Goal: Information Seeking & Learning: Learn about a topic

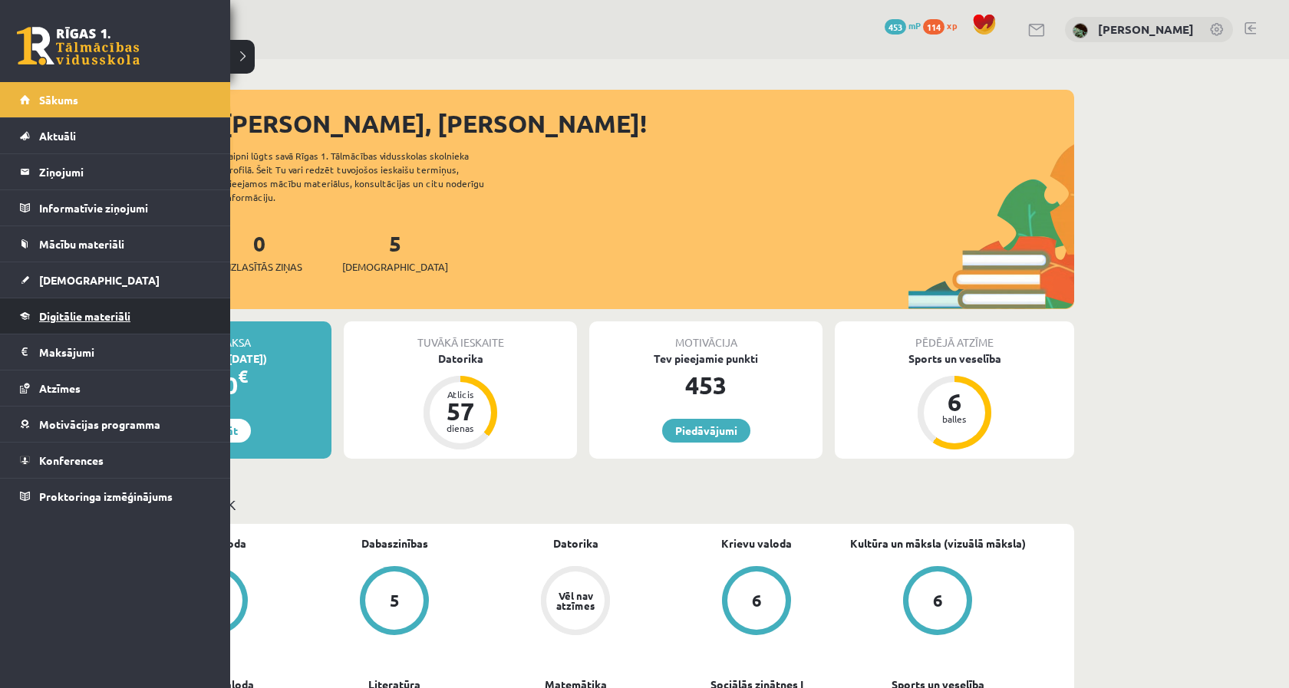
click at [72, 323] on link "Digitālie materiāli" at bounding box center [115, 315] width 191 height 35
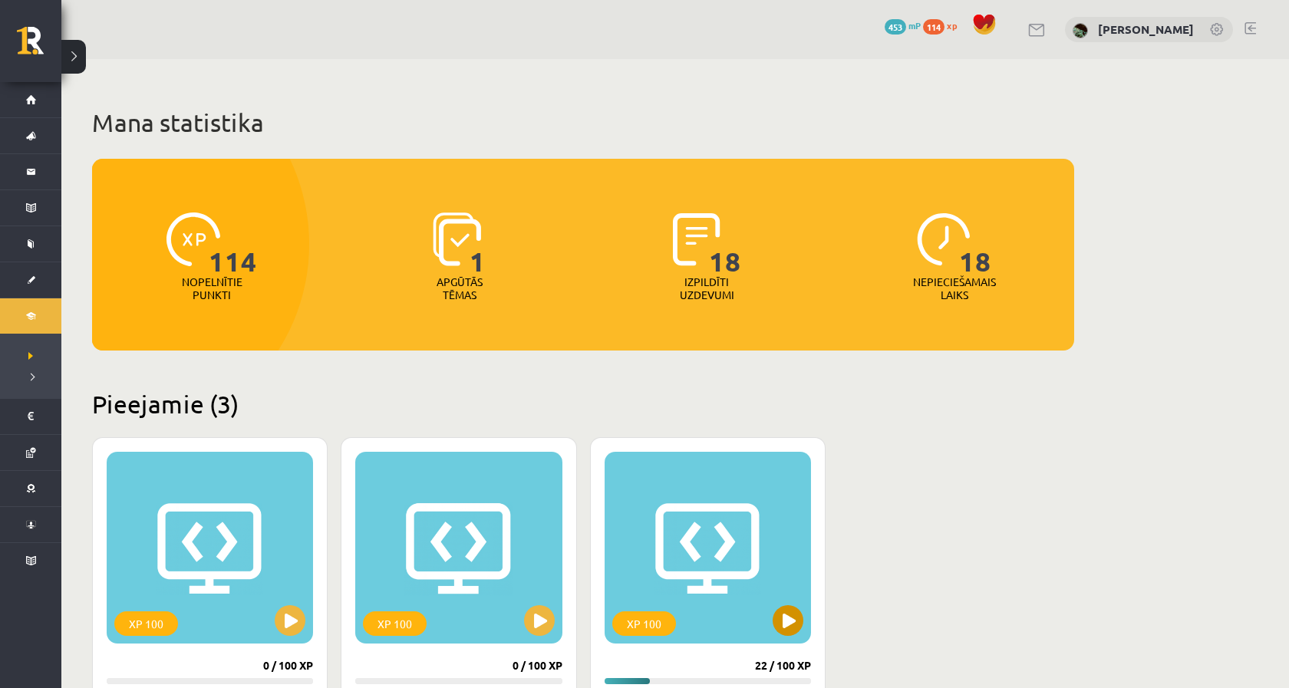
click at [780, 613] on button at bounding box center [787, 620] width 31 height 31
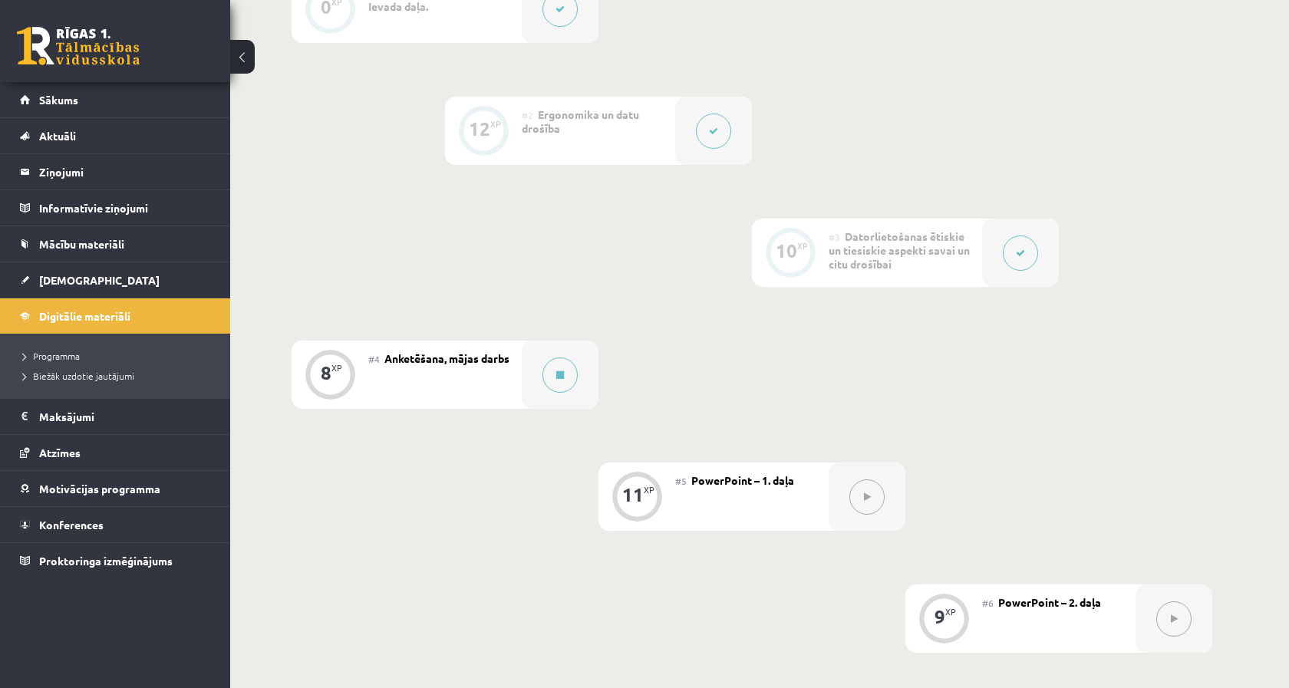
scroll to position [499, 0]
click at [578, 373] on div at bounding box center [560, 370] width 77 height 68
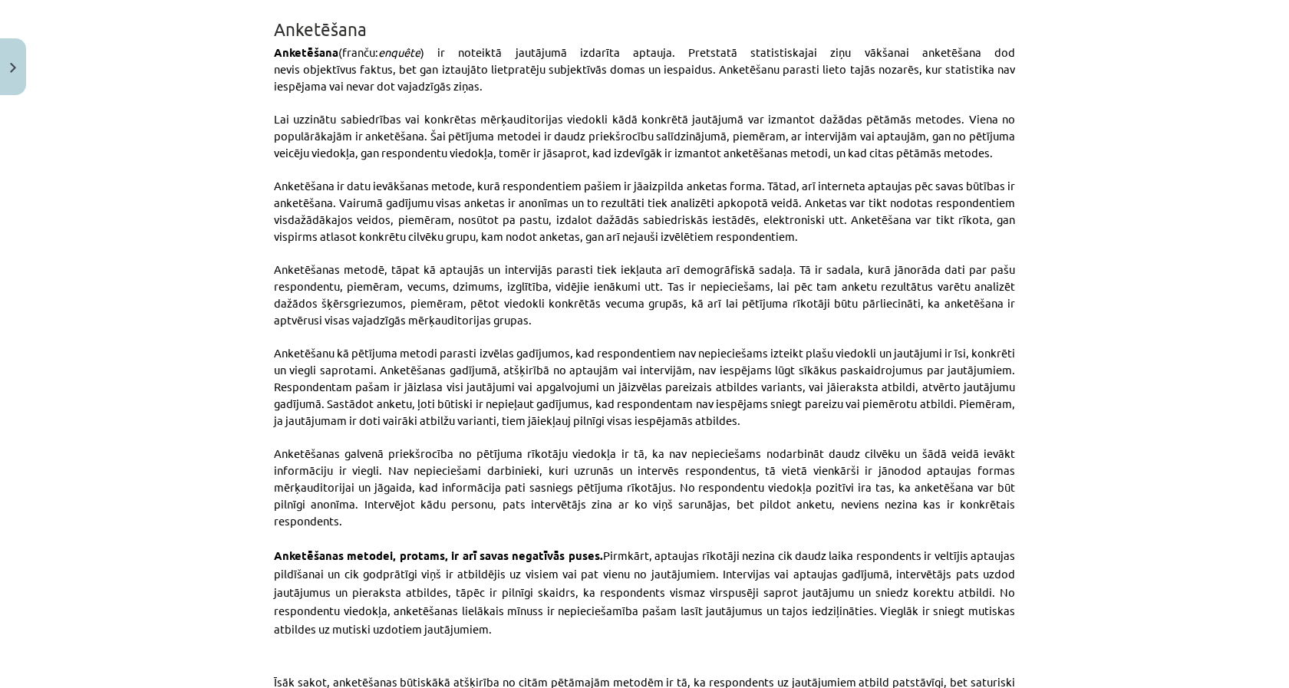
scroll to position [363, 0]
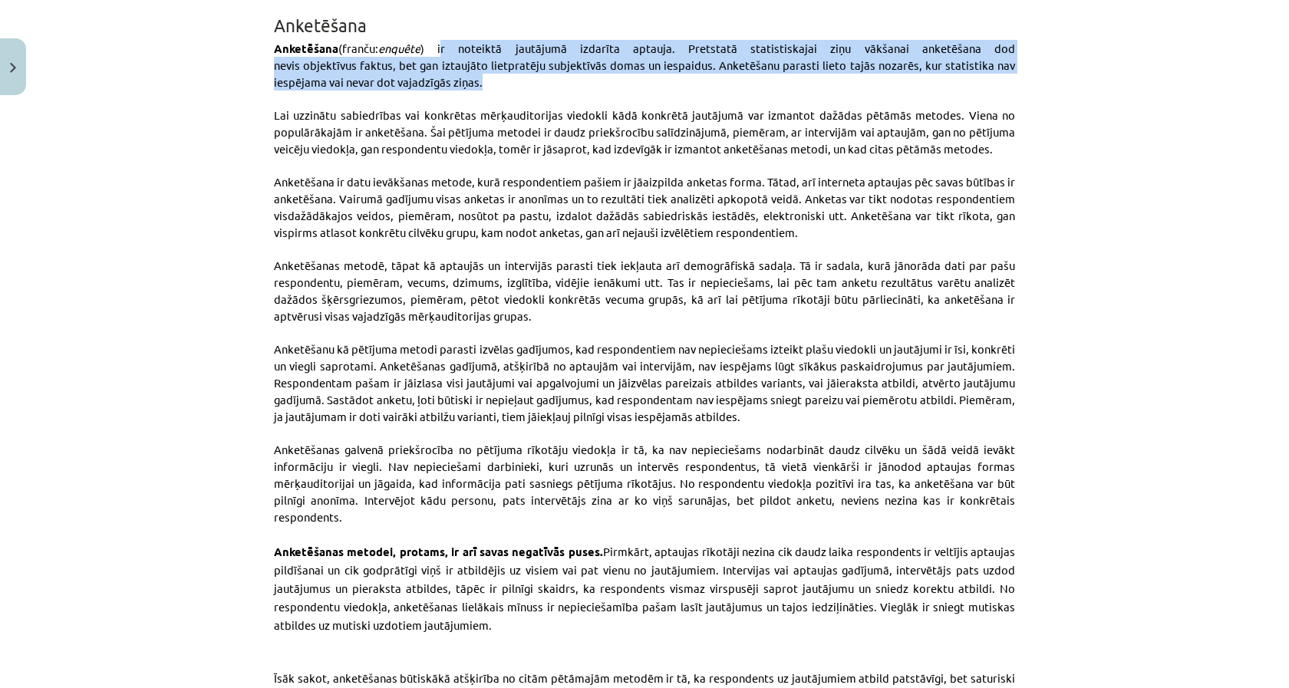
drag, startPoint x: 435, startPoint y: 49, endPoint x: 970, endPoint y: 79, distance: 536.2
click p "Anketēšana (franču: enquête ) ir noteiktā jautājumā izdarīta aptauja. Pretstatā…"
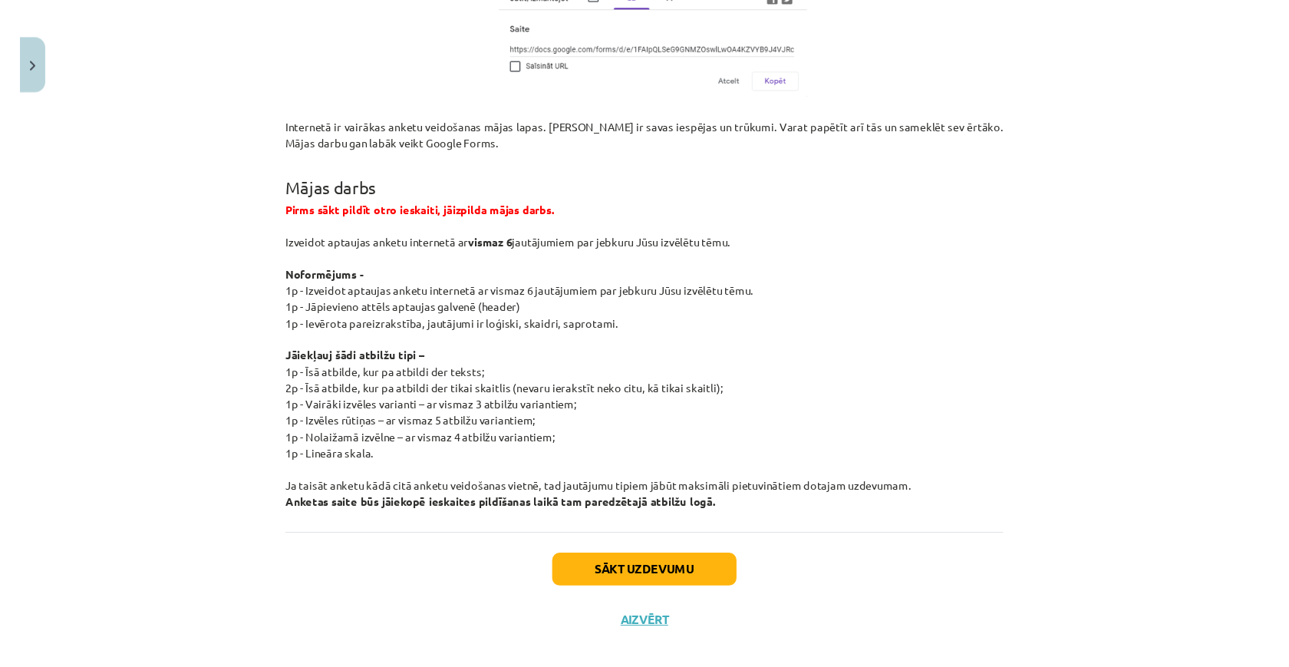
scroll to position [2769, 0]
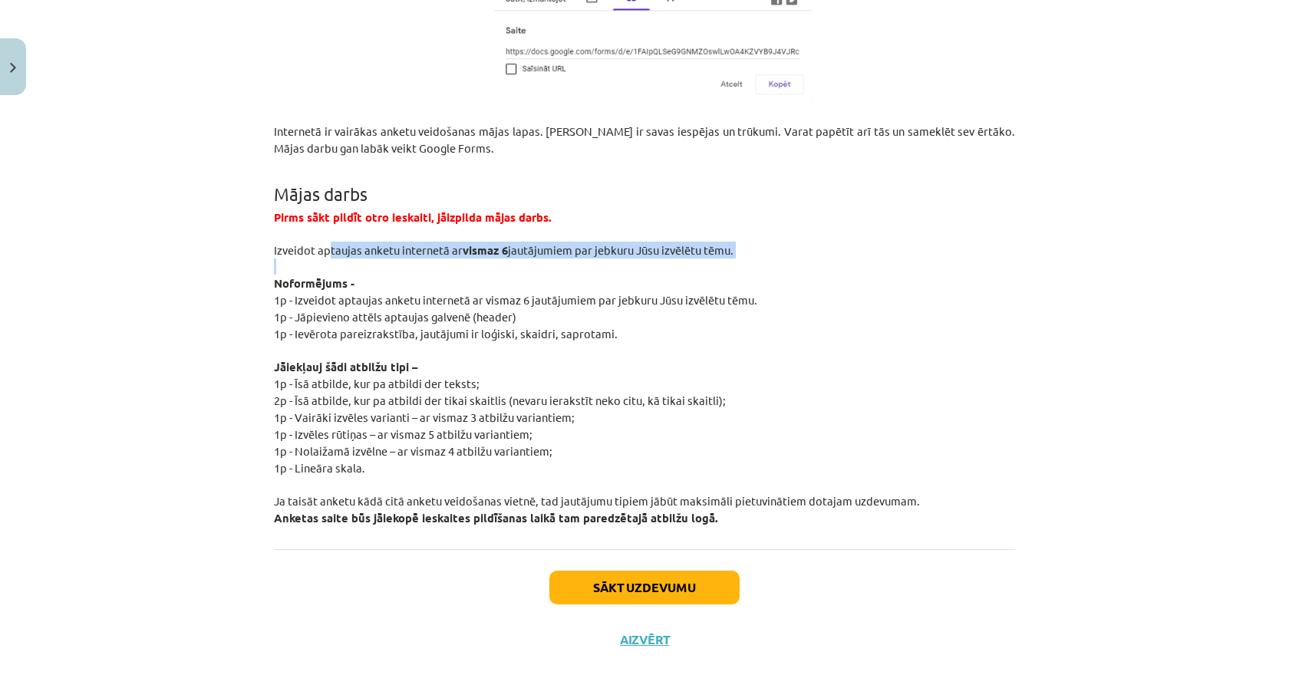
drag, startPoint x: 328, startPoint y: 238, endPoint x: 756, endPoint y: 252, distance: 428.3
click div "💡 Kas mums priekšā? Apskatīsim, kas ir anketēšana. Sīkāk aplūkosim Google Forms…"
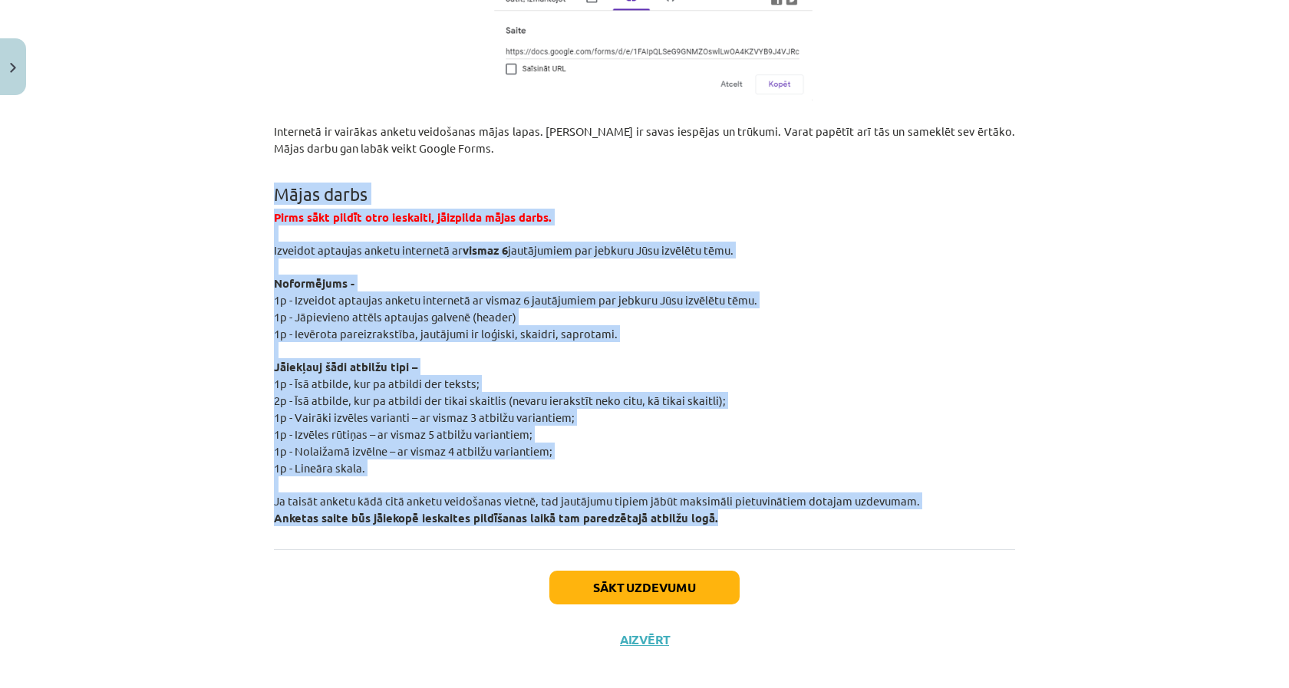
drag, startPoint x: 276, startPoint y: 171, endPoint x: 842, endPoint y: 522, distance: 666.2
click div "💡 Kas mums priekšā? Apskatīsim, kas ir anketēšana. Sīkāk aplūkosim Google Forms…"
copy div "Mājas darbs Pirms sākt pildīt otro ieskaiti, jāizpilda mājas darbs. Izveidot ap…"
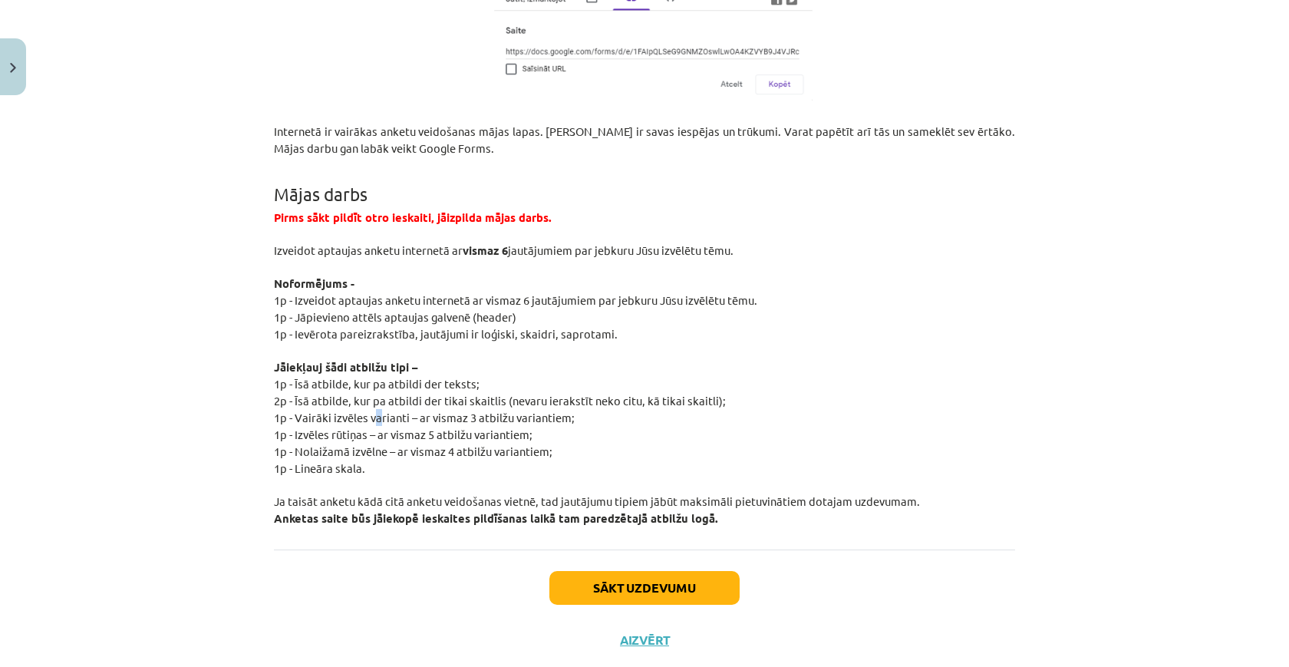
click span "1p - Vairāki izvēles varianti – ar vismaz 3 atbilžu variantiem;"
drag, startPoint x: 378, startPoint y: 396, endPoint x: 623, endPoint y: 402, distance: 244.8
click p "1p - Vairāki izvēles varianti – ar vismaz 3 atbilžu variantiem;"
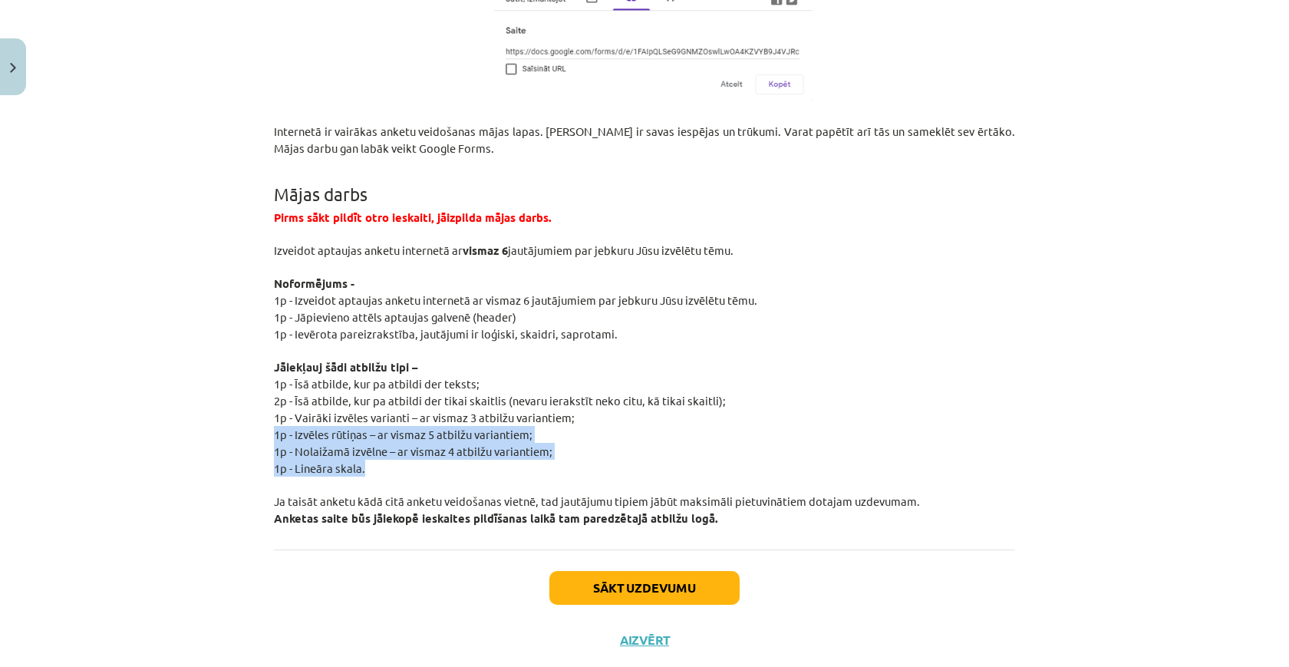
drag, startPoint x: 644, startPoint y: 440, endPoint x: 634, endPoint y: 432, distance: 12.6
click div "💡 Kas mums priekšā? Apskatīsim, kas ir anketēšana. Sīkāk aplūkosim Google Forms…"
click p "1p - Izvēles rūtiņas – ar vismaz 5 atbilžu variantiem;"
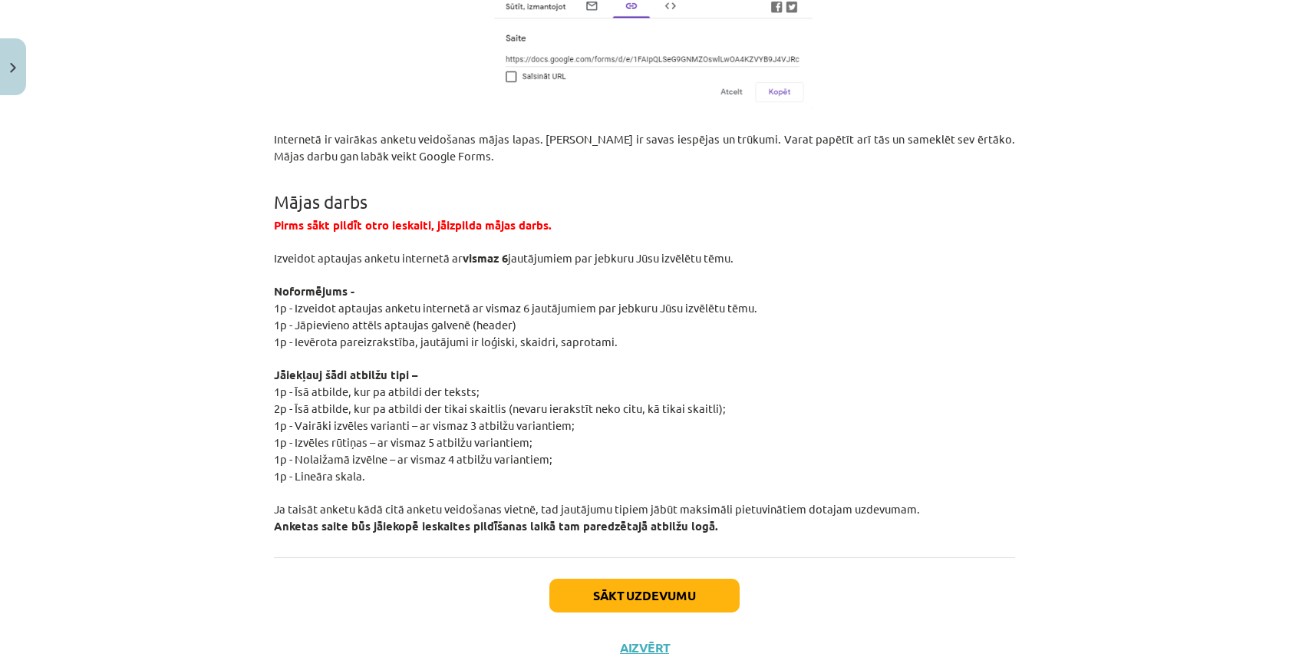
scroll to position [2764, 0]
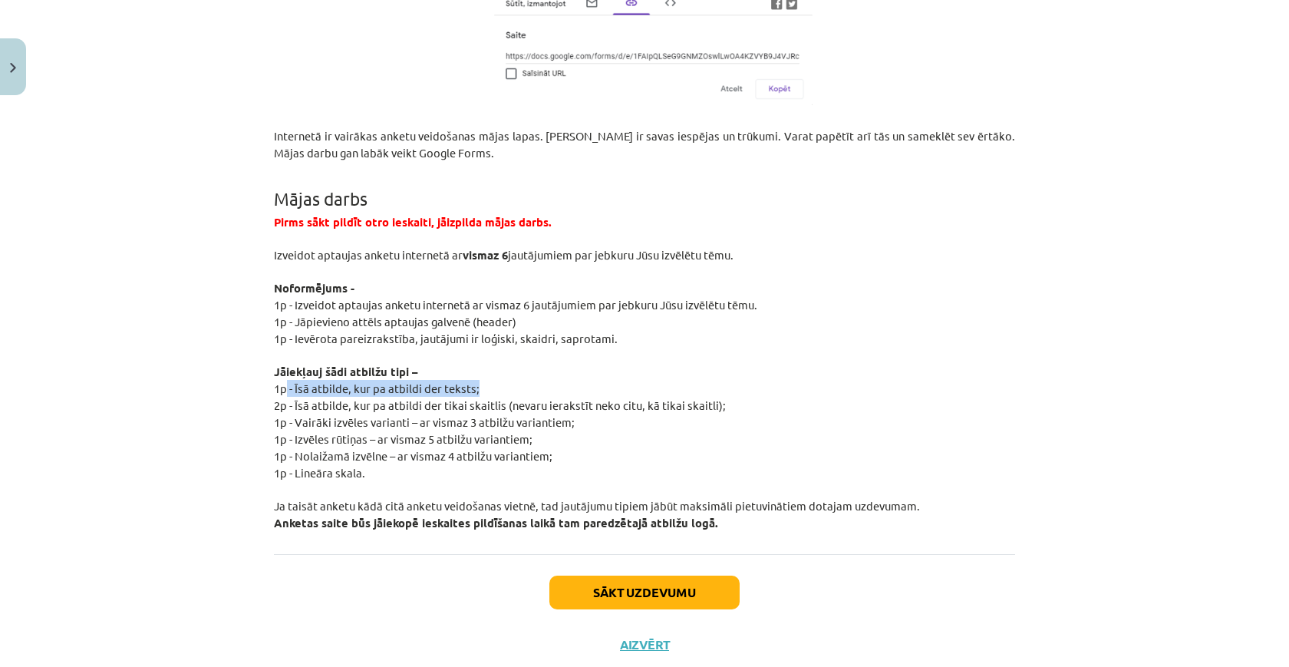
drag, startPoint x: 284, startPoint y: 371, endPoint x: 481, endPoint y: 374, distance: 197.1
click p "1p - Īsā atbilde, kur pa atbildi der teksts;"
drag, startPoint x: 309, startPoint y: 445, endPoint x: 625, endPoint y: 442, distance: 316.0
click p "1p - Nolaižamā izvēlne – ar vismaz 4 atbilžu variantiem;"
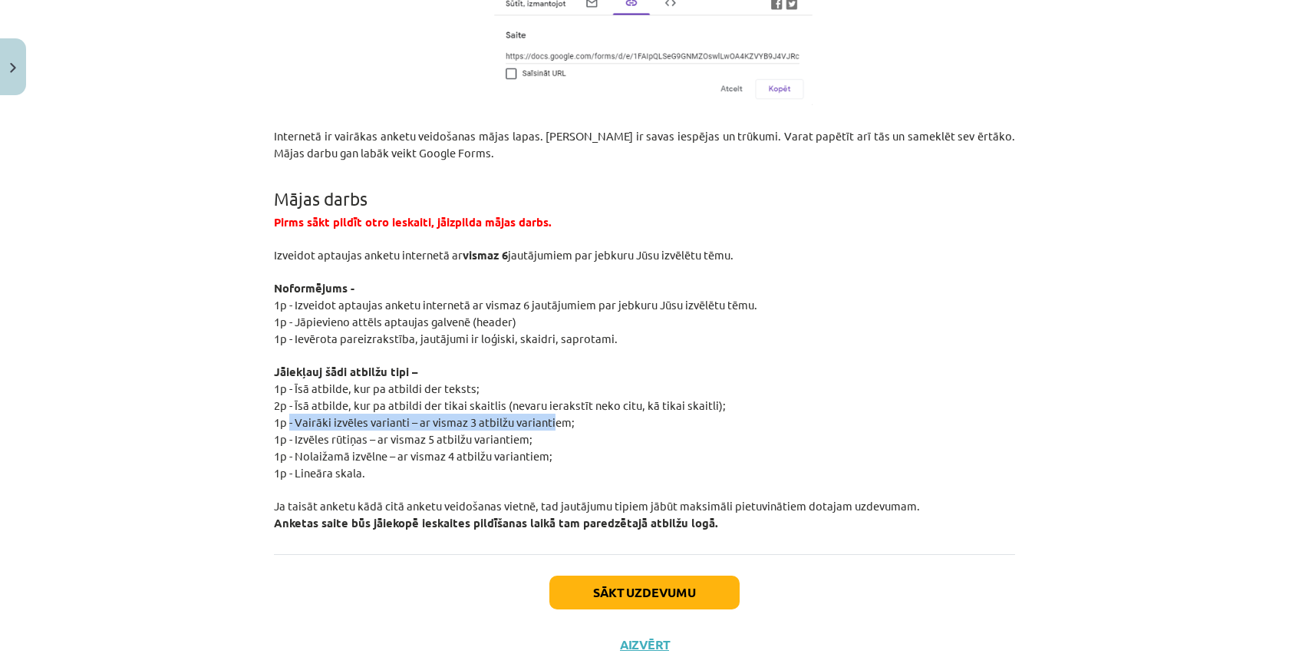
drag, startPoint x: 291, startPoint y: 403, endPoint x: 555, endPoint y: 409, distance: 263.9
click span "1p - Vairāki izvēles varianti – ar vismaz 3 atbilžu variantiem;"
drag, startPoint x: 353, startPoint y: 457, endPoint x: 296, endPoint y: 457, distance: 56.8
click span "1p - Lineāra skala."
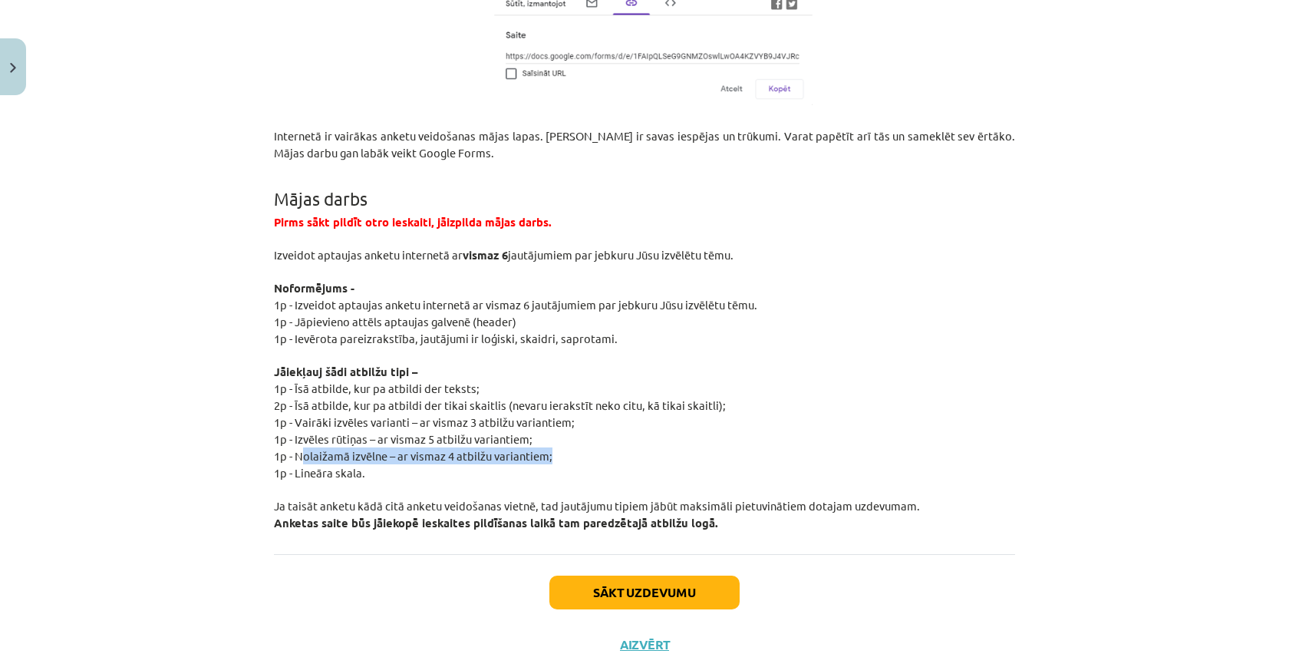
drag, startPoint x: 304, startPoint y: 440, endPoint x: 552, endPoint y: 436, distance: 247.8
click p "1p - Nolaižamā izvēlne – ar vismaz 4 atbilžu variantiem;"
drag, startPoint x: 295, startPoint y: 420, endPoint x: 591, endPoint y: 420, distance: 296.1
click p "1p - Izvēles rūtiņas – ar vismaz 5 atbilžu variantiem;"
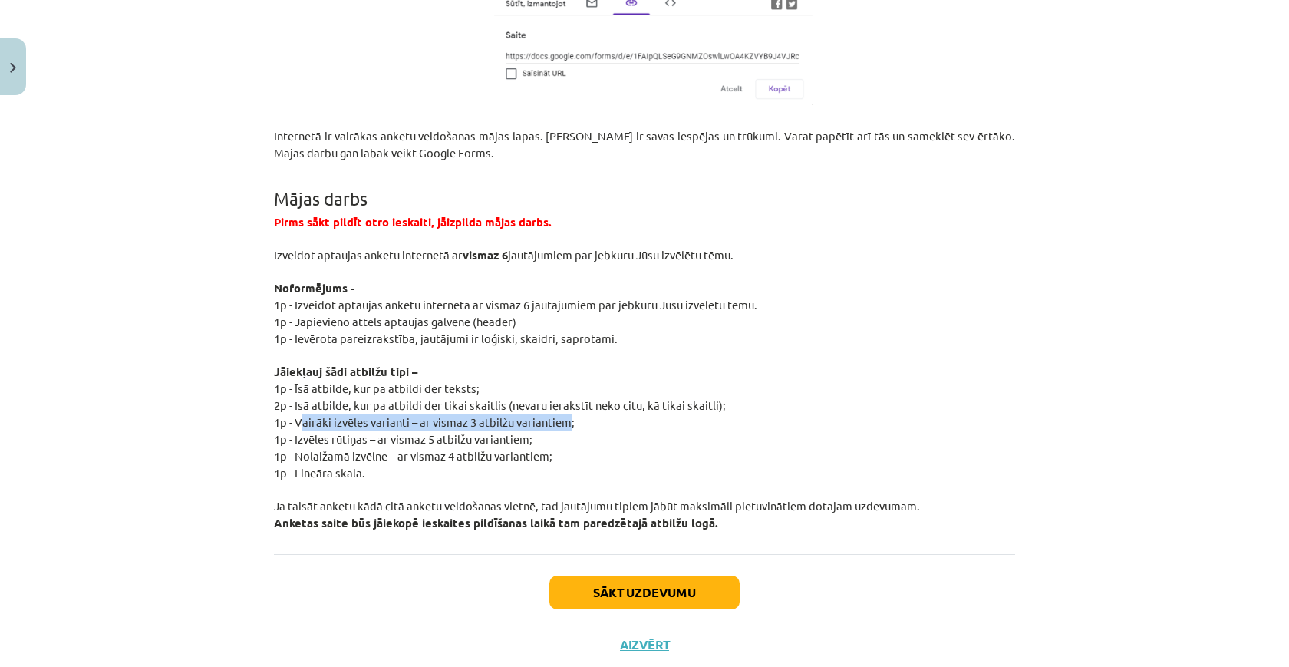
drag, startPoint x: 569, startPoint y: 405, endPoint x: 301, endPoint y: 404, distance: 268.5
click span "1p - Vairāki izvēles varianti – ar vismaz 3 atbilžu variantiem;"
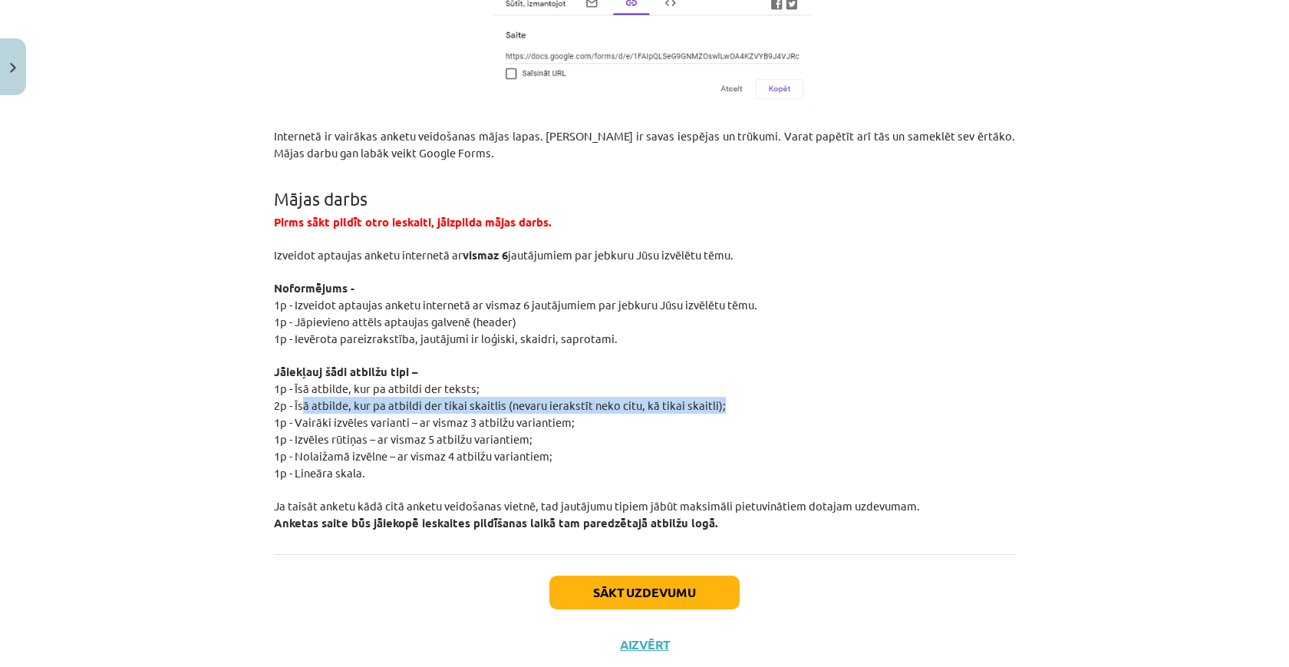
drag, startPoint x: 301, startPoint y: 385, endPoint x: 726, endPoint y: 390, distance: 424.2
click p "2p - Īsā atbilde, kur pa atbildi der tikai skaitlis (nevaru ierakstīt neko citu…"
drag, startPoint x: 726, startPoint y: 390, endPoint x: 273, endPoint y: 384, distance: 452.6
click div "8 XP Saņemsi Viegls 1597 pilda Apraksts Uzdevums Palīdzība 💡 Kas mums priekšā? …"
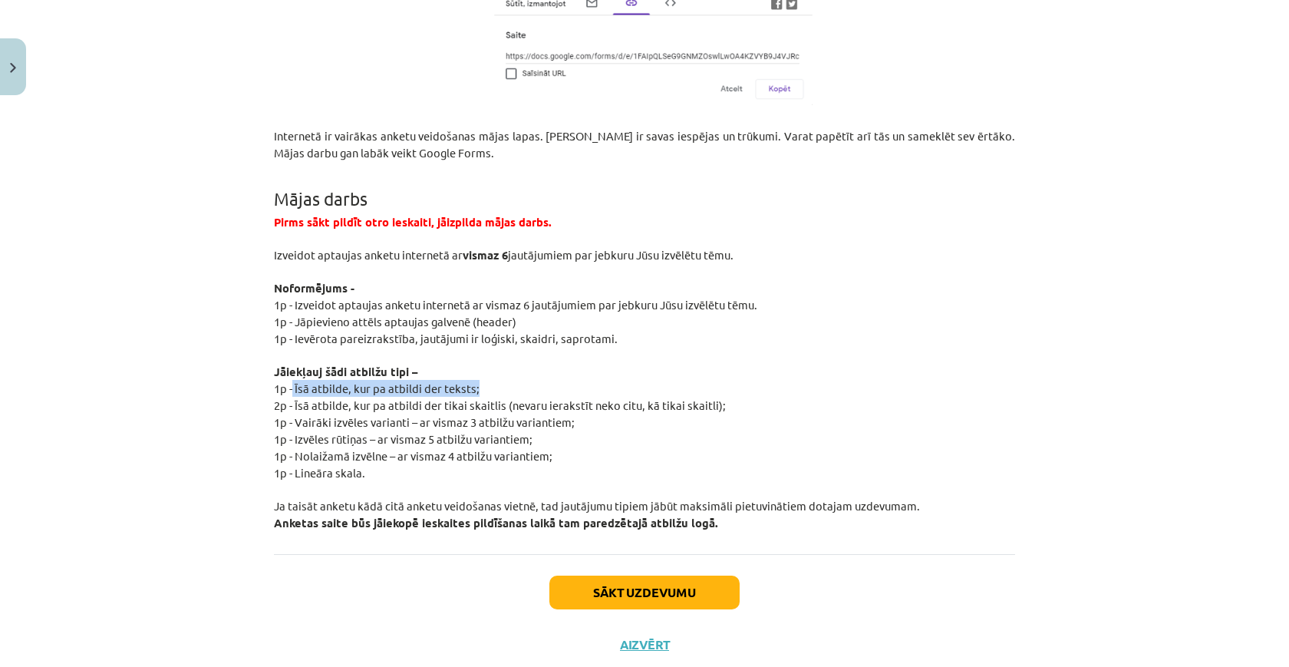
drag, startPoint x: 322, startPoint y: 367, endPoint x: 571, endPoint y: 367, distance: 248.5
click p "1p - Īsā atbilde, kur pa atbildi der teksts;"
drag, startPoint x: 571, startPoint y: 367, endPoint x: 301, endPoint y: 365, distance: 269.2
click p "1p - Īsā atbilde, kur pa atbildi der teksts;"
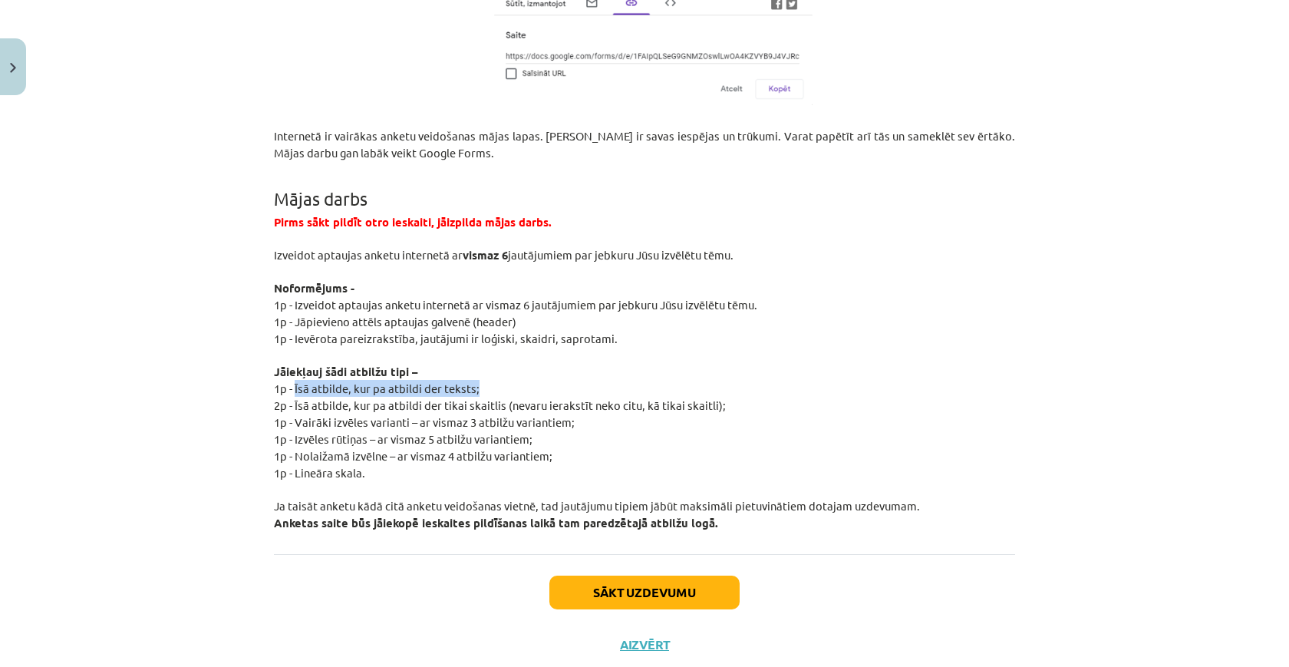
click span "1p - Izveidot aptaujas anketu internetā ar vismaz 6 jautājumiem par jebkuru Jūs…"
click button "Sākt uzdevumu"
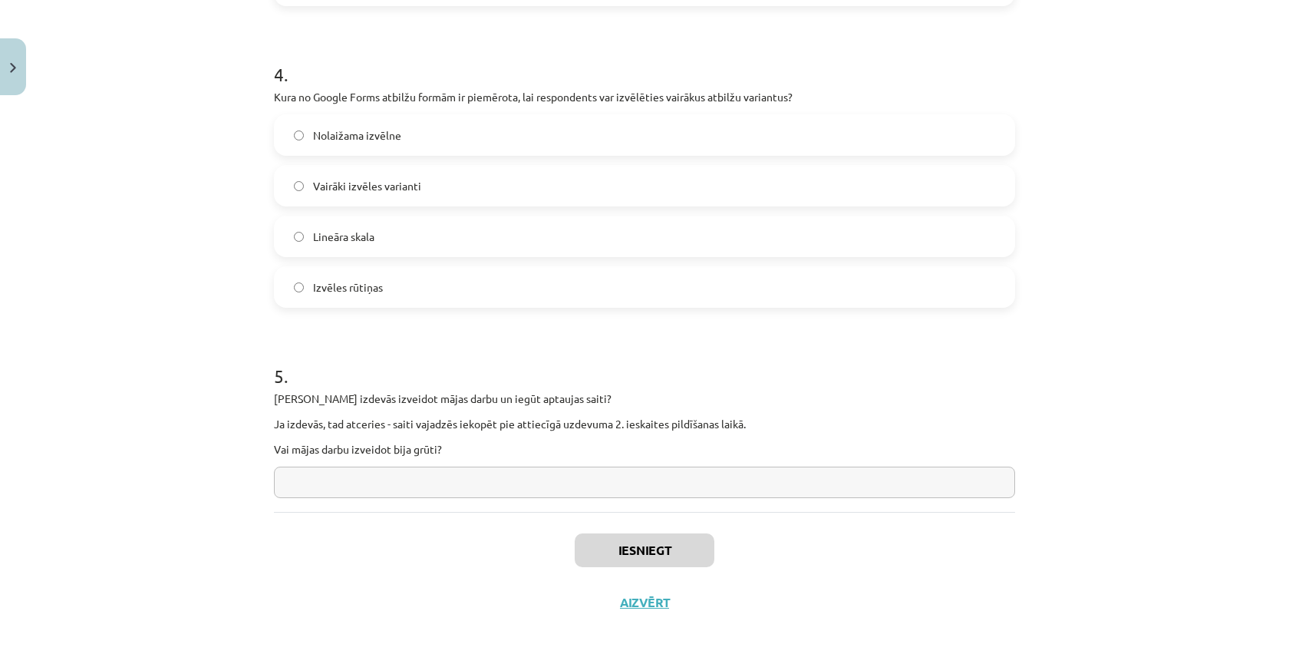
scroll to position [1175, 0]
drag, startPoint x: 694, startPoint y: 94, endPoint x: 819, endPoint y: 92, distance: 125.0
click p "Kura no Google Forms atbilžu formām ir piemērota, lai respondents var izvēlētie…"
click label "Vairāki izvēles varianti"
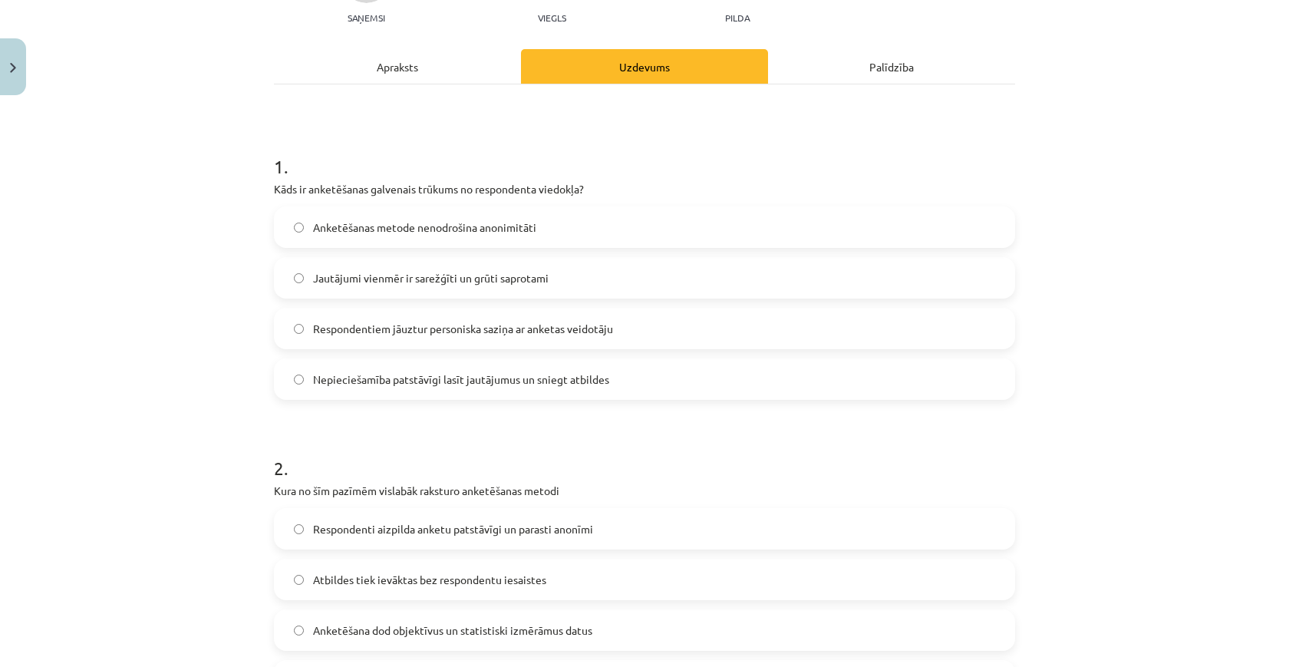
scroll to position [178, 0]
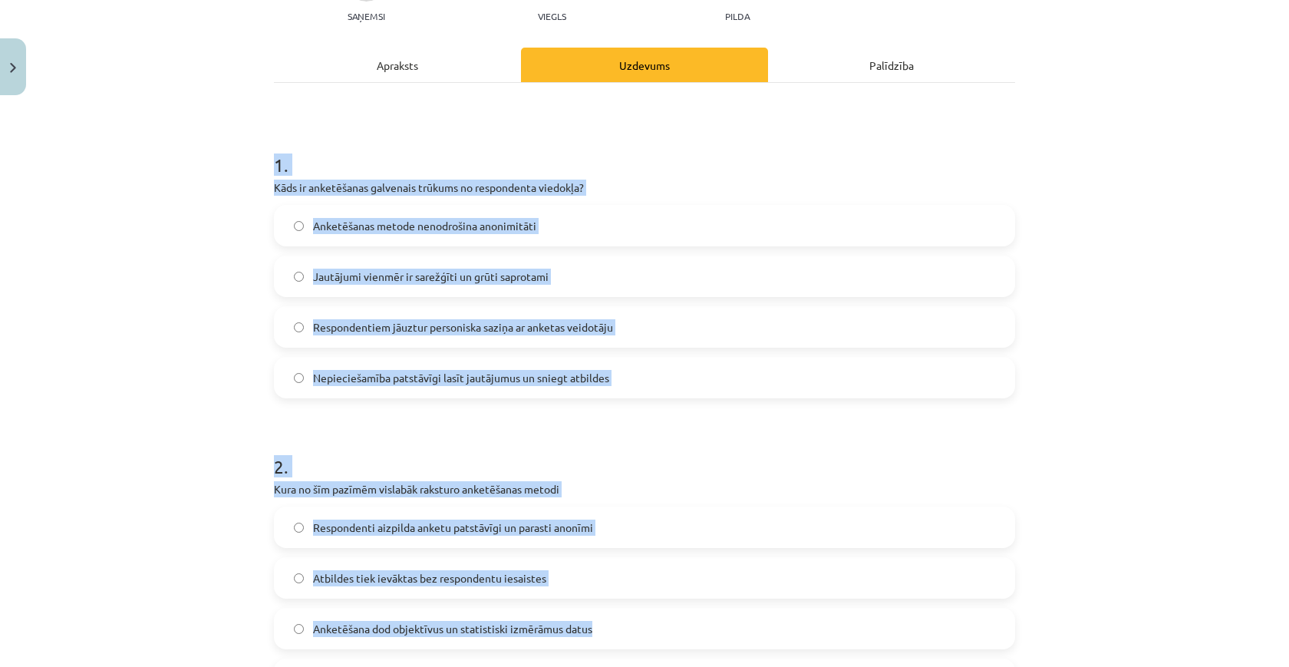
drag, startPoint x: 274, startPoint y: 164, endPoint x: 674, endPoint y: 625, distance: 610.6
click form "1 . Kāds ir anketēšanas galvenais trūkums no respondenta viedokļa? Anketēšanas …"
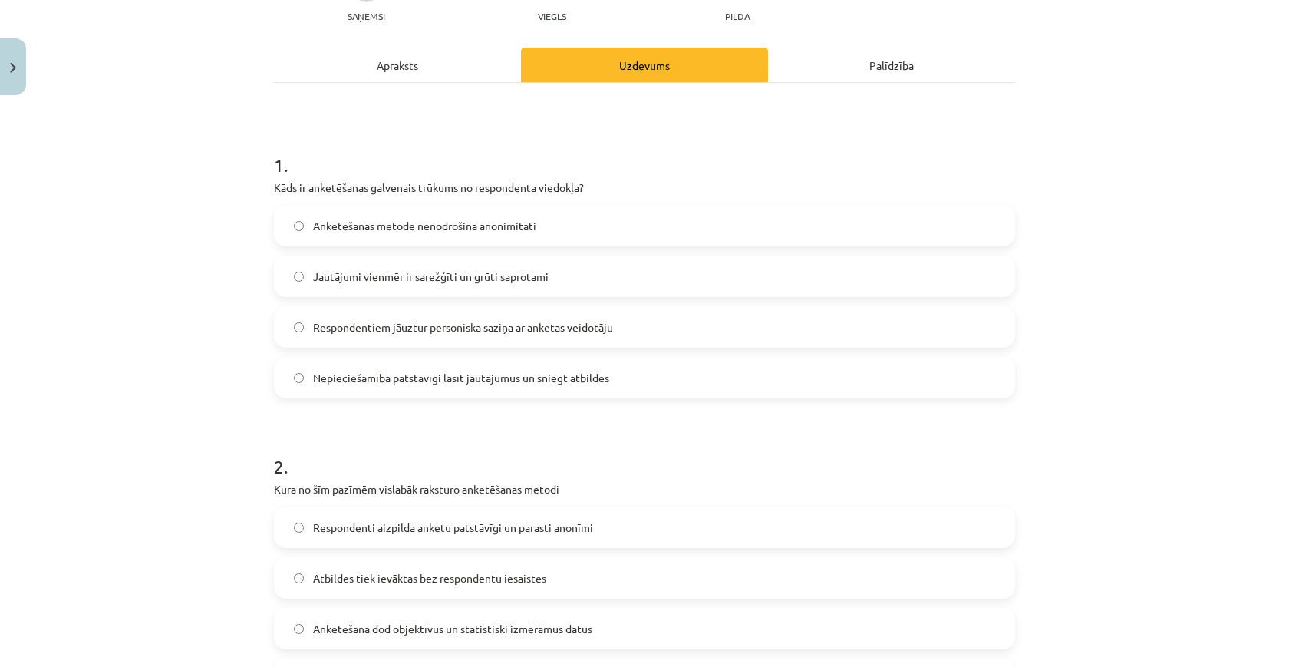
click div "Mācību tēma: Datorikas - 10. klases 2. ieskaites mācību materiāls #4 Anketēšana…"
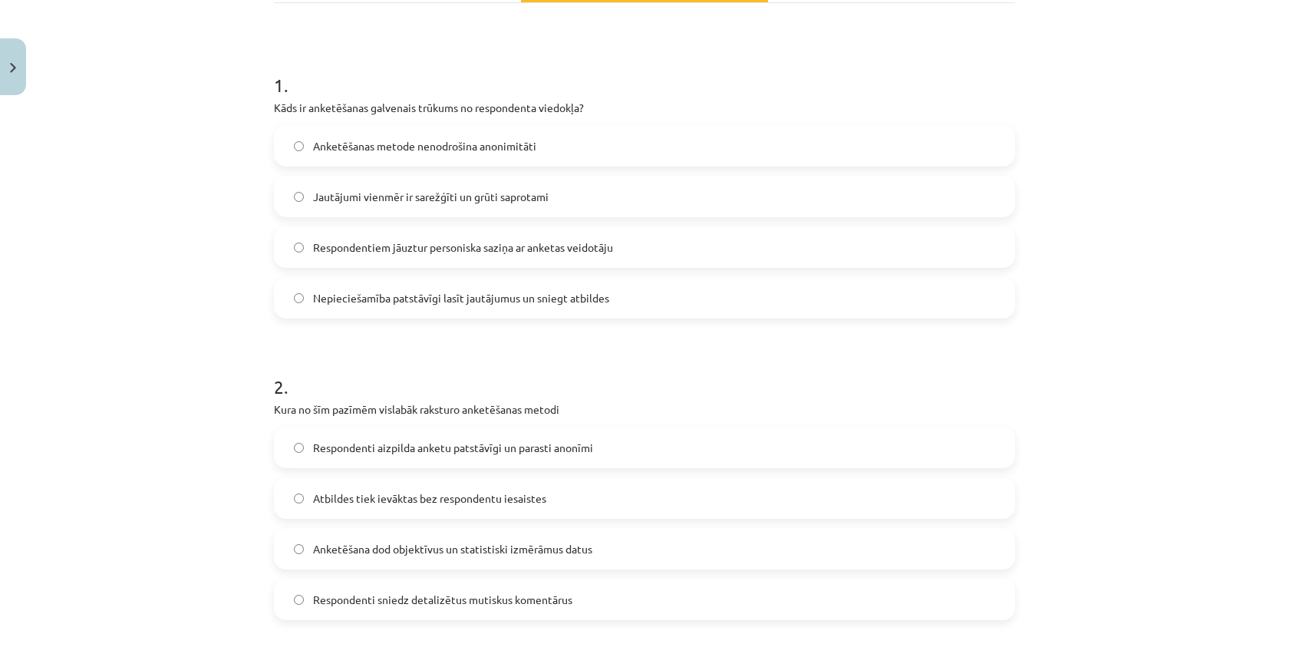
scroll to position [246, 0]
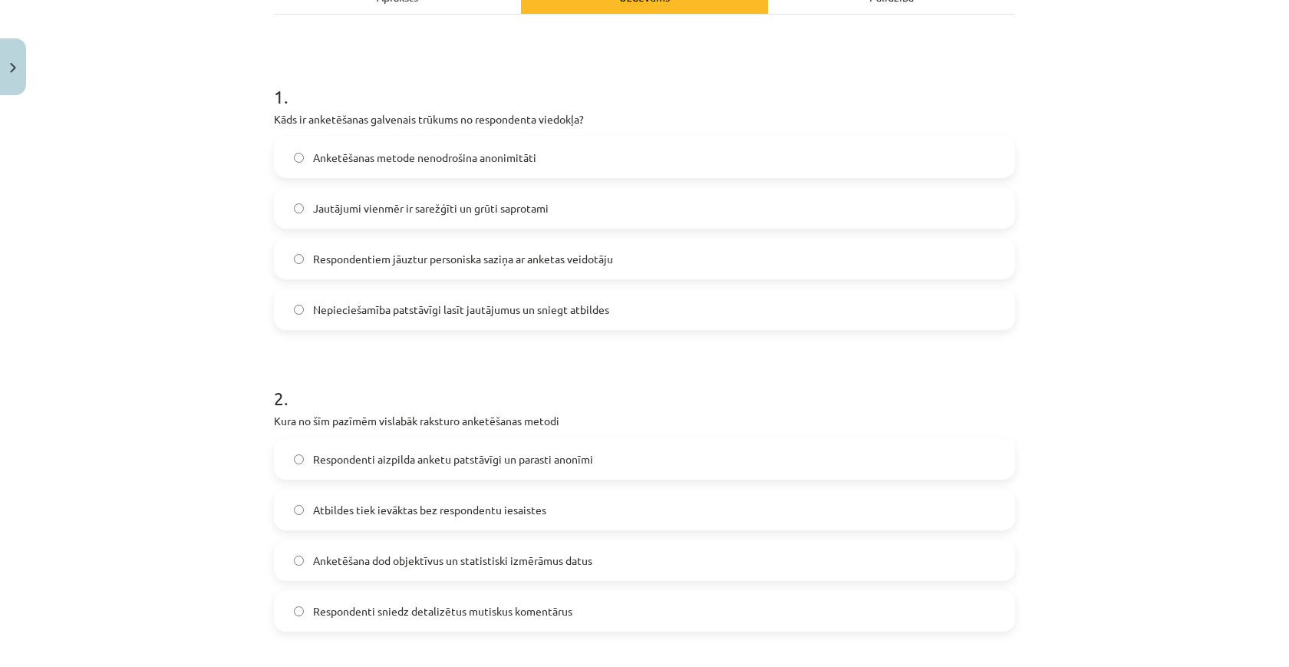
click label "Respondentiem jāuztur personiska saziņa ar anketas veidotāju"
click div "Mācību tēma: Datorikas - 10. klases 2. ieskaites mācību materiāls #4 Anketēšana…"
click label "Nepieciešamība patstāvīgi lasīt jautājumus un sniegt atbildes"
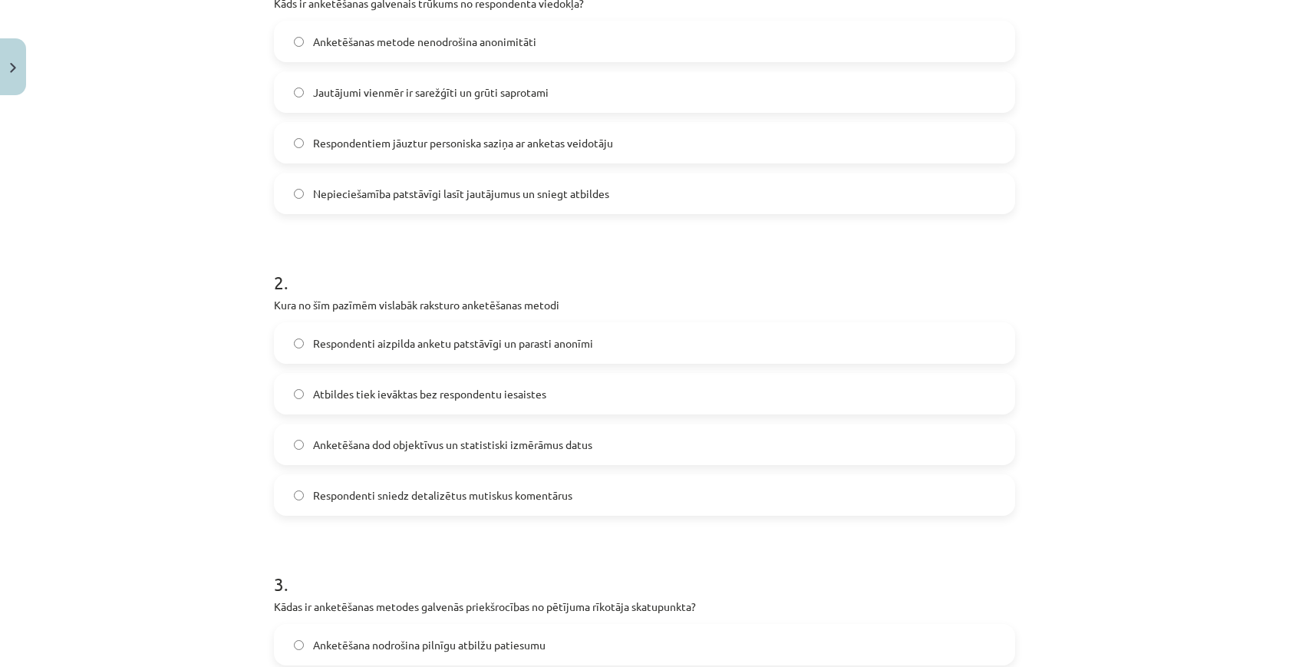
scroll to position [380, 0]
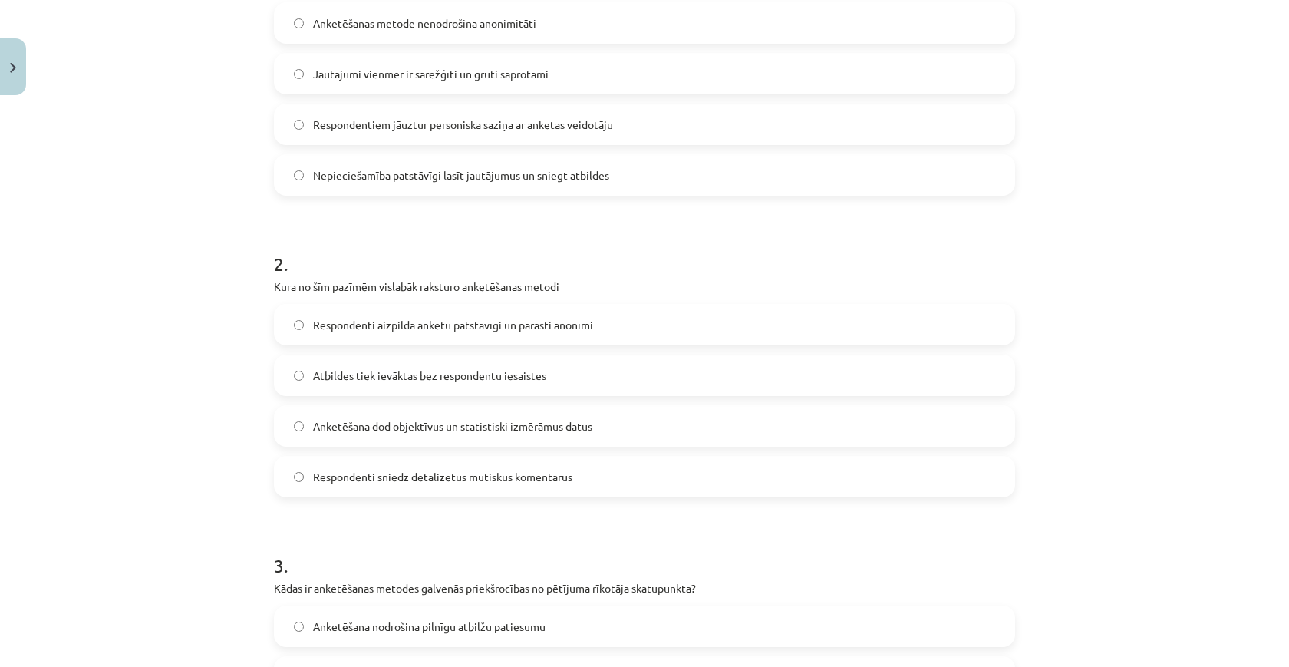
click label "Respondenti aizpilda anketu patstāvīgi un parasti anonīmi"
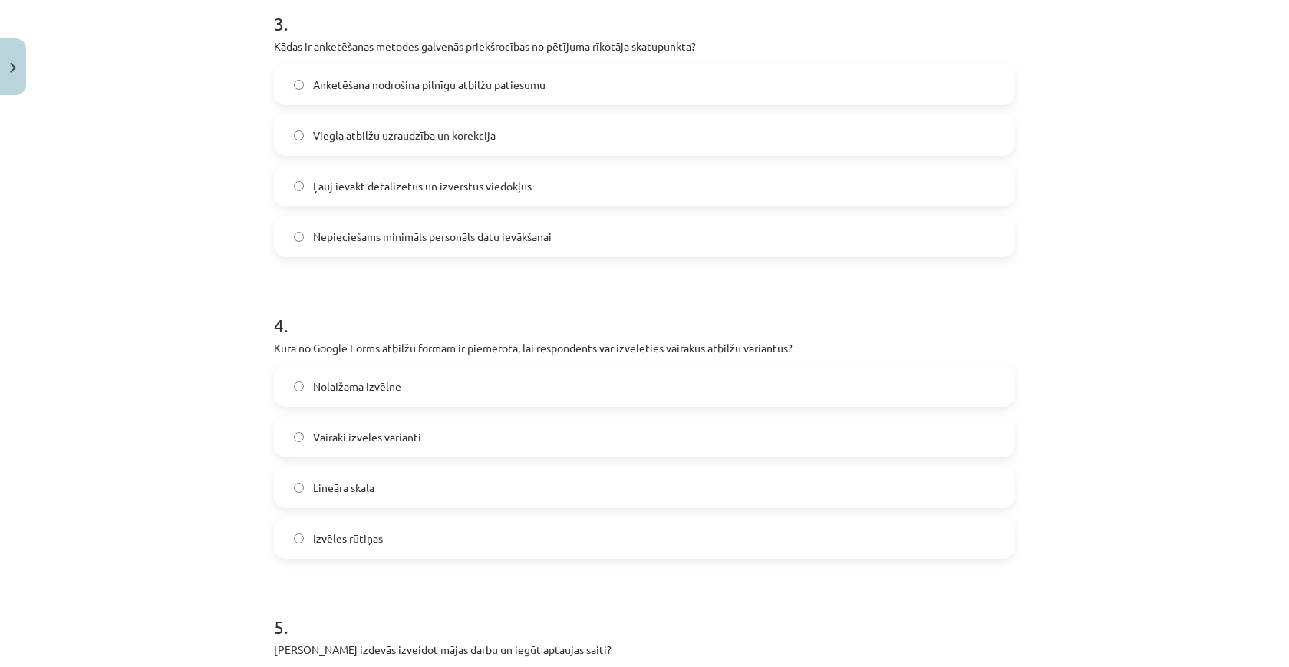
scroll to position [921, 0]
click label "Ļauj ievākt detalizētus un izvērstus viedokļus"
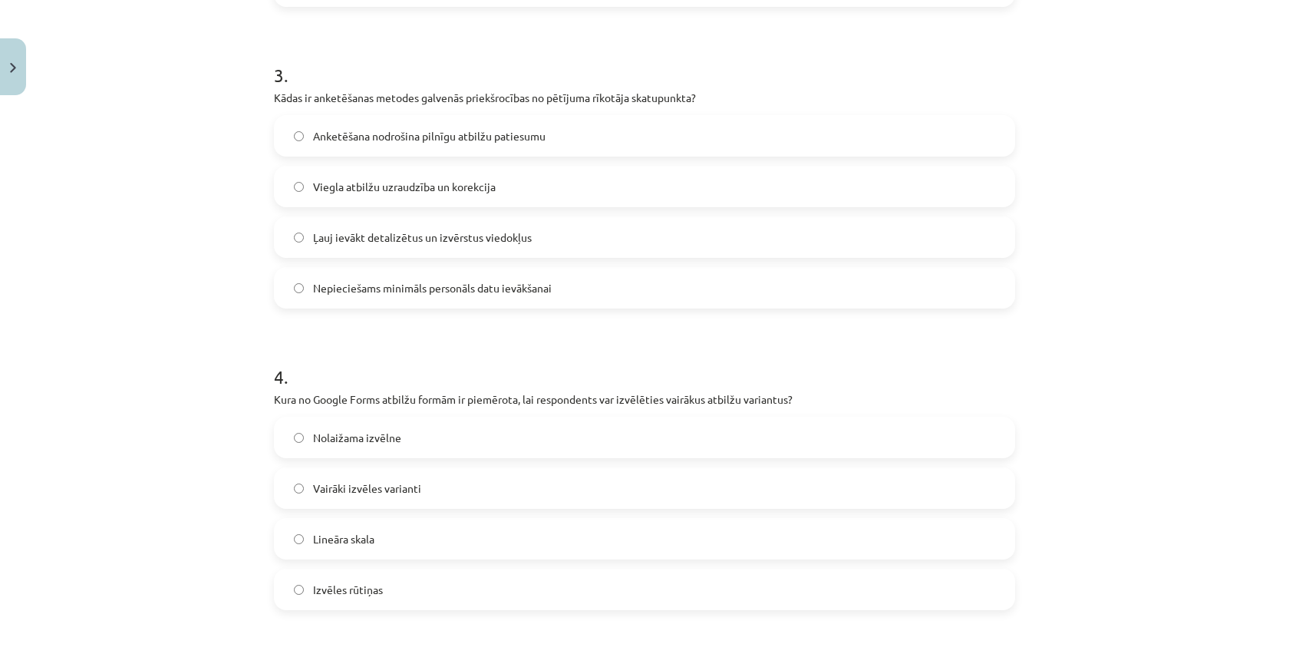
scroll to position [846, 0]
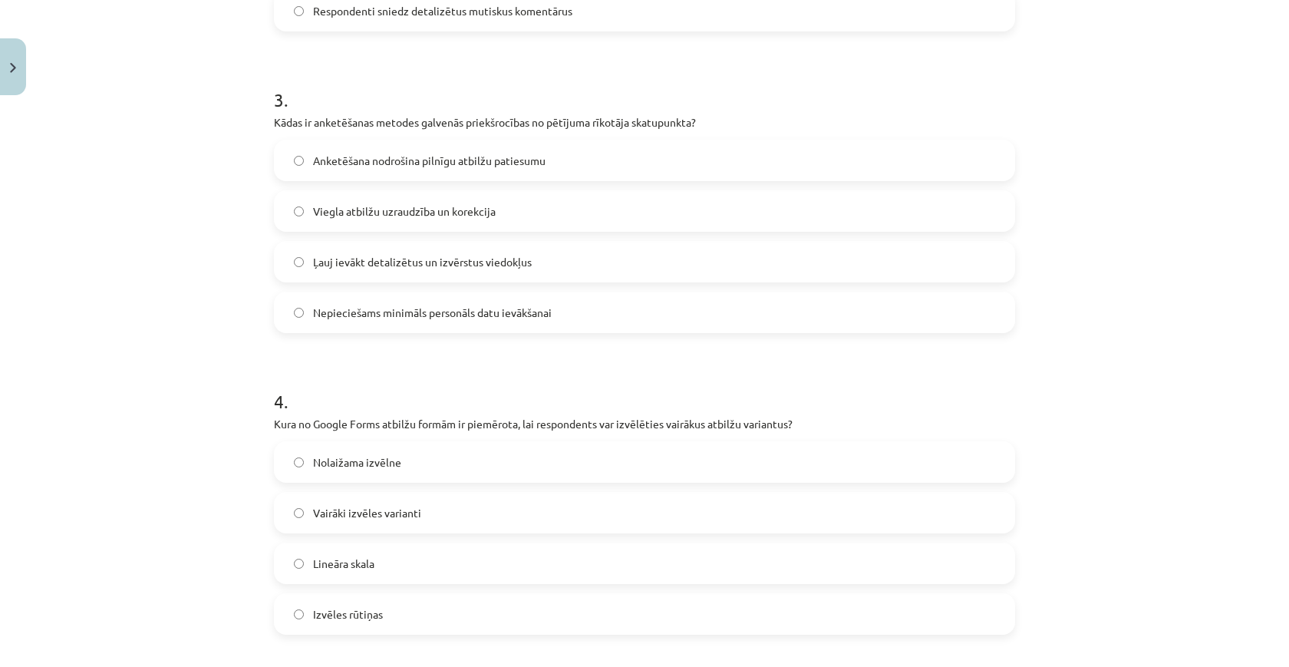
click label "Nepieciešams minimāls personāls datu ievākšanai"
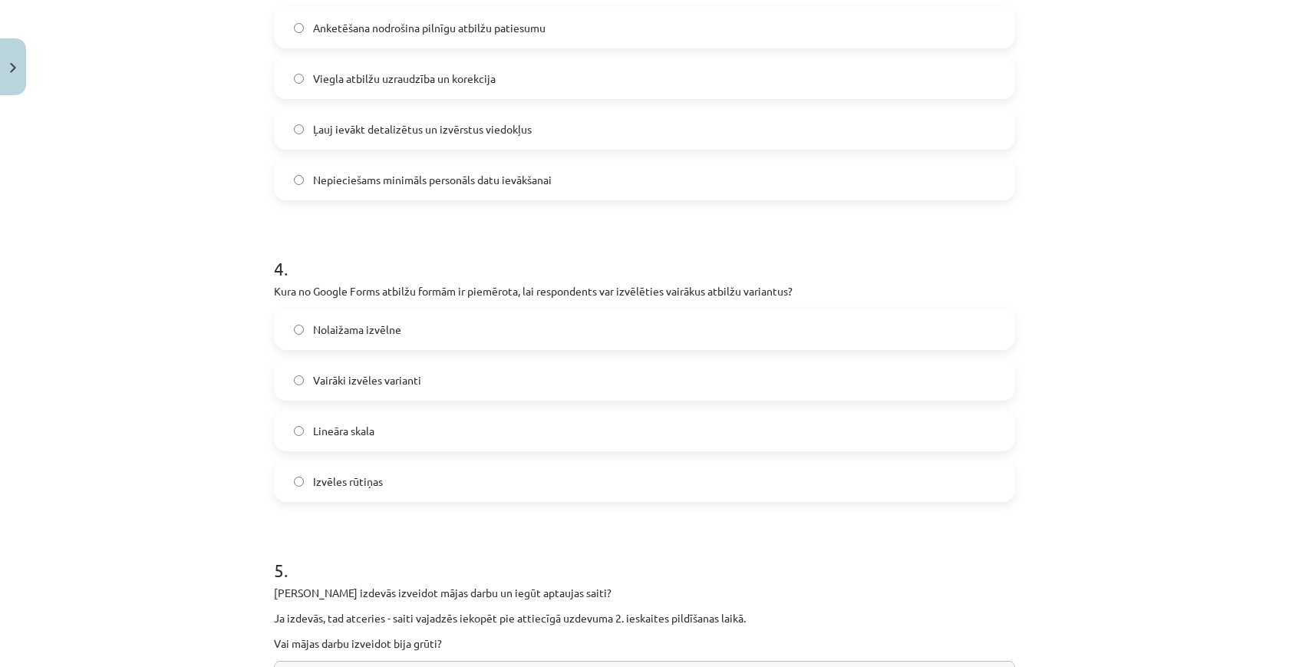
scroll to position [990, 0]
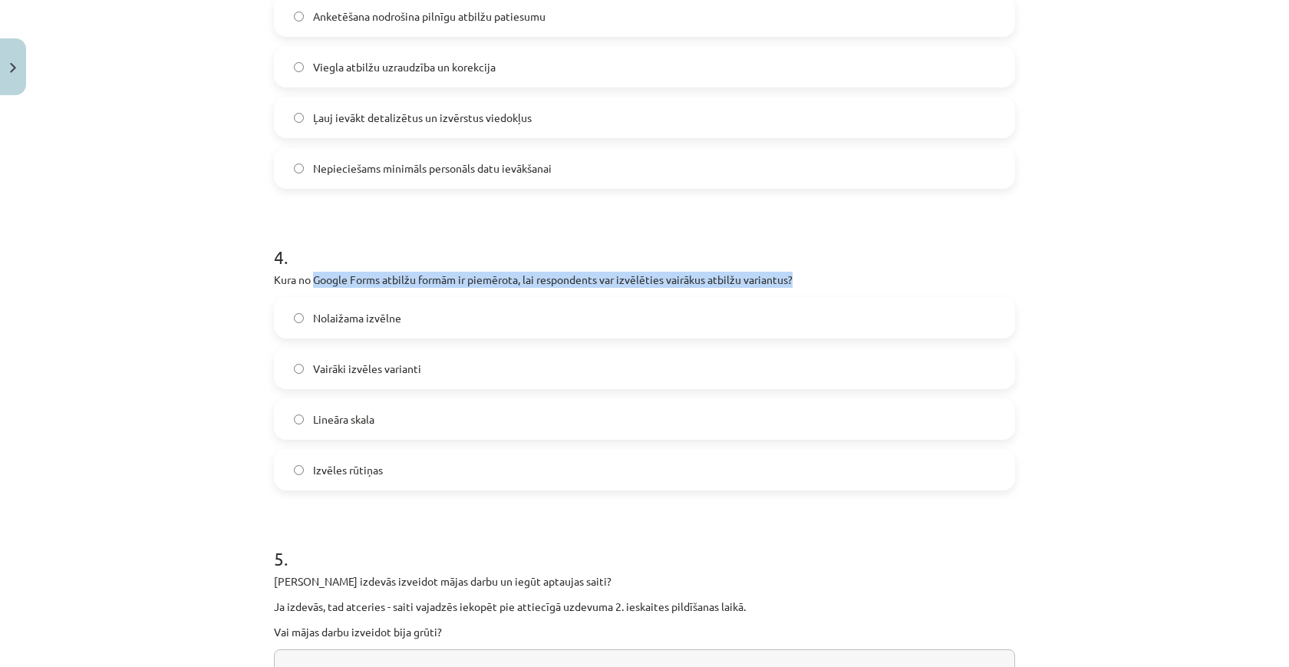
drag, startPoint x: 317, startPoint y: 282, endPoint x: 816, endPoint y: 281, distance: 499.3
click p "Kura no Google Forms atbilžu formām ir piemērota, lai respondents var izvēlētie…"
click label "Izvēles rūtiņas"
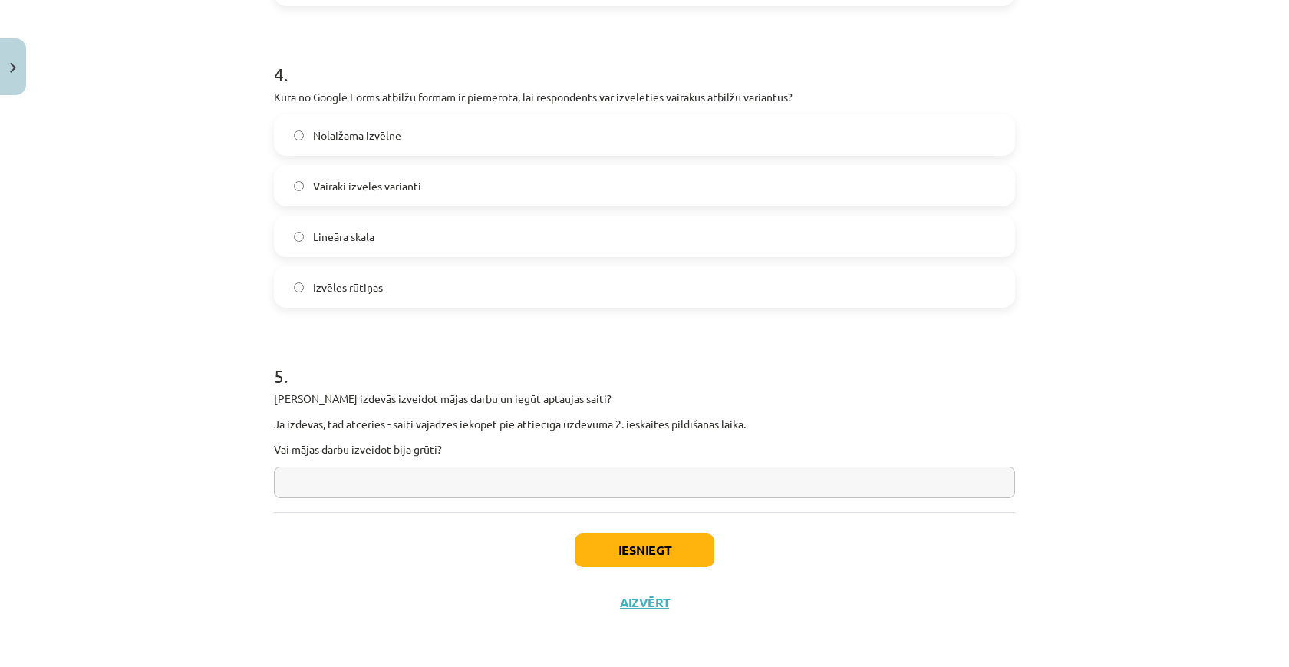
scroll to position [1175, 0]
click input "text"
click input "**********"
type input "**********"
click button "Iesniegt"
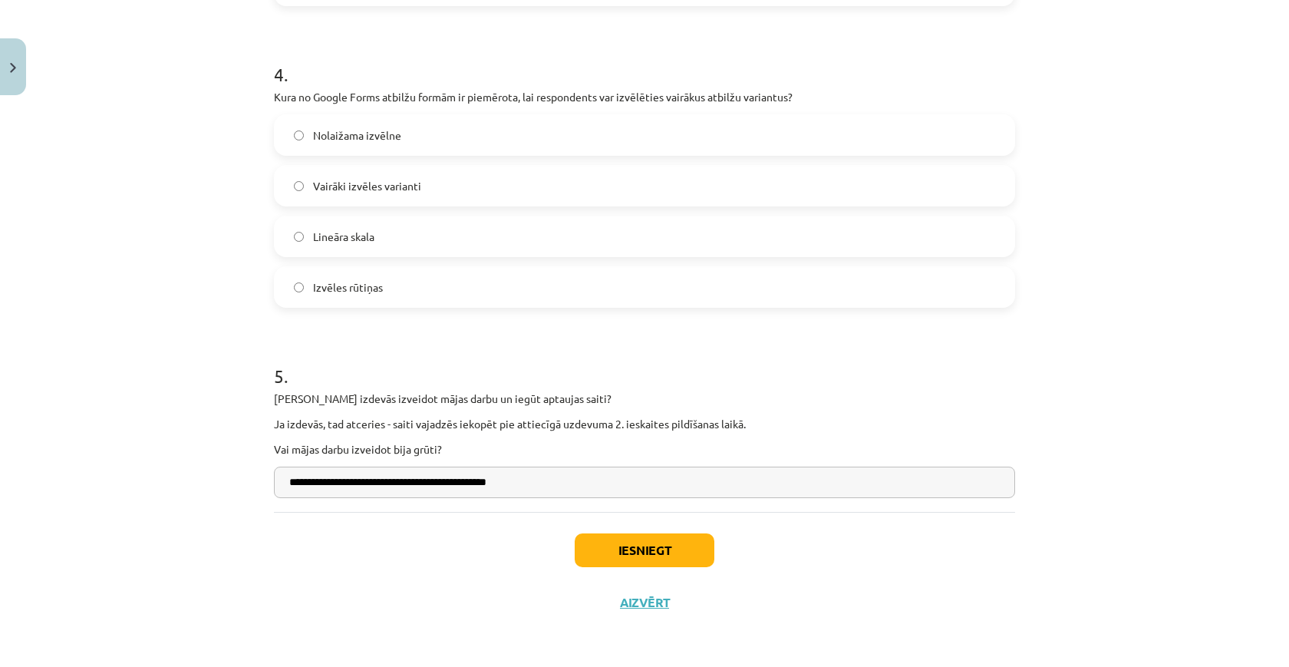
click button "Iesniegt"
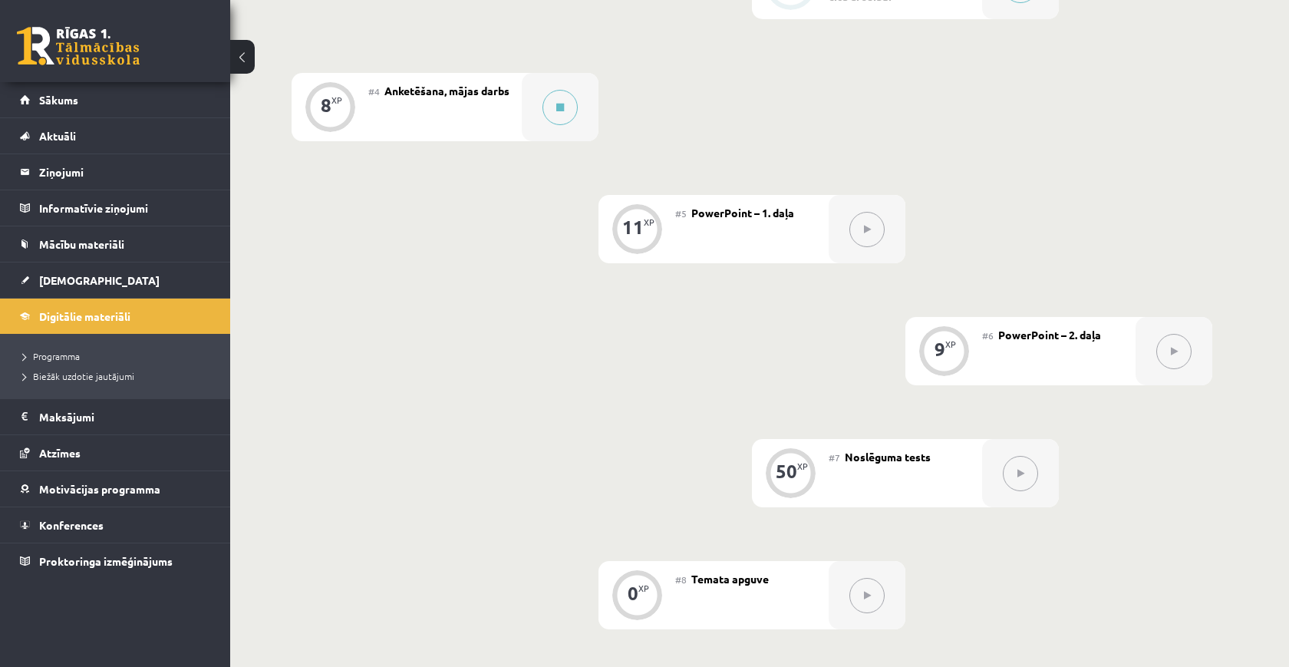
scroll to position [572, 0]
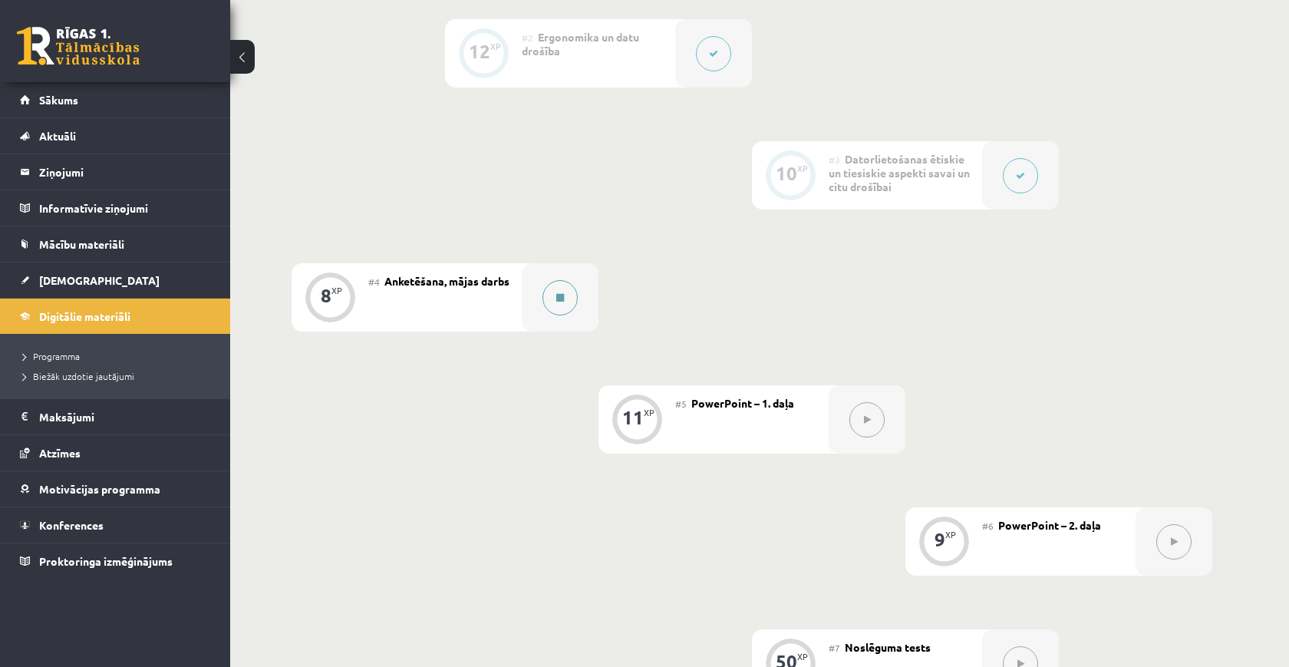
click at [578, 306] on div at bounding box center [560, 297] width 77 height 68
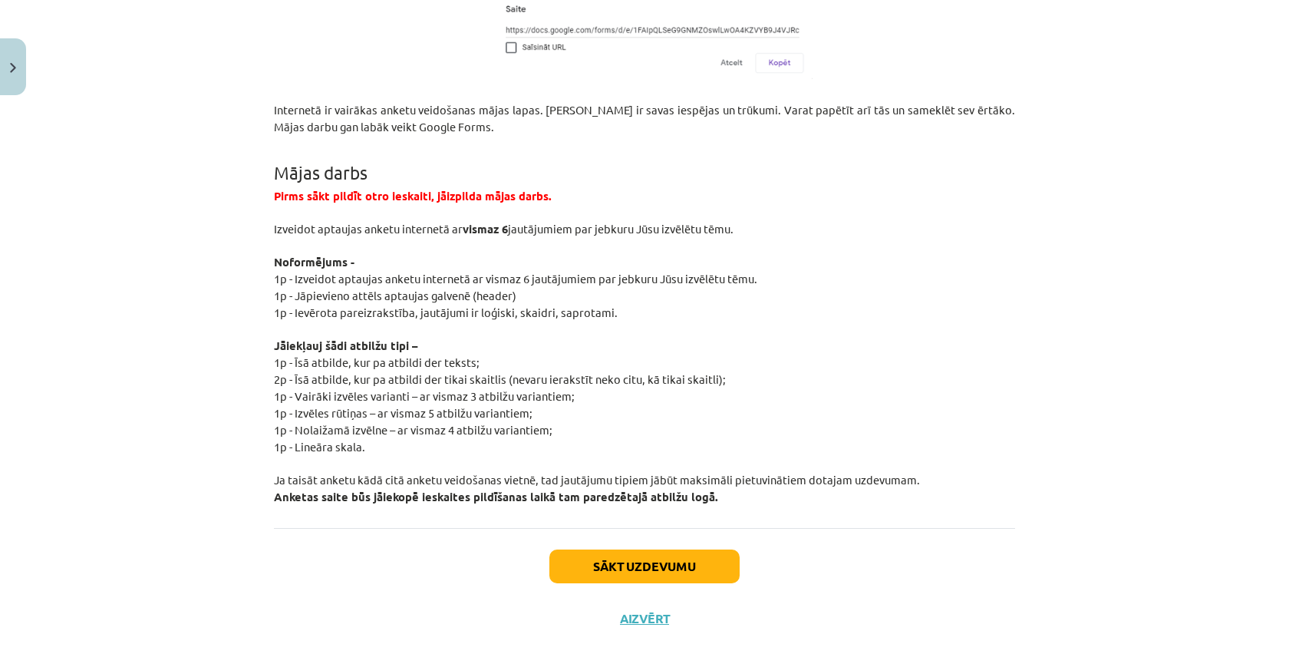
click at [623, 549] on button "Sākt uzdevumu" at bounding box center [644, 566] width 190 height 34
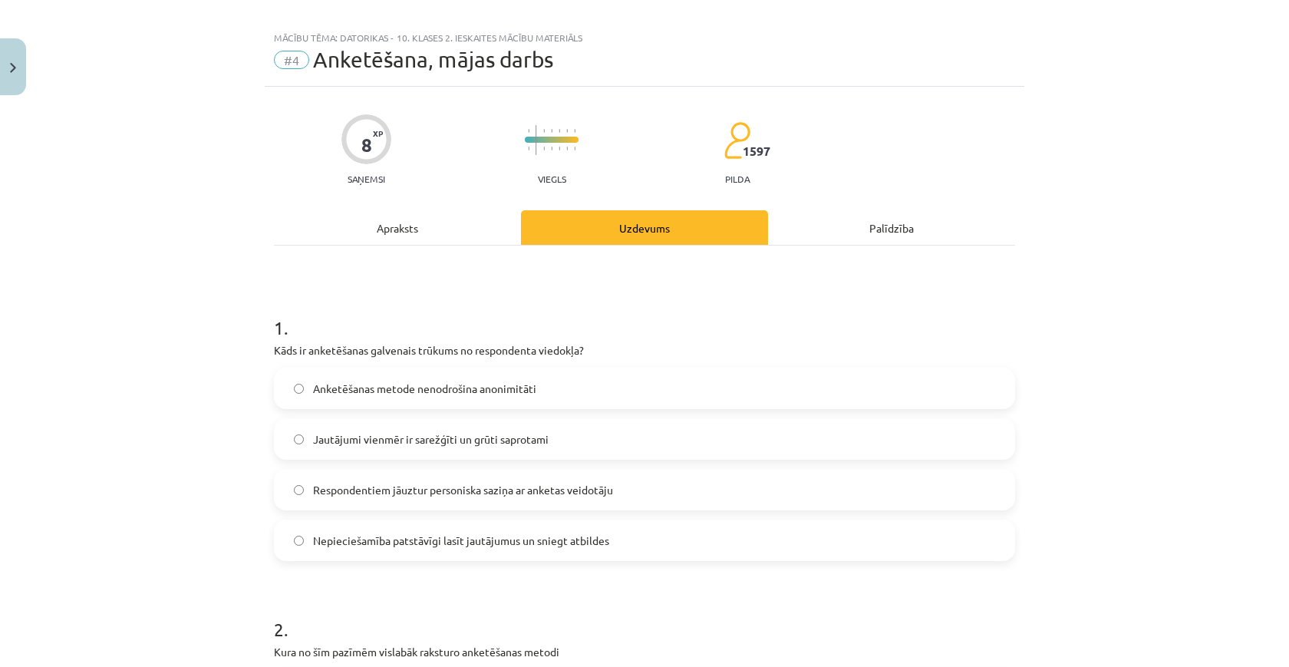
scroll to position [47, 0]
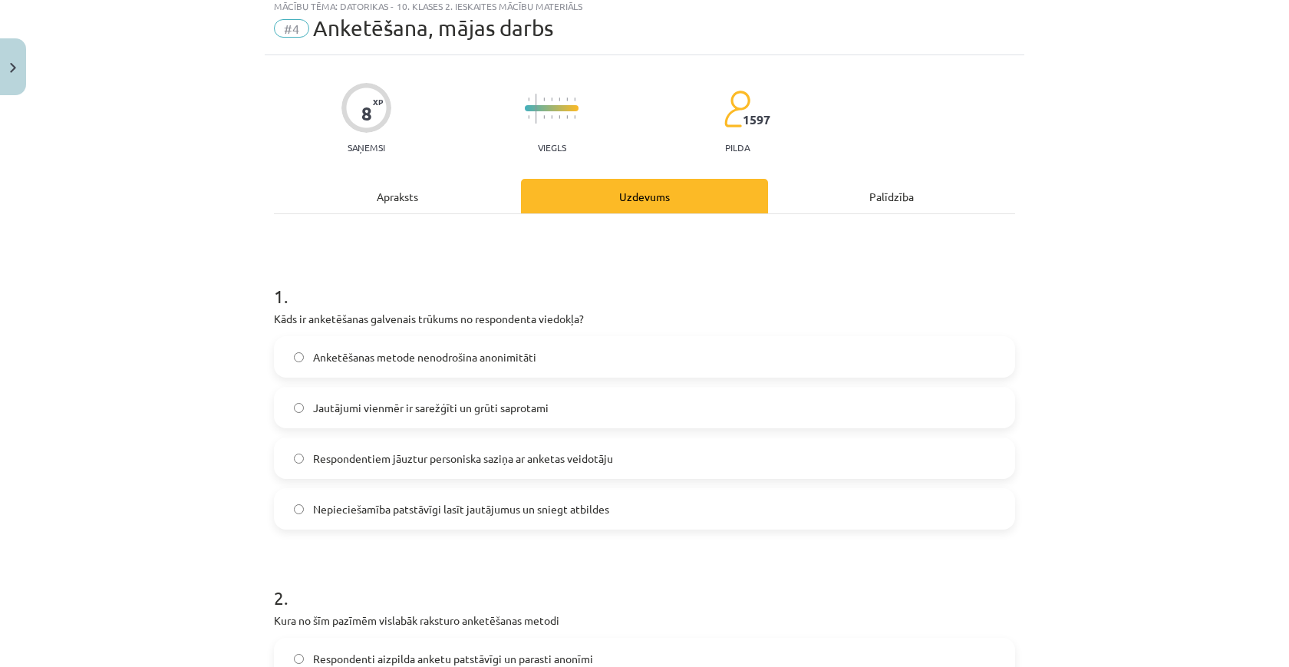
click at [582, 512] on span "Nepieciešamība patstāvīgi lasīt jautājumus un sniegt atbildes" at bounding box center [461, 509] width 296 height 16
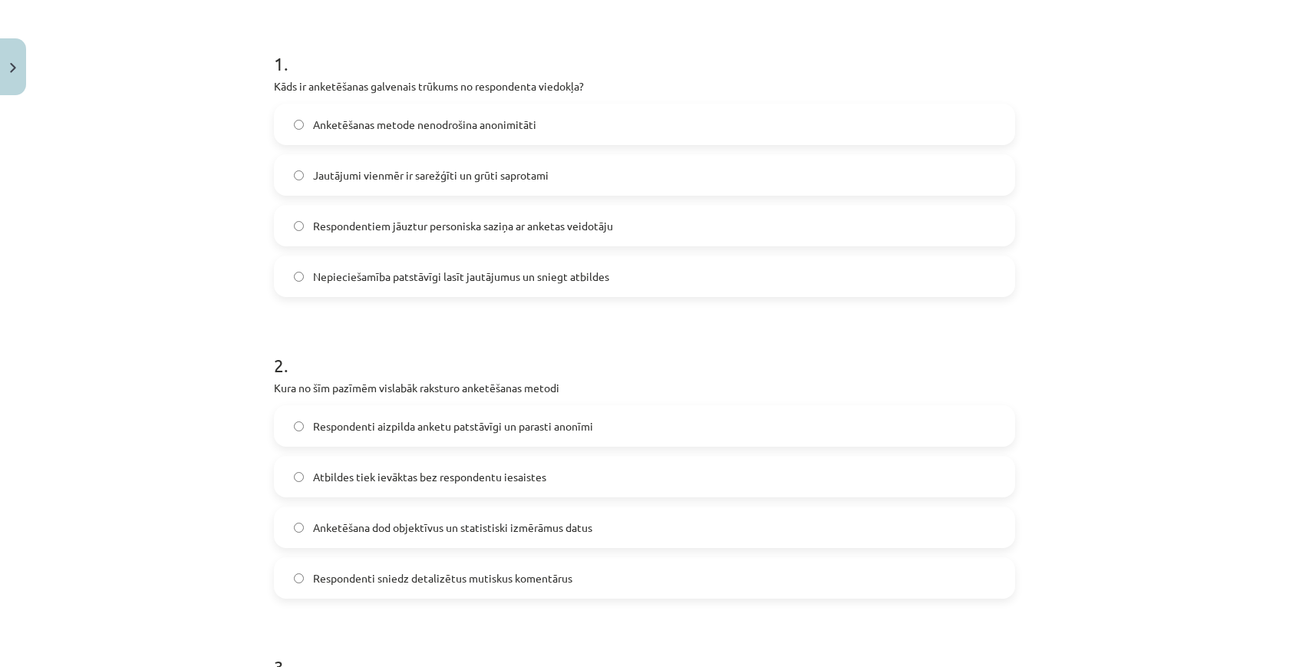
scroll to position [329, 0]
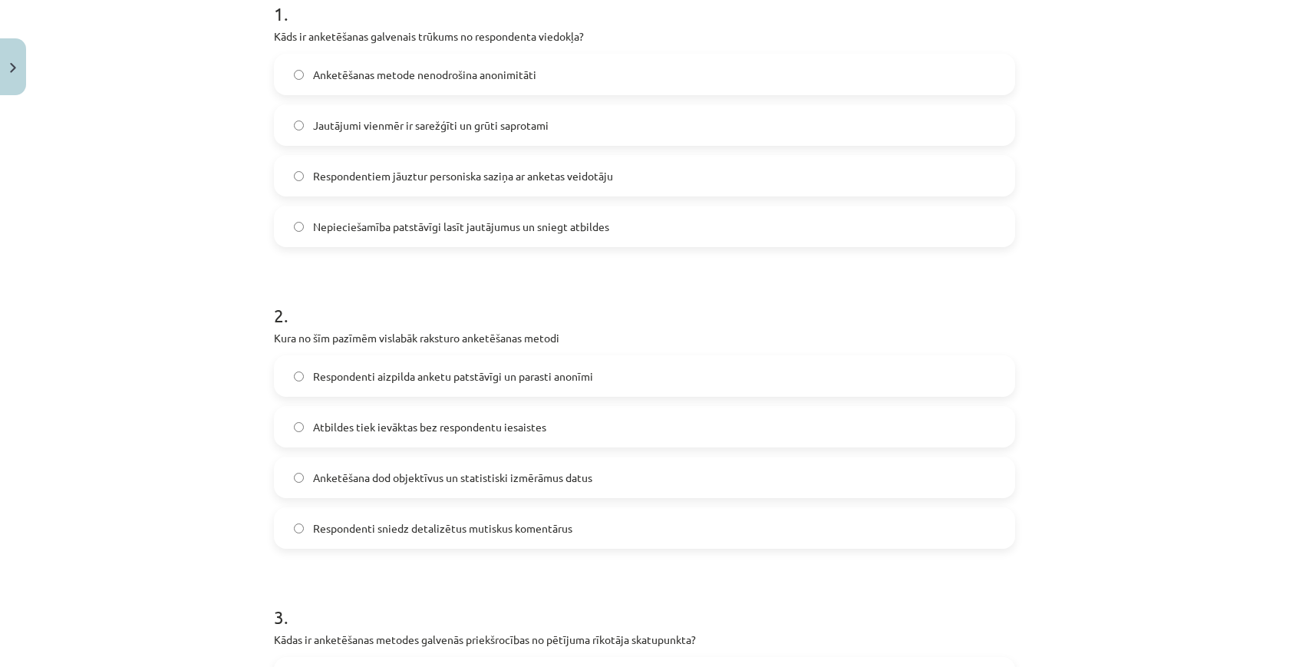
click div "Respondenti aizpilda anketu patstāvīgi un parasti anonīmi Atbildes tiek ievākta…"
click label "Respondenti aizpilda anketu patstāvīgi un parasti anonīmi"
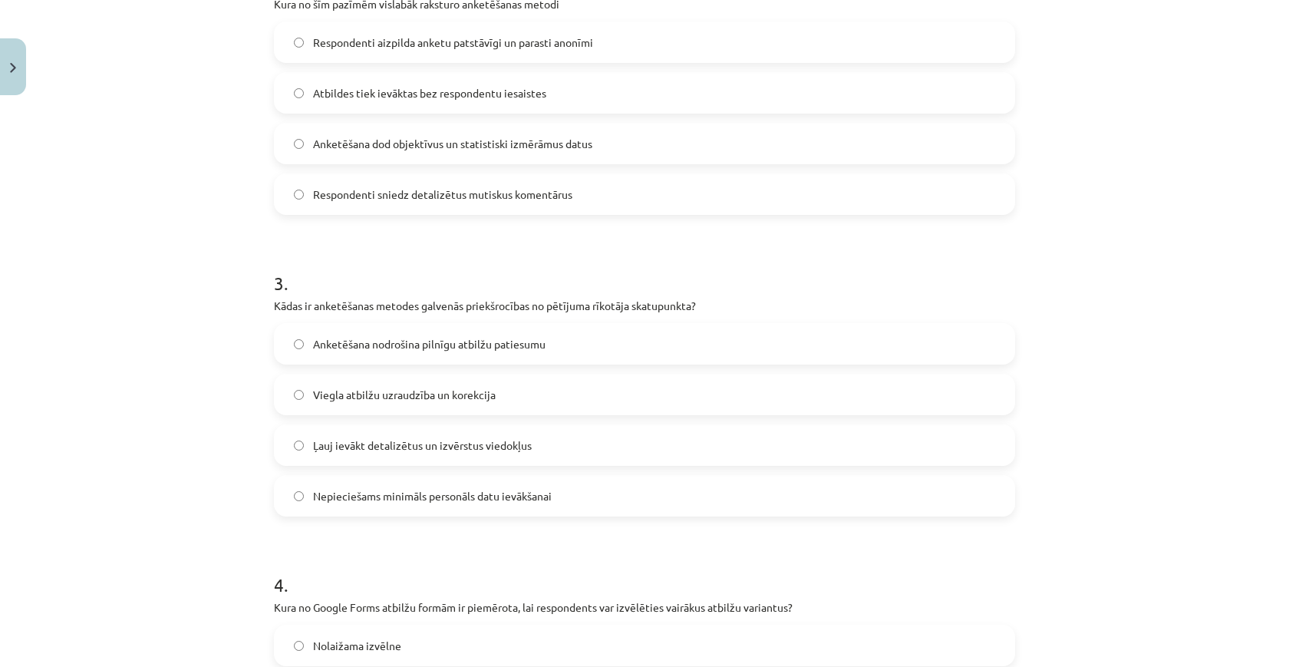
scroll to position [686, 0]
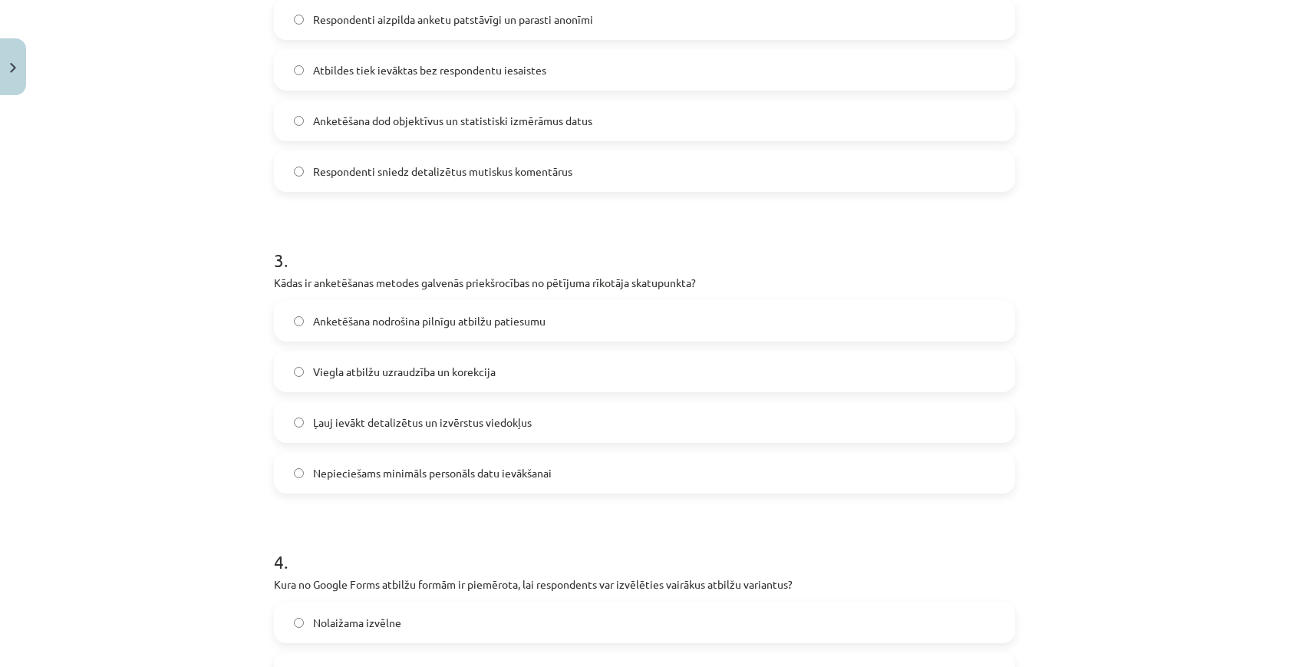
click span "Nepieciešams minimāls personāls datu ievākšanai"
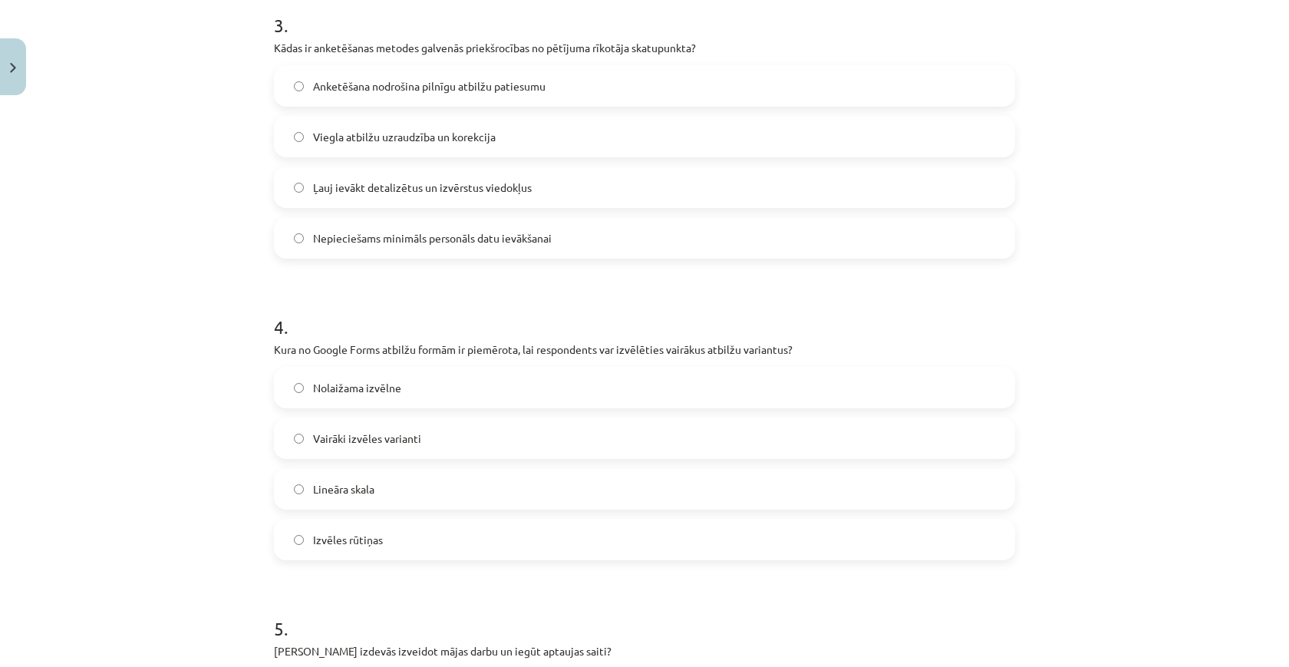
scroll to position [921, 0]
click label "Izvēles rūtiņas"
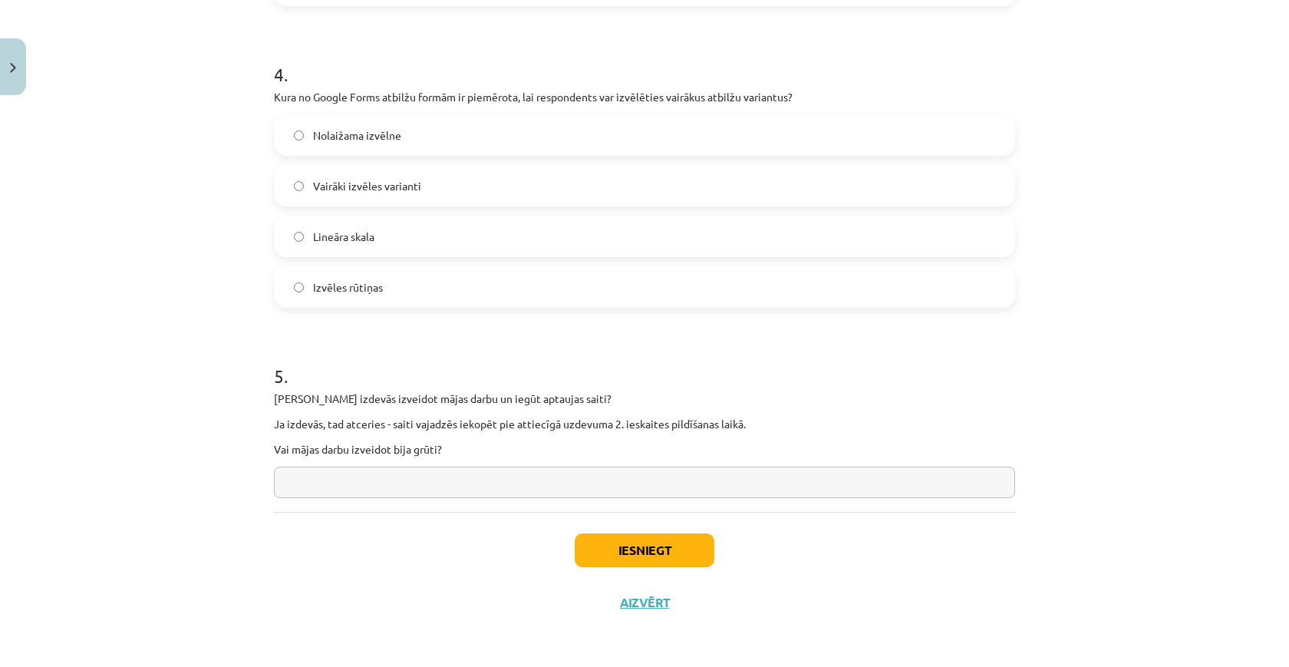
scroll to position [1175, 0]
click input "text"
type input "**********"
click button "Iesniegt"
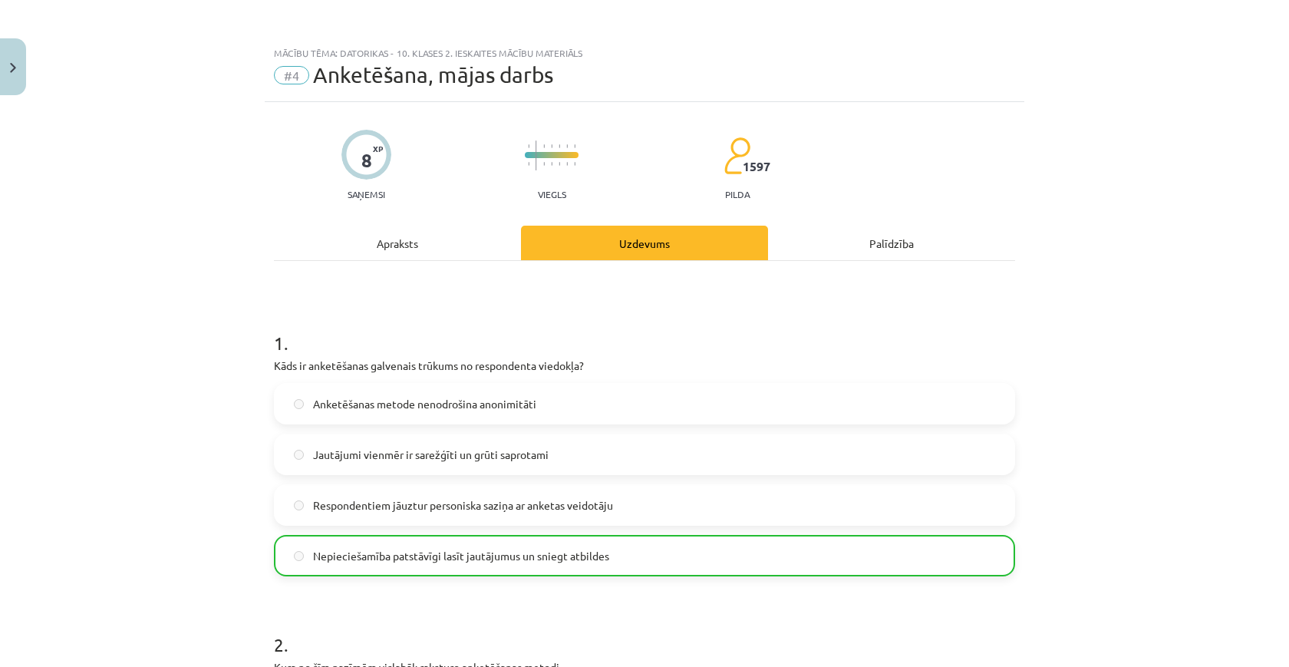
scroll to position [0, 0]
click button "Close"
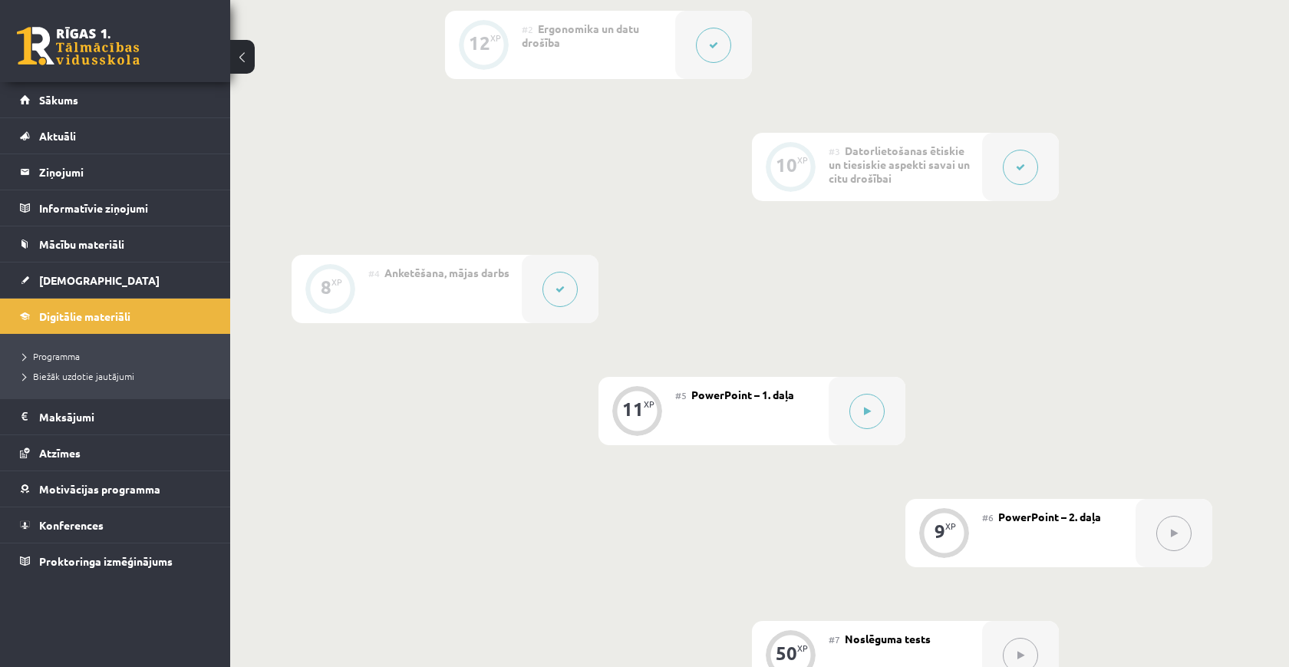
scroll to position [746, 0]
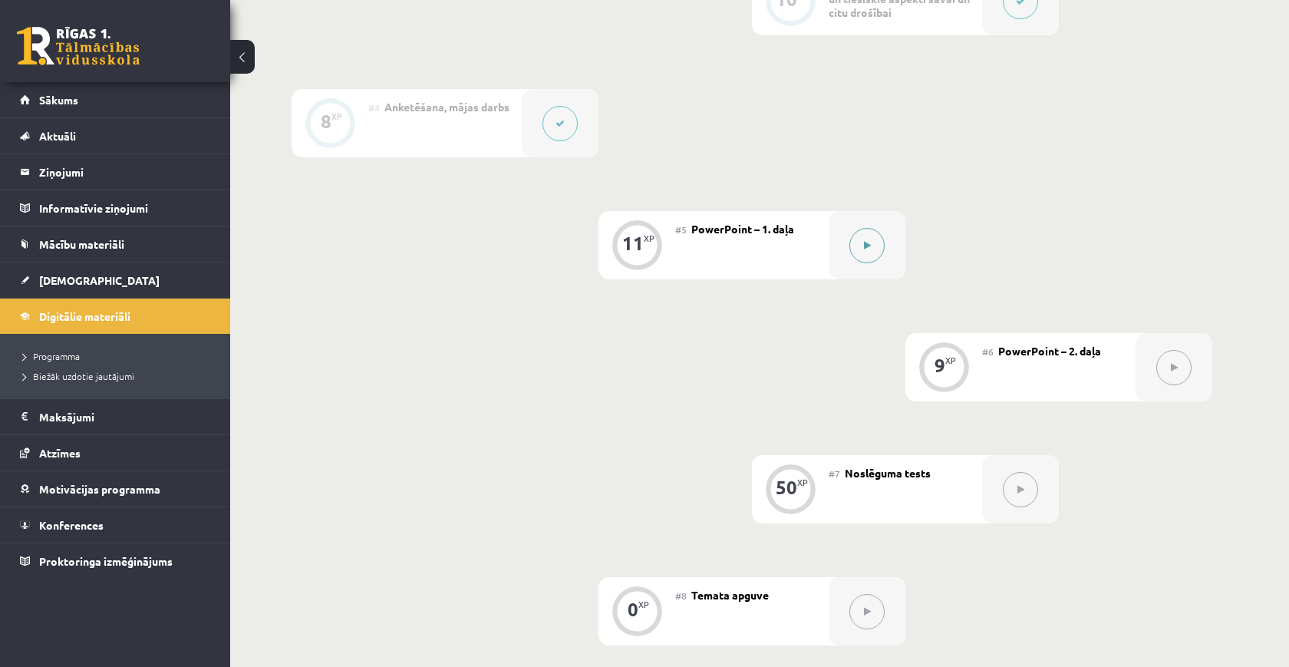
click div
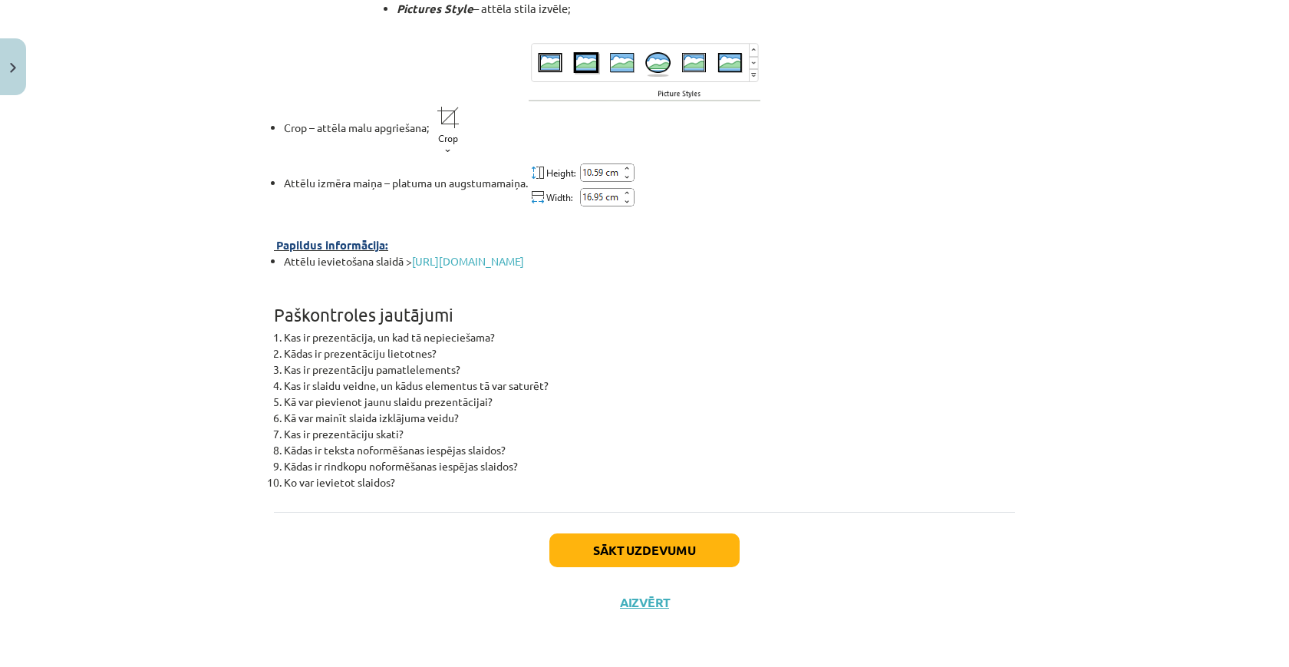
scroll to position [5450, 0]
click img "Close"
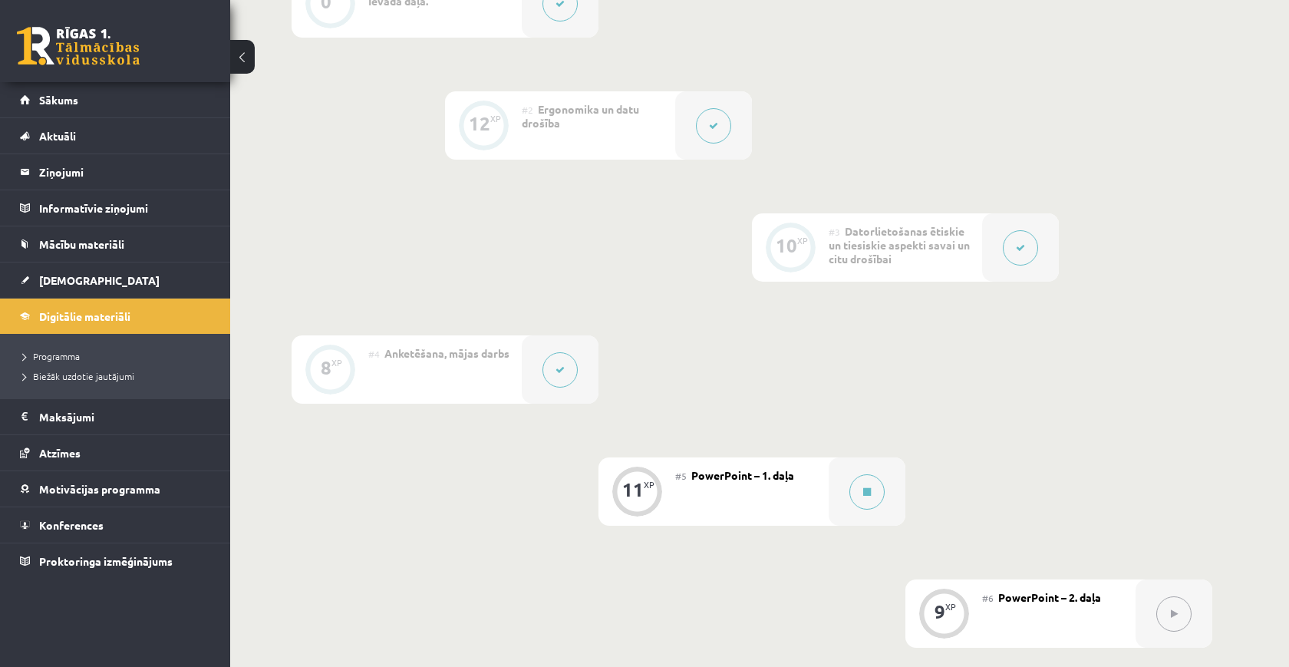
scroll to position [0, 0]
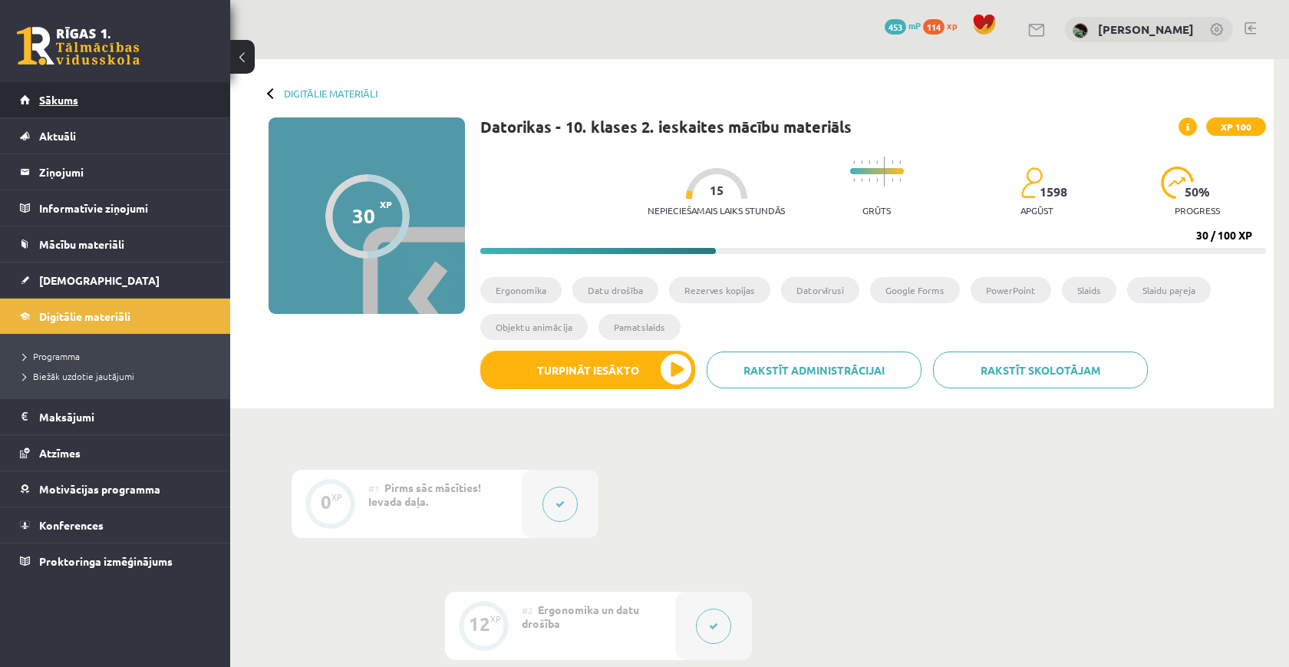
click link "Sākums"
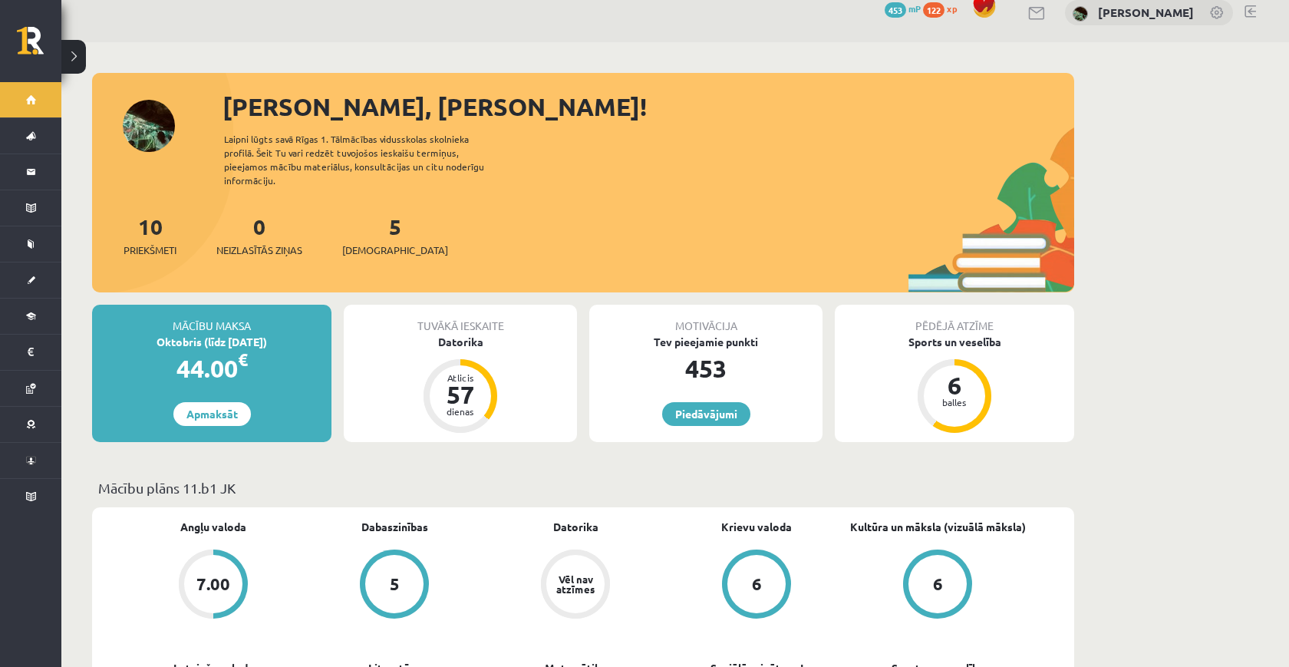
scroll to position [18, 0]
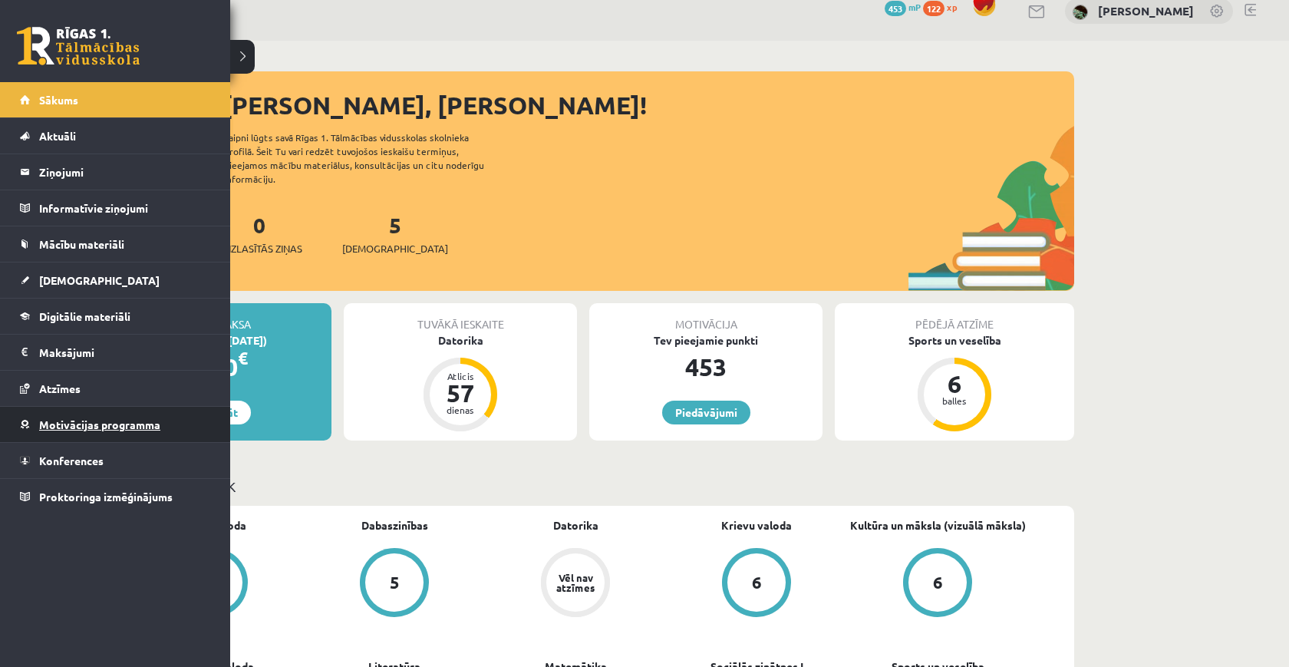
click at [71, 436] on link "Motivācijas programma" at bounding box center [115, 424] width 191 height 35
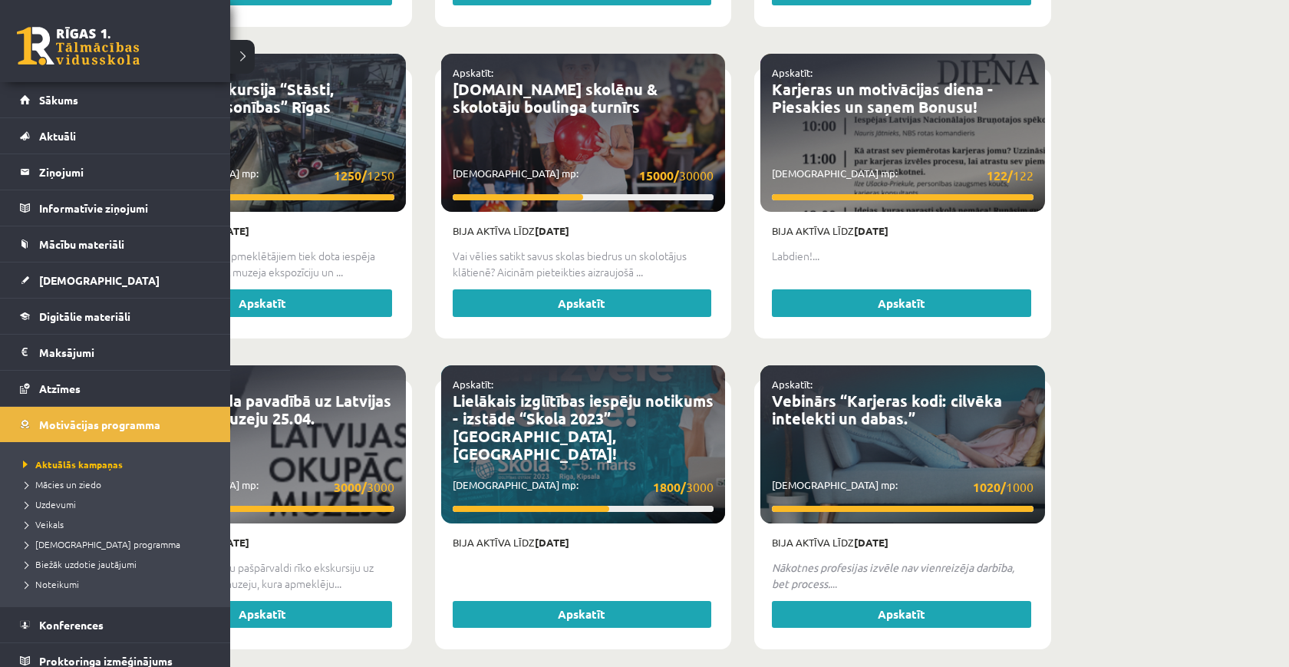
scroll to position [2823, 0]
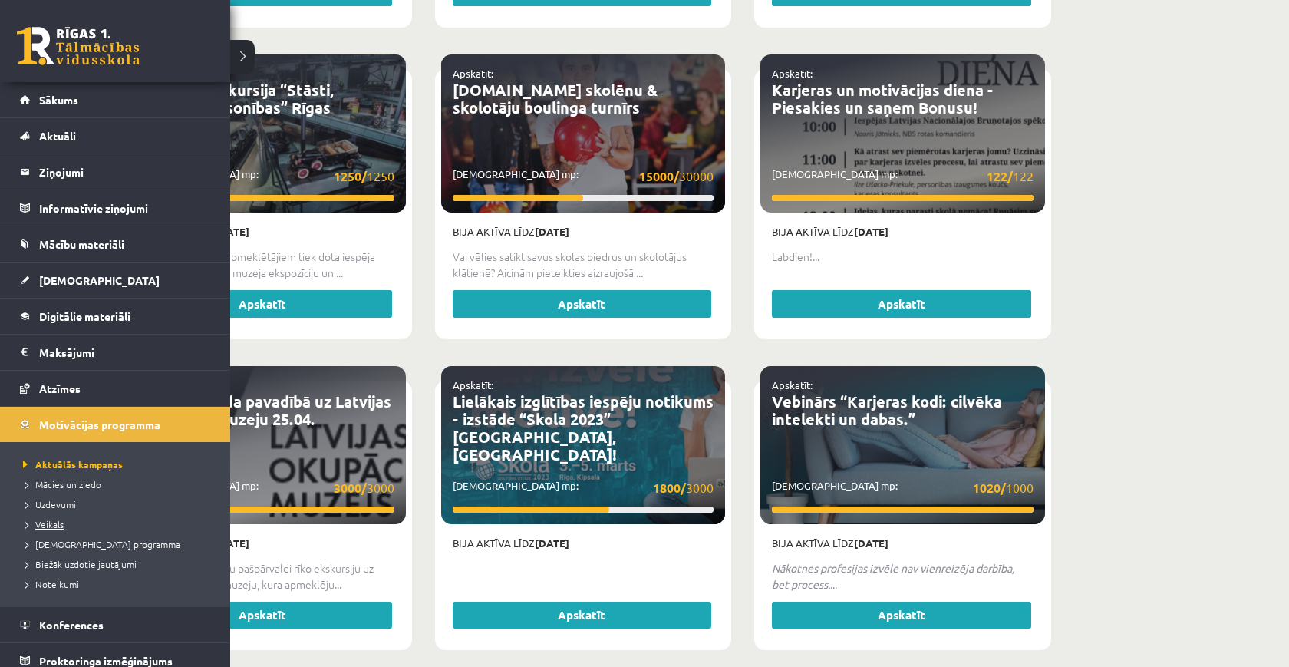
click at [61, 522] on span "Veikals" at bounding box center [41, 524] width 44 height 12
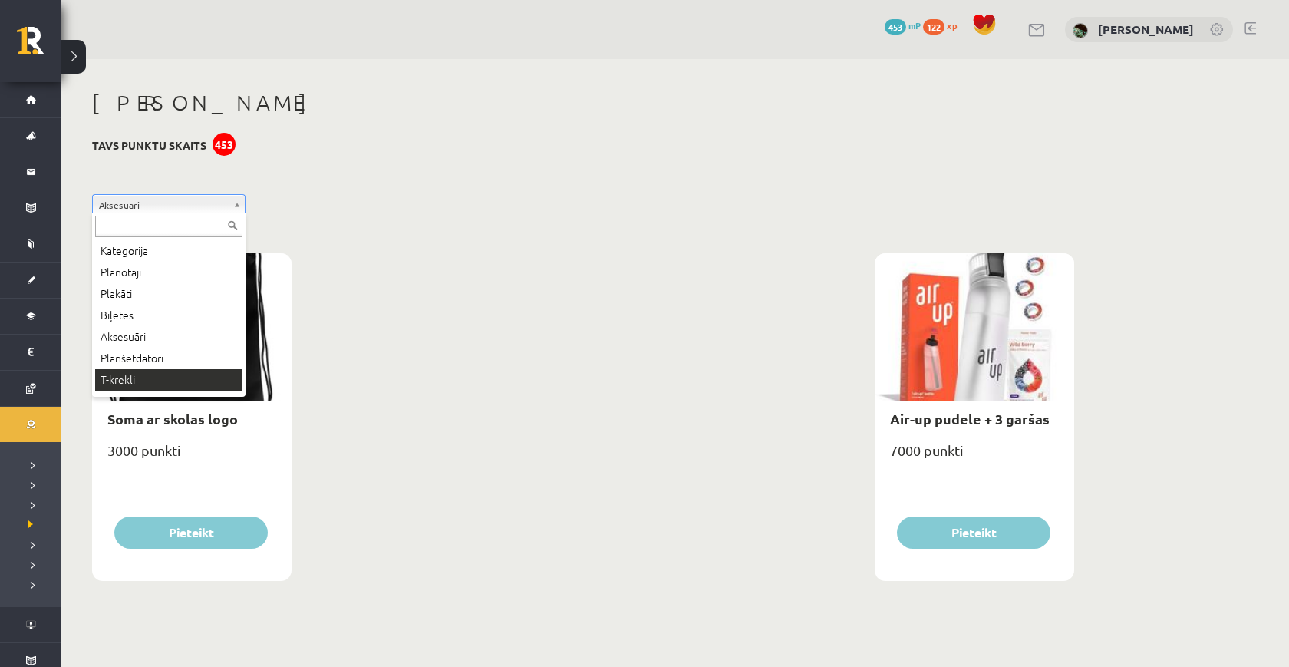
scroll to position [18, 0]
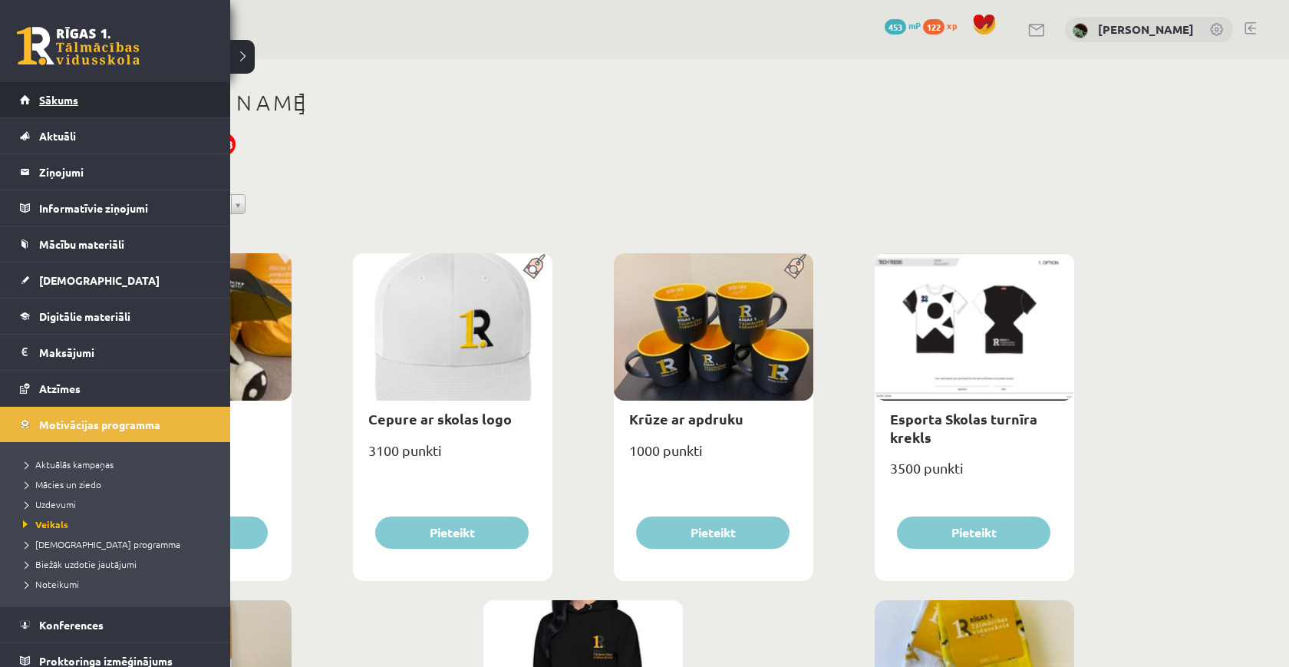
click at [30, 111] on link "Sākums" at bounding box center [115, 99] width 191 height 35
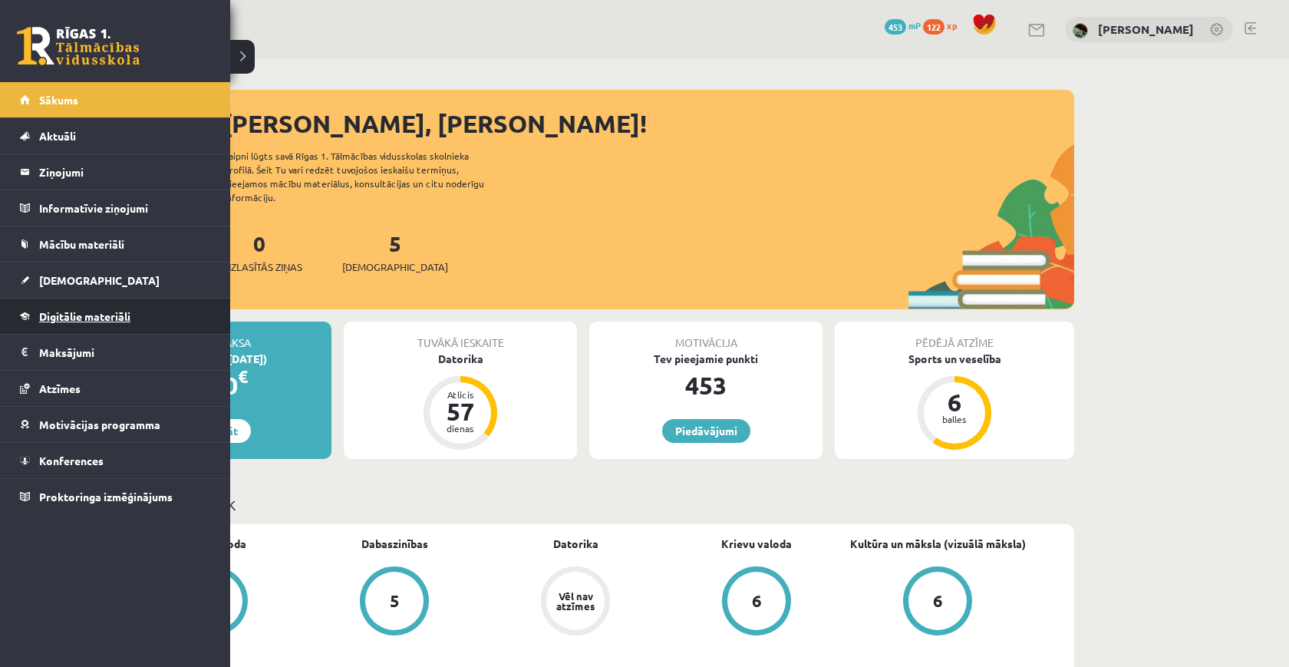
click at [160, 300] on link "Digitālie materiāli" at bounding box center [115, 315] width 191 height 35
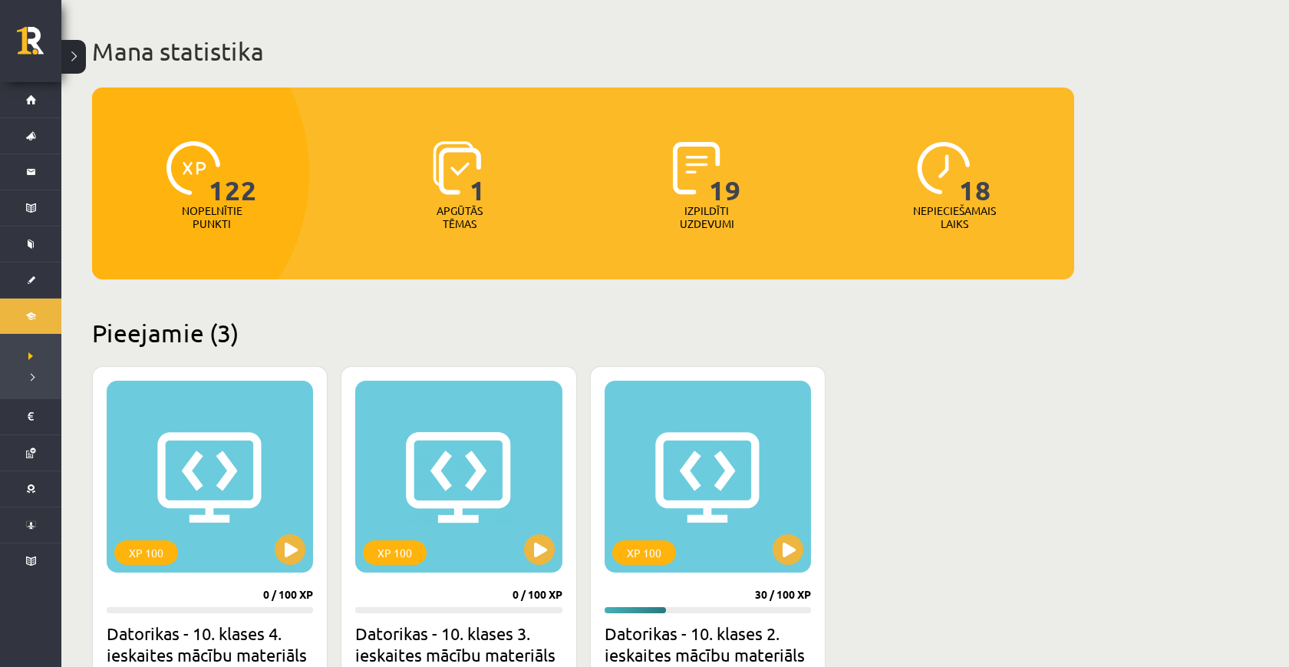
scroll to position [83, 0]
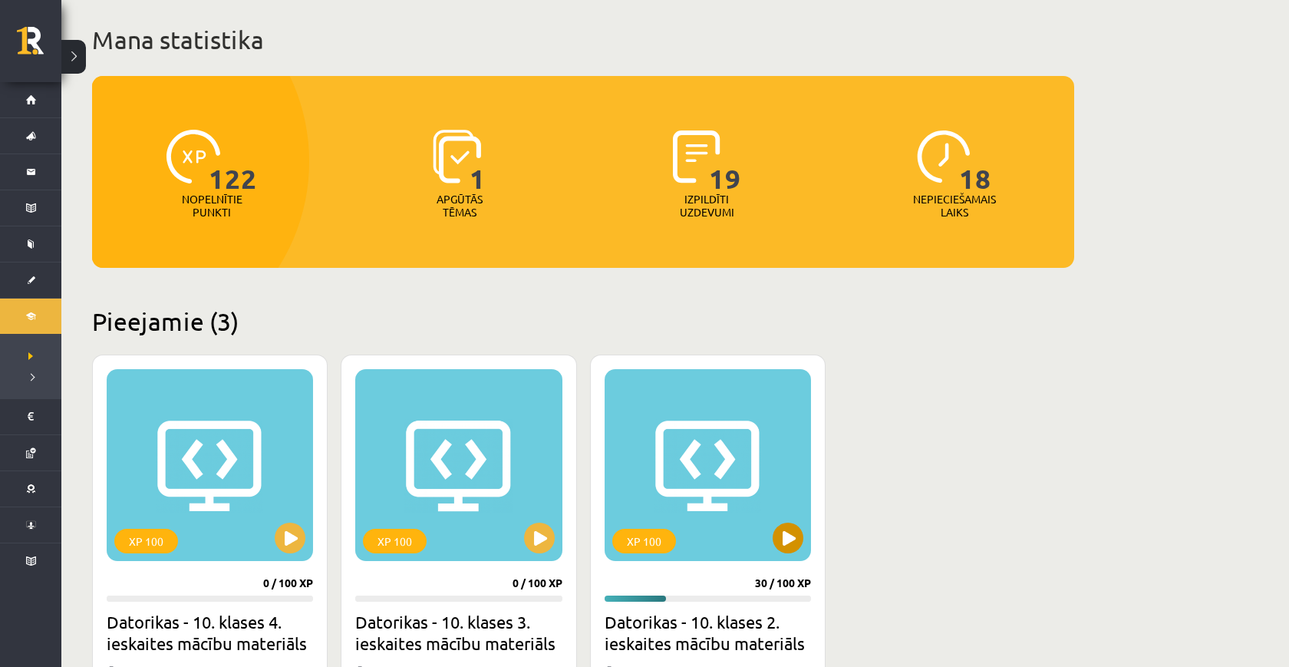
click at [779, 552] on div "XP 100" at bounding box center [707, 465] width 206 height 192
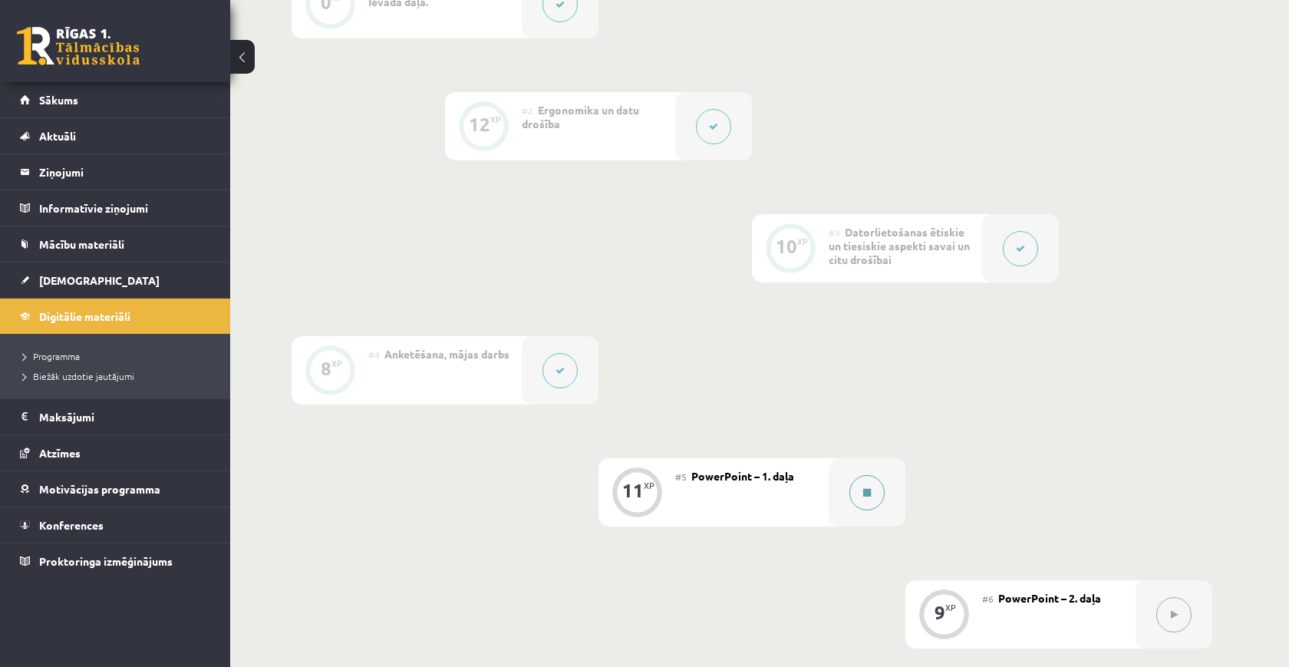
scroll to position [571, 0]
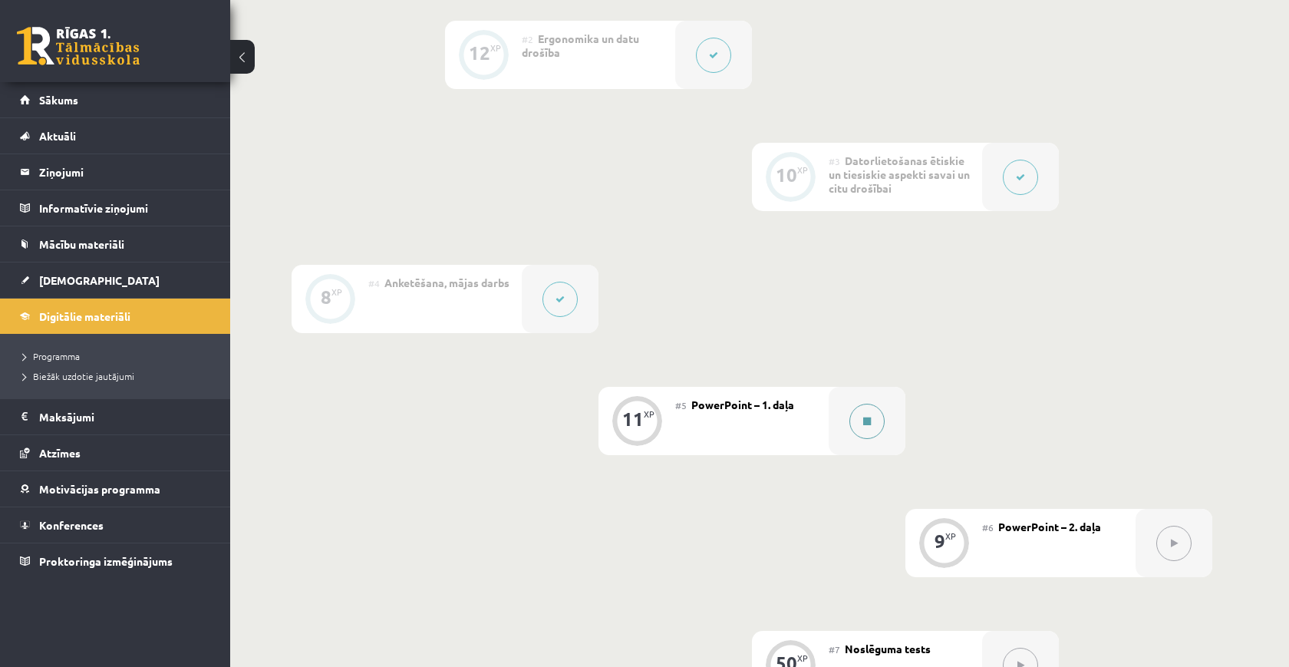
click at [860, 422] on button at bounding box center [866, 420] width 35 height 35
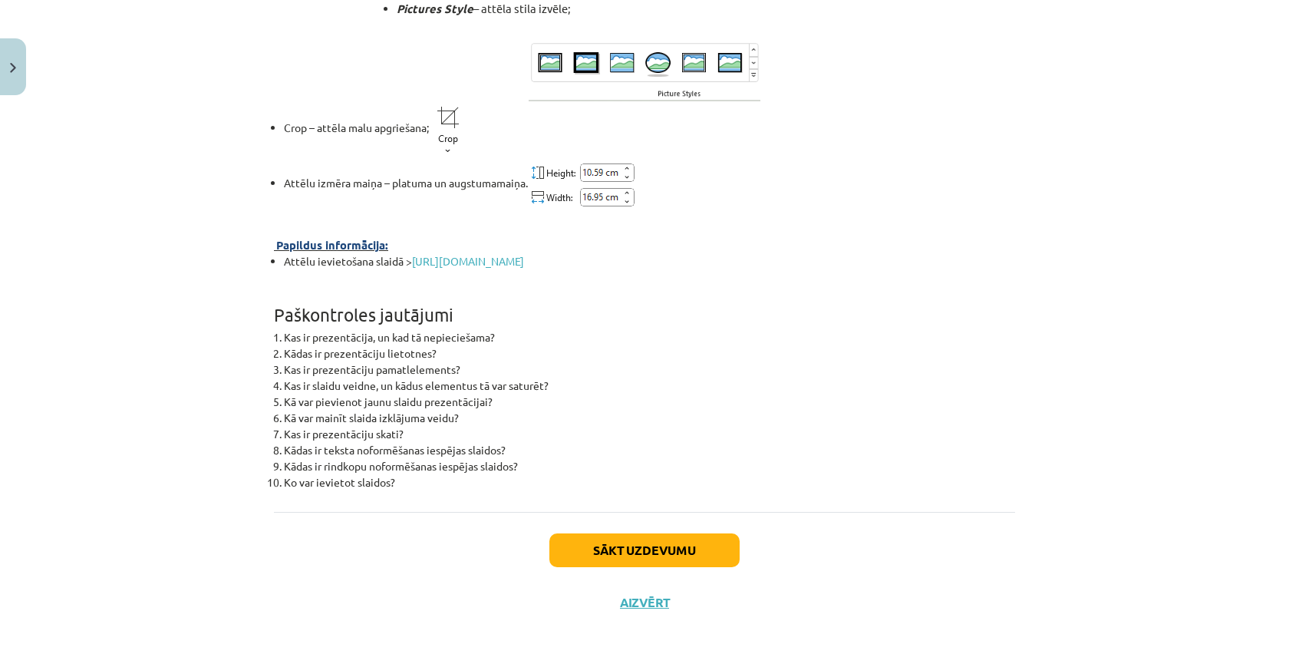
click at [591, 562] on button "Sākt uzdevumu" at bounding box center [644, 550] width 190 height 34
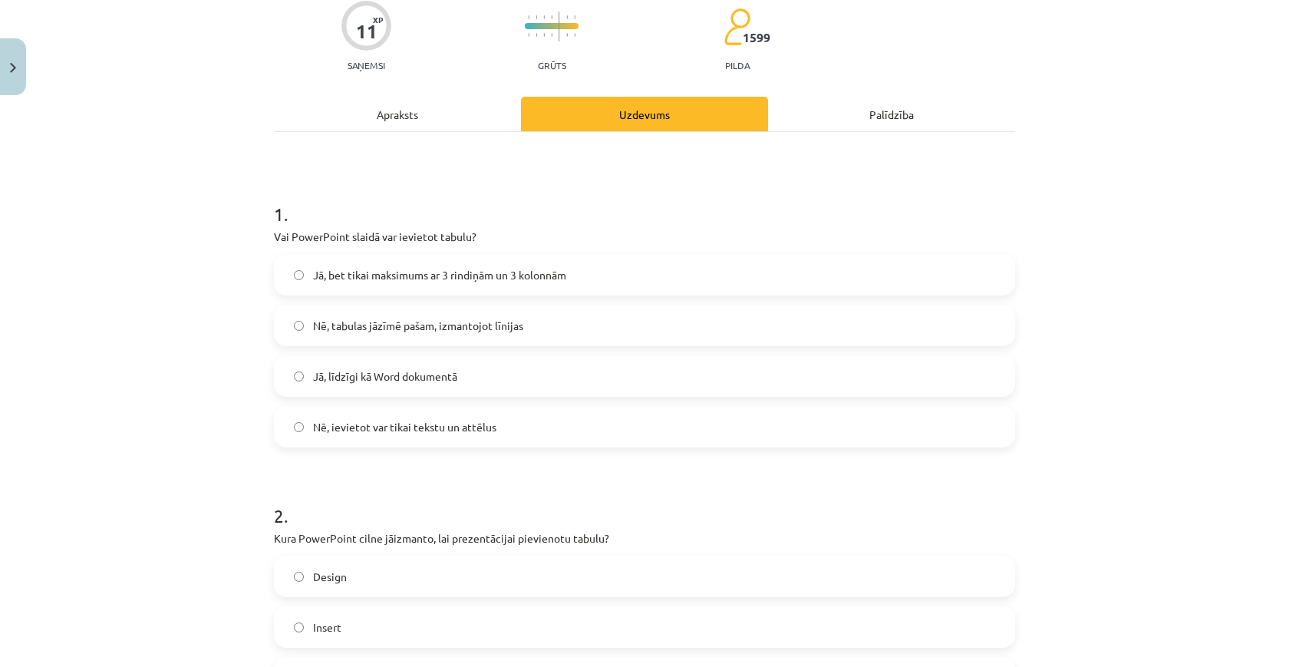
scroll to position [132, 0]
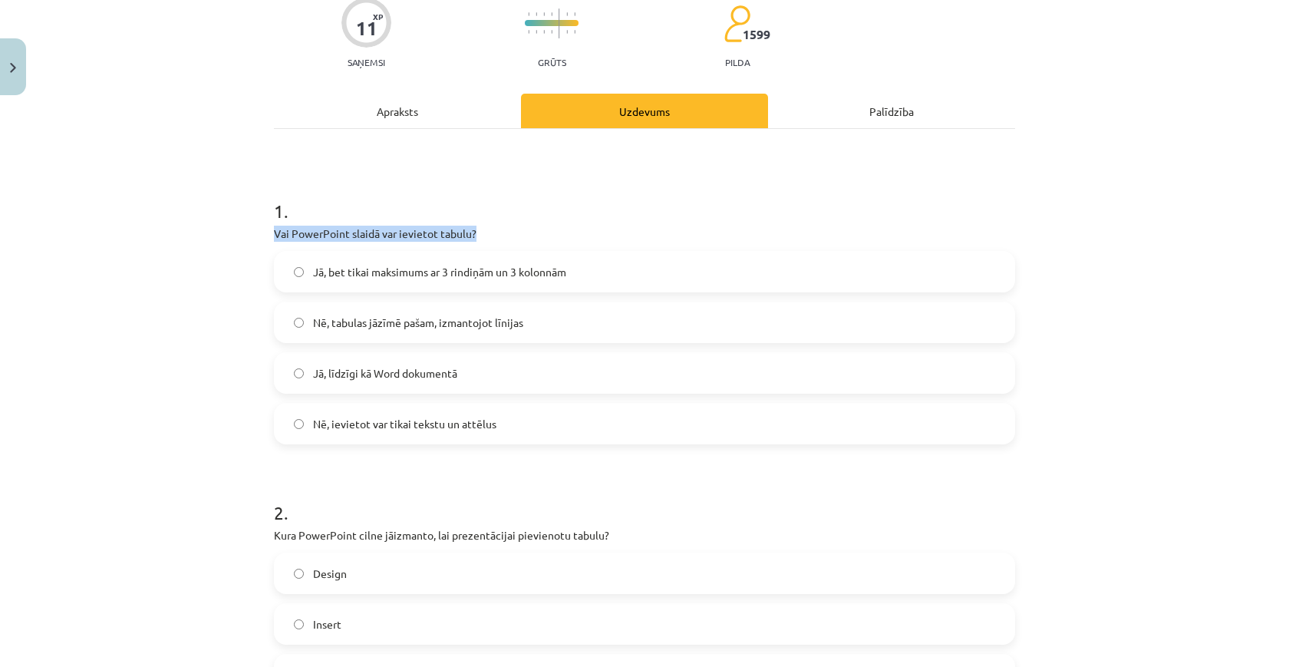
drag, startPoint x: 502, startPoint y: 238, endPoint x: 274, endPoint y: 238, distance: 227.8
click p "Vai PowerPoint slaidā var ievietot tabulu?"
click label "Jā, līdzīgi kā Word dokumentā"
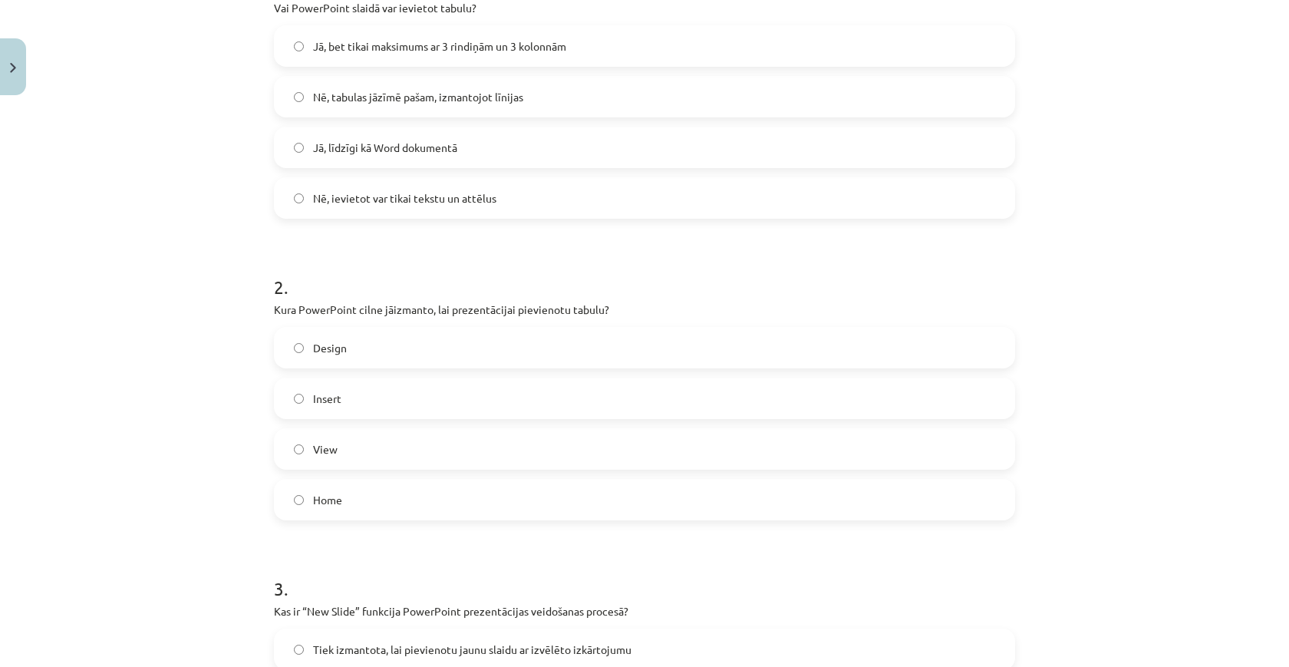
scroll to position [379, 0]
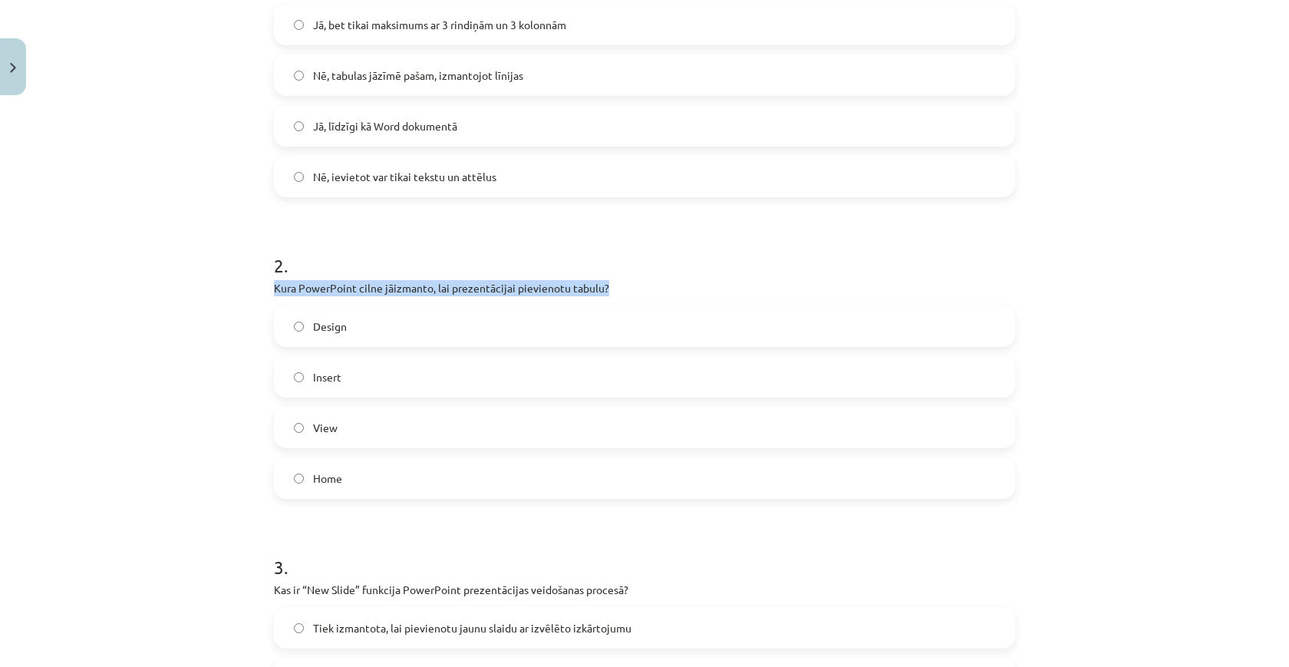
drag, startPoint x: 615, startPoint y: 289, endPoint x: 278, endPoint y: 292, distance: 337.5
click p "Kura PowerPoint cilne jāizmanto, lai prezentācijai pievienotu tabulu?"
click div "Mācību tēma: Datorikas - 10. klases 2. ieskaites mācību materiāls #5 PowerPoint…"
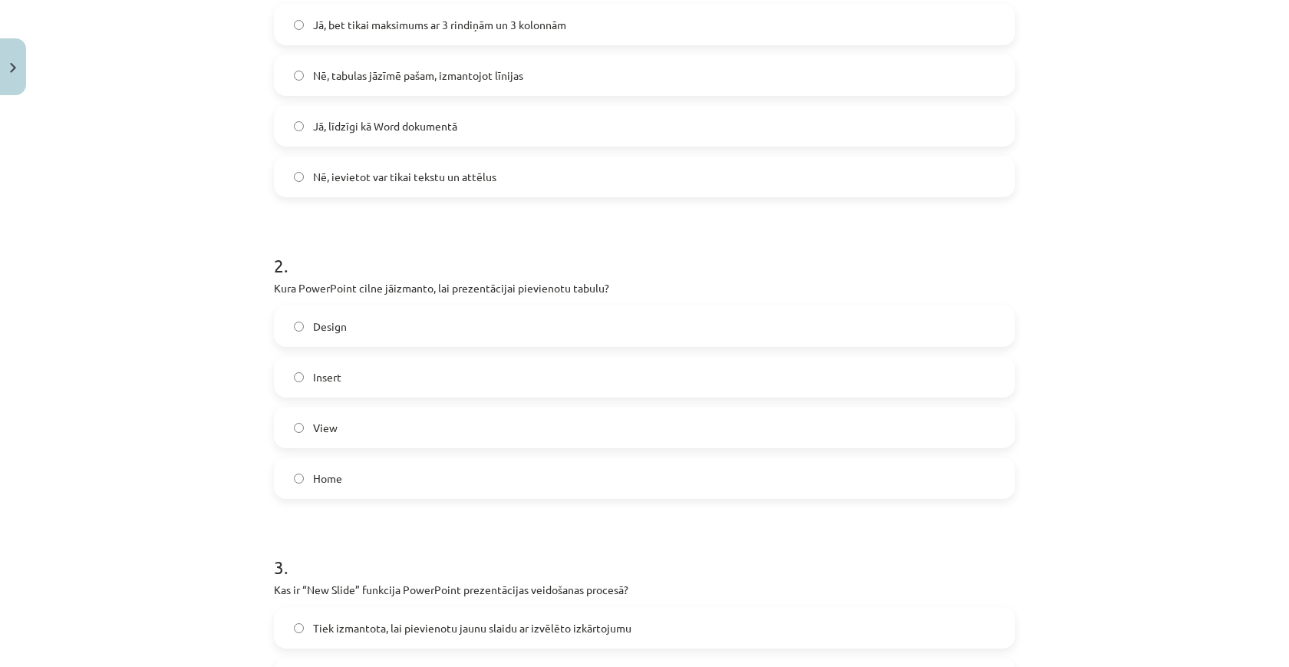
click span "Insert"
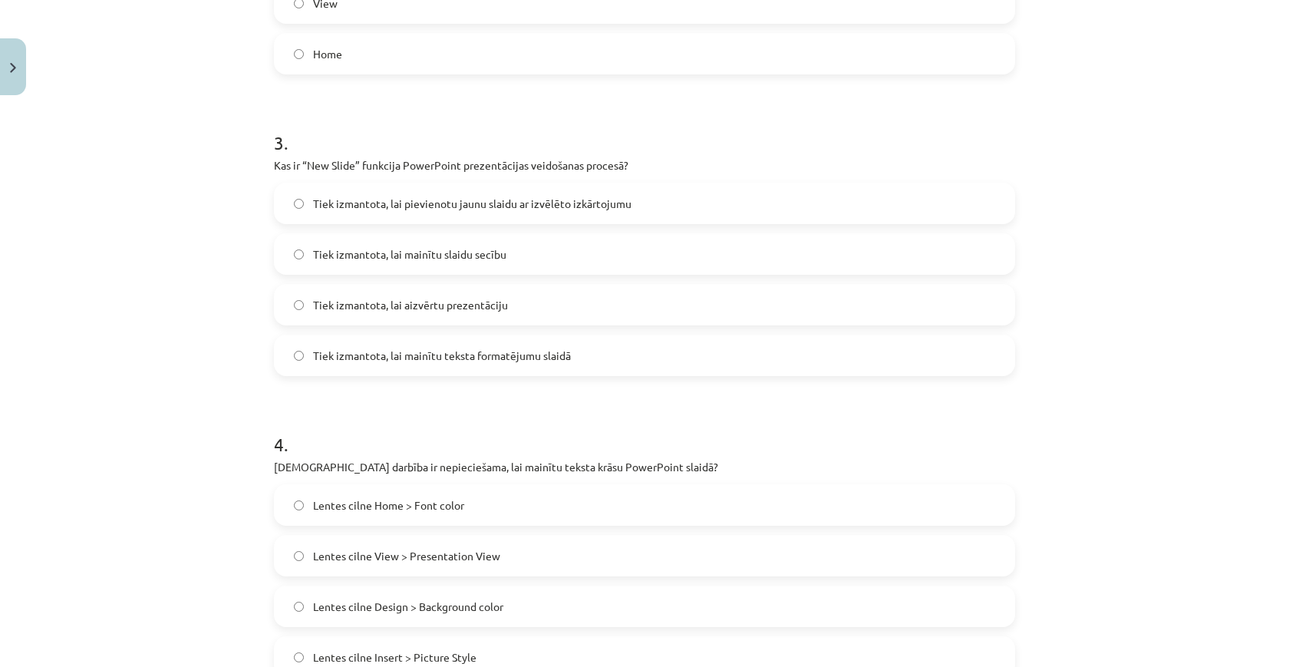
scroll to position [812, 0]
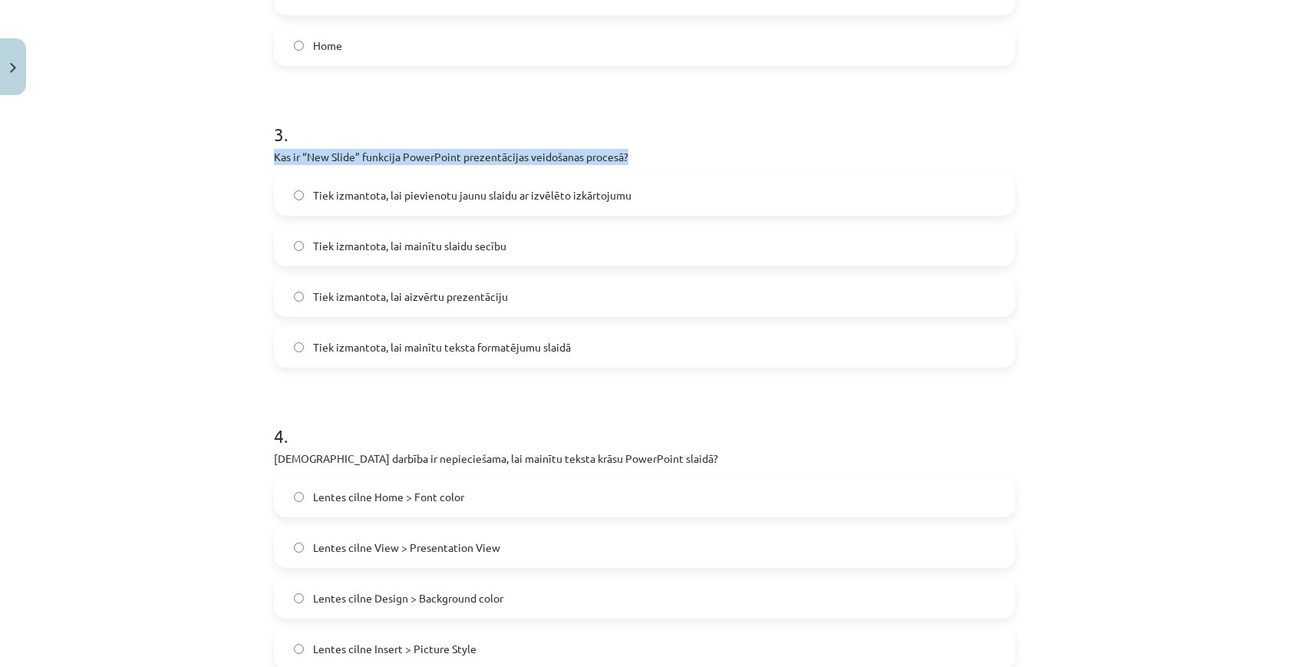
drag, startPoint x: 272, startPoint y: 150, endPoint x: 666, endPoint y: 149, distance: 393.5
click div "11 XP Saņemsi Grūts 1599 pilda Apraksts Uzdevums Palīdzība 1 . Vai PowerPoint s…"
click div "Mācību tēma: Datorikas - 10. klases 2. ieskaites mācību materiāls #5 PowerPoint…"
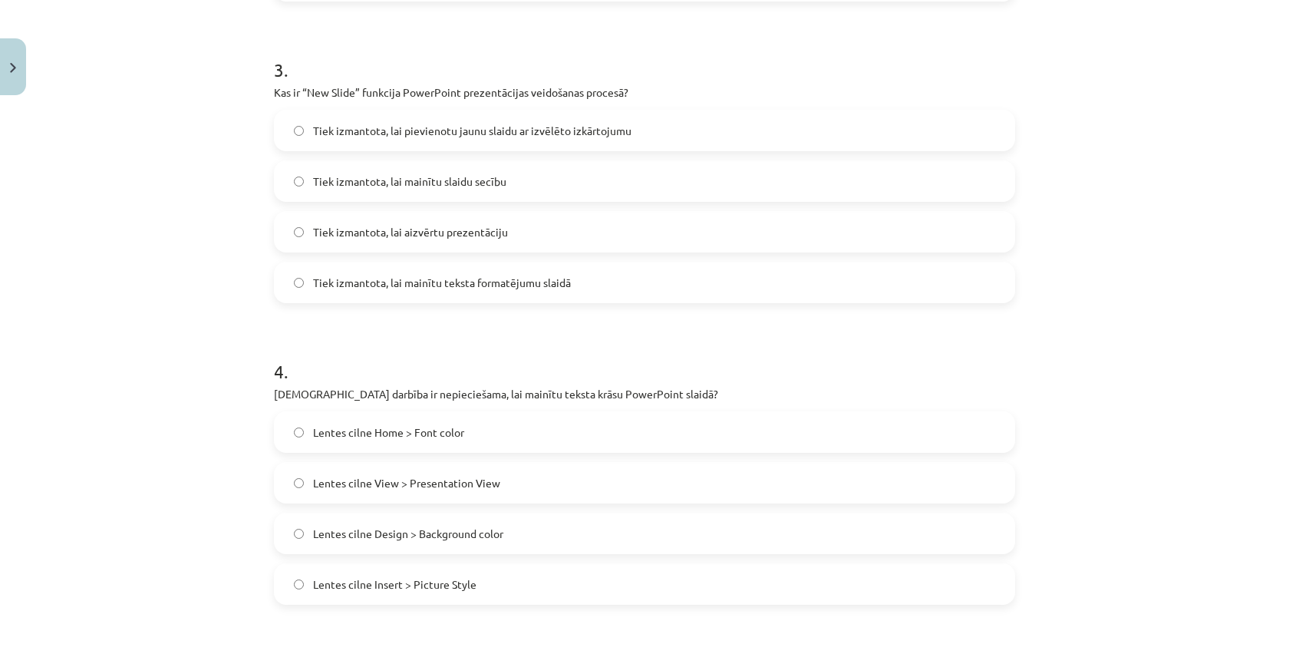
scroll to position [874, 0]
click label "Lentes cilne Home > Font color"
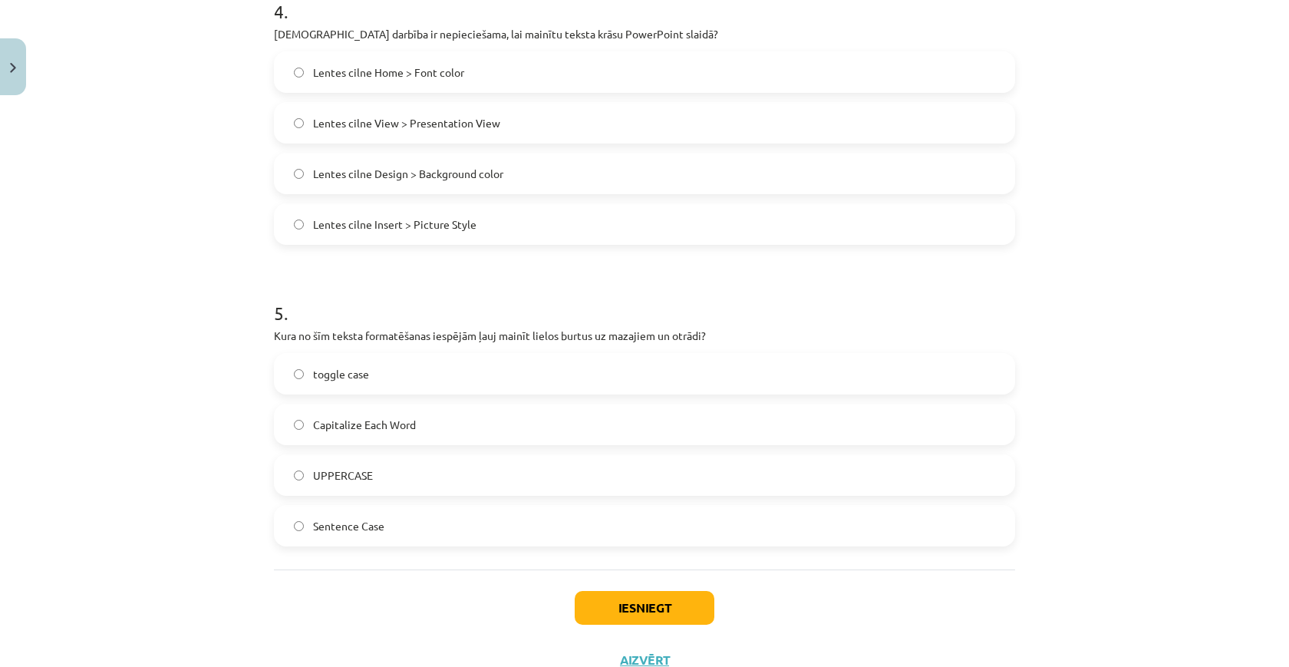
scroll to position [1259, 0]
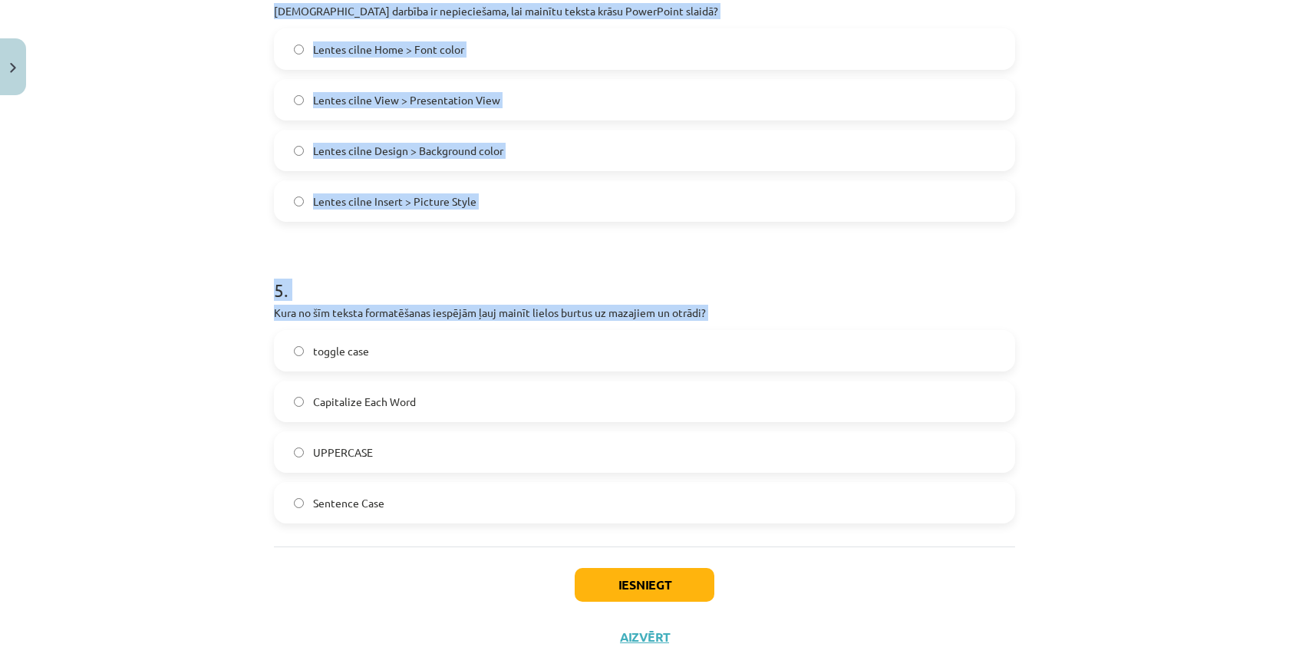
drag, startPoint x: 253, startPoint y: 308, endPoint x: 741, endPoint y: 320, distance: 488.0
click div "Mācību tēma: Datorikas - 10. klases 2. ieskaites mācību materiāls #5 PowerPoint…"
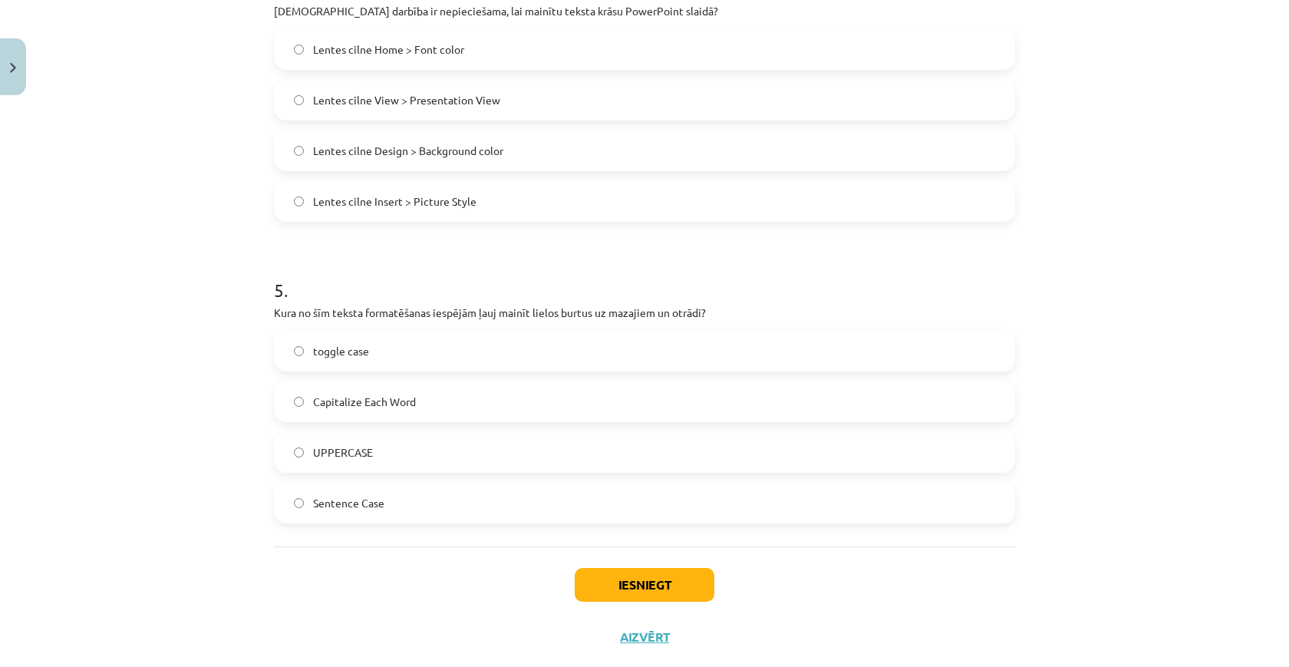
click p "Kura no šīm teksta formatēšanas iespējām ļauj mainīt lielos burtus uz mazajiem …"
click label "toggle case"
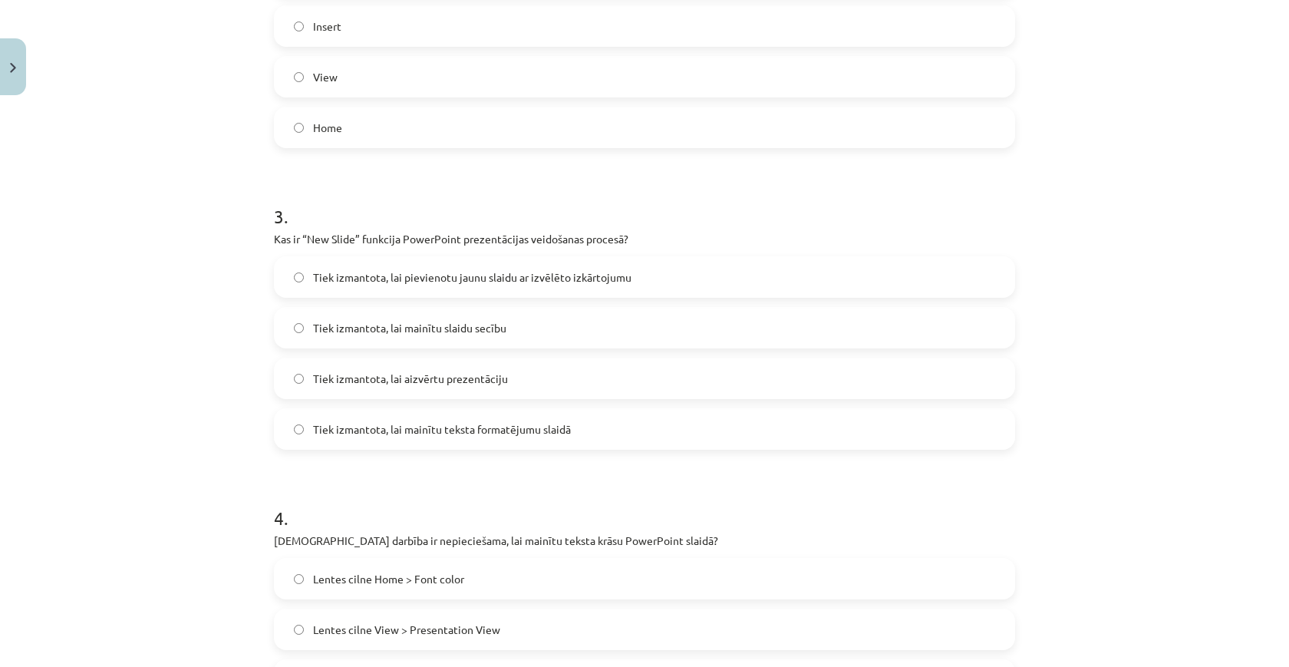
scroll to position [725, 0]
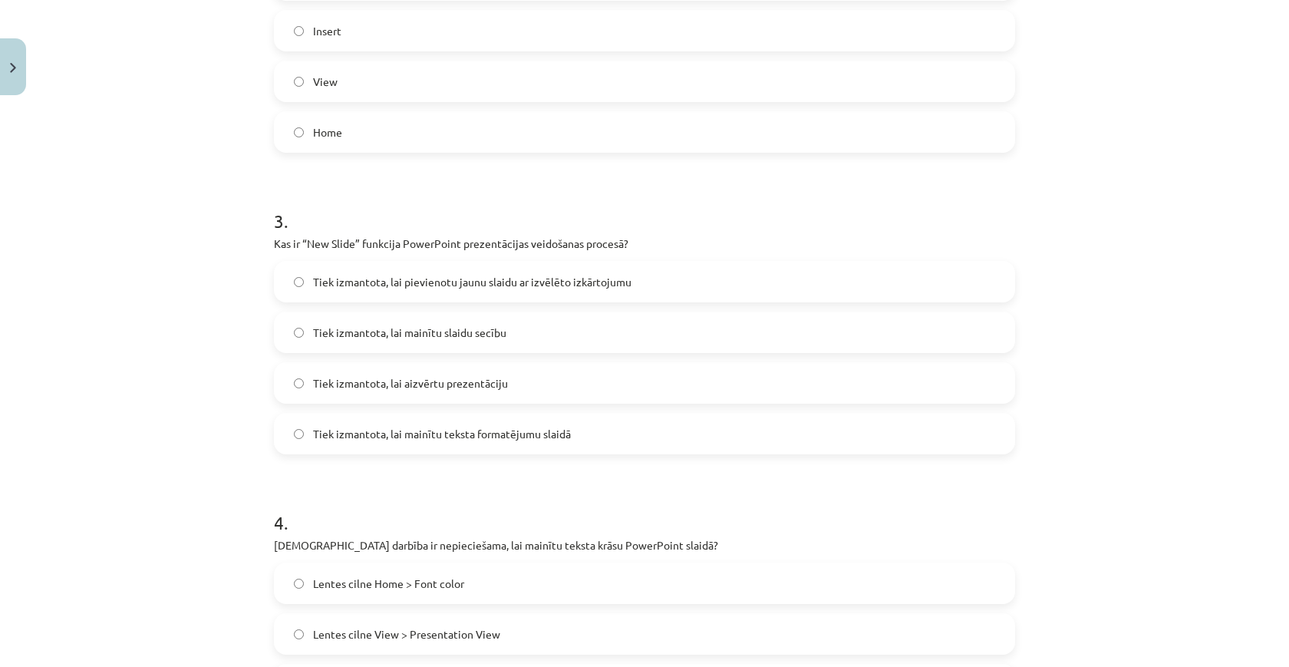
click span "Tiek izmantota, lai pievienotu jaunu slaidu ar izvēlēto izkārtojumu"
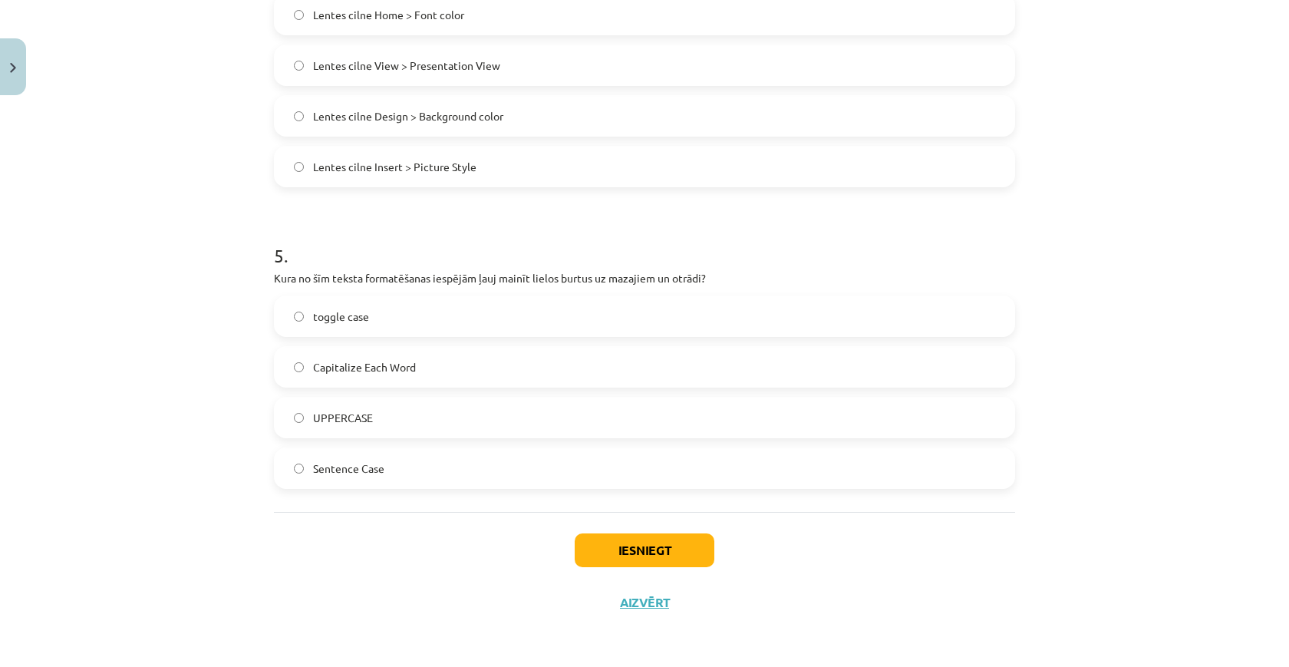
scroll to position [1296, 0]
click button "Iesniegt"
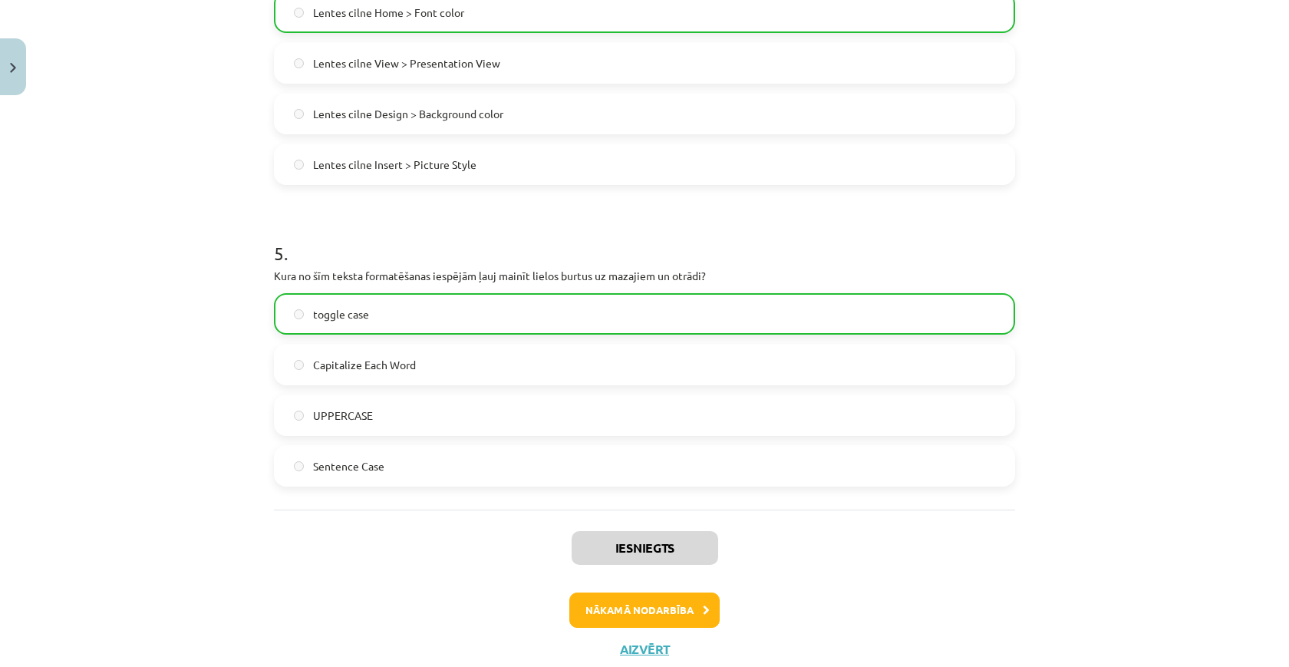
click button "Close"
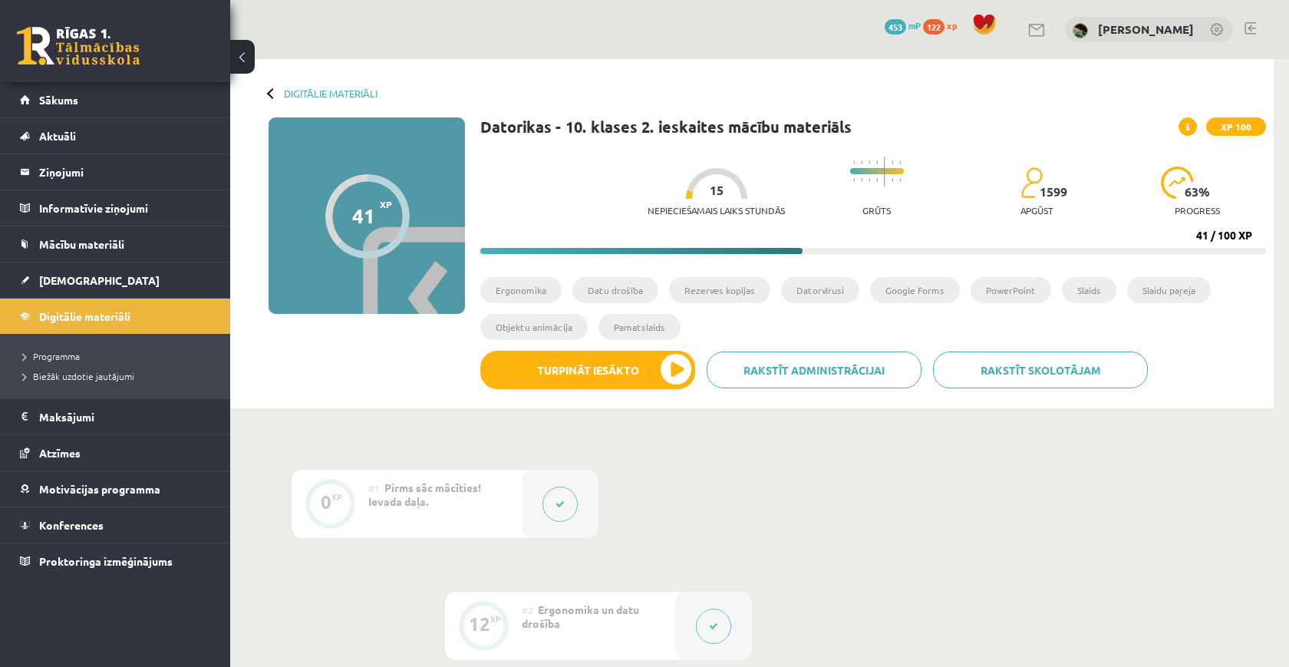
scroll to position [0, 0]
drag, startPoint x: 1208, startPoint y: 209, endPoint x: 1190, endPoint y: 202, distance: 19.9
click div "63 % progress"
click span "122"
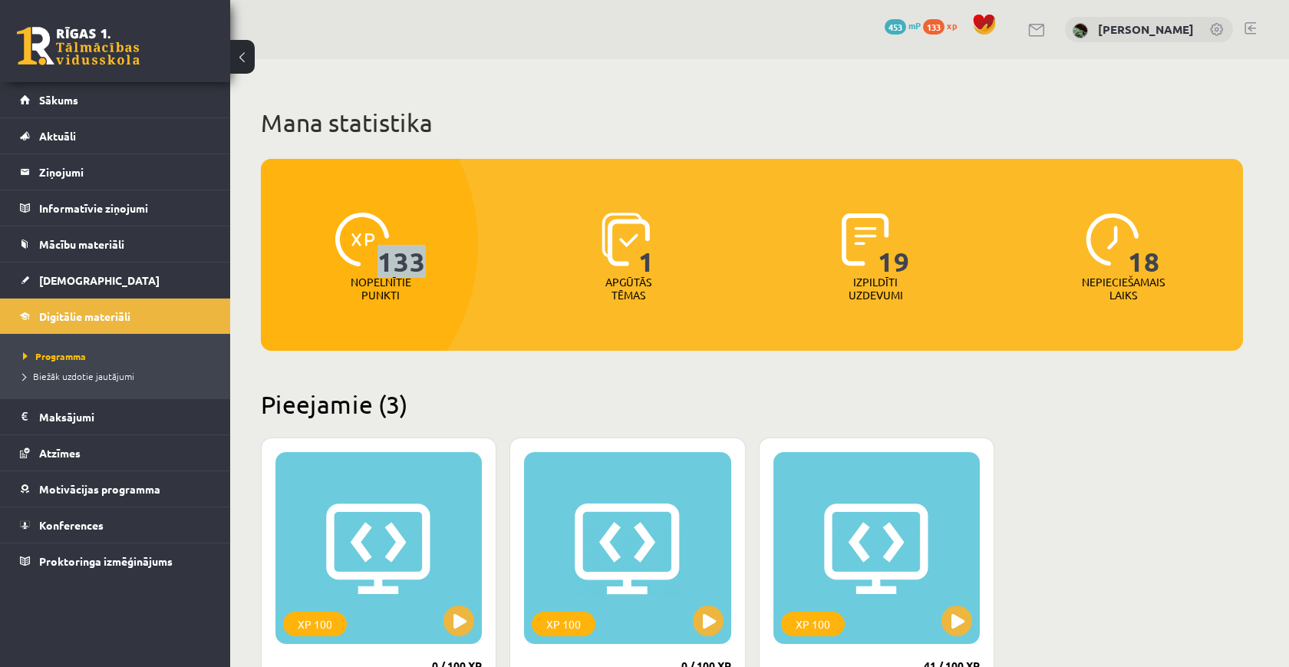
drag, startPoint x: 381, startPoint y: 260, endPoint x: 432, endPoint y: 258, distance: 50.7
click at [432, 258] on div "133 Nopelnītie punkti" at bounding box center [381, 258] width 240 height 106
click at [467, 282] on div "133 Nopelnītie punkti" at bounding box center [381, 258] width 240 height 106
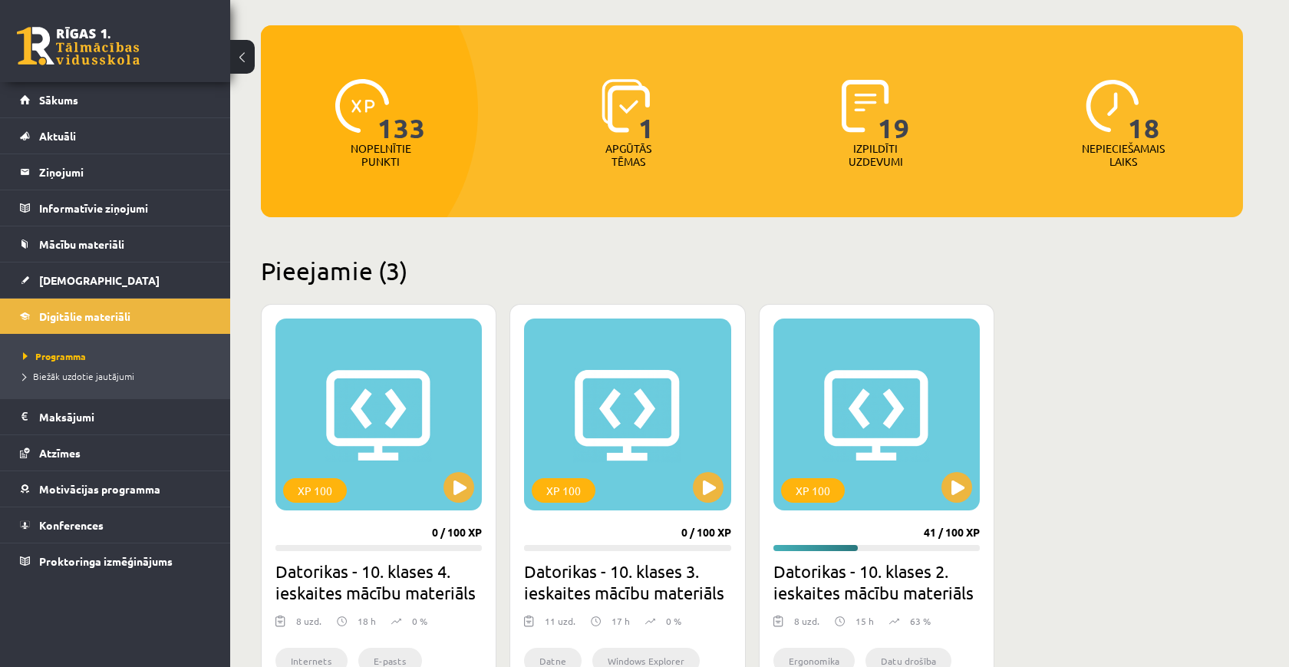
scroll to position [140, 0]
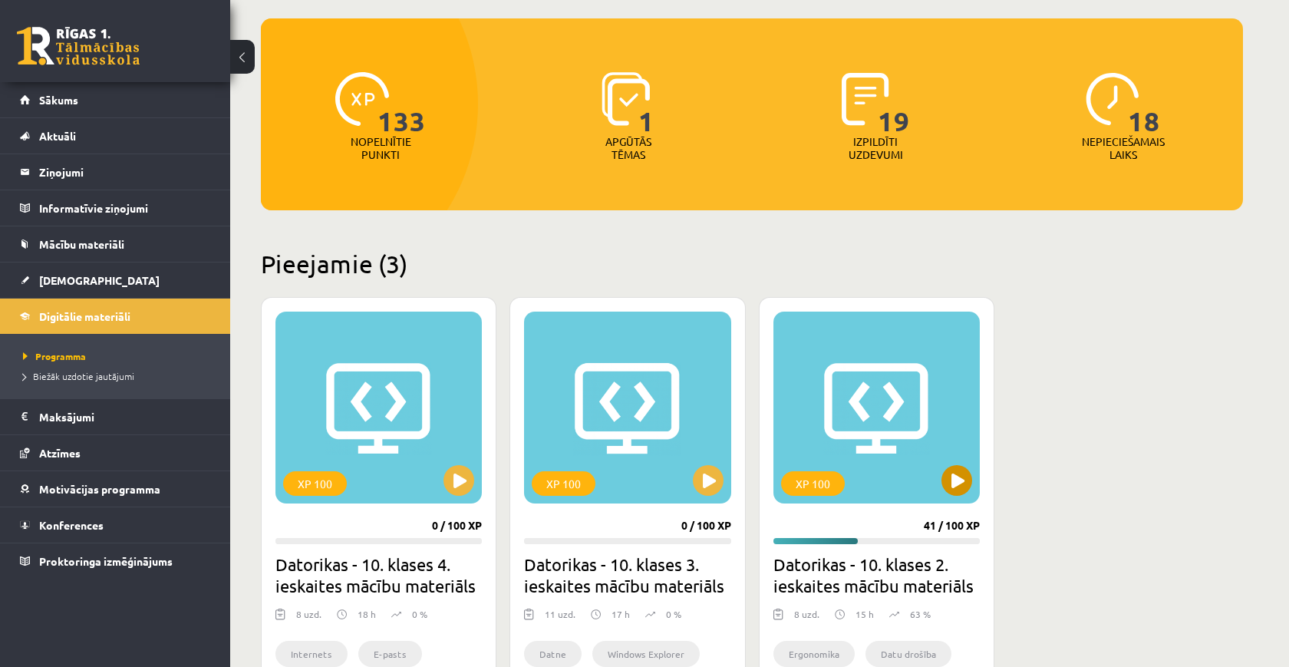
click at [951, 486] on button at bounding box center [956, 480] width 31 height 31
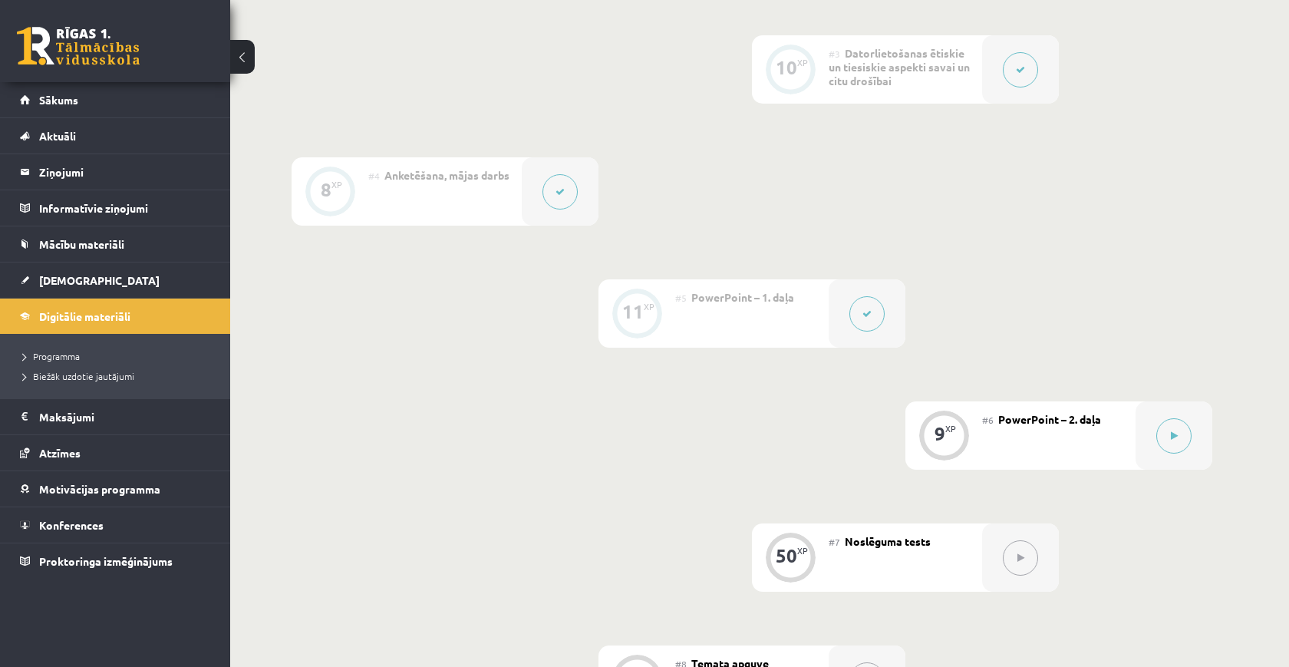
scroll to position [966, 0]
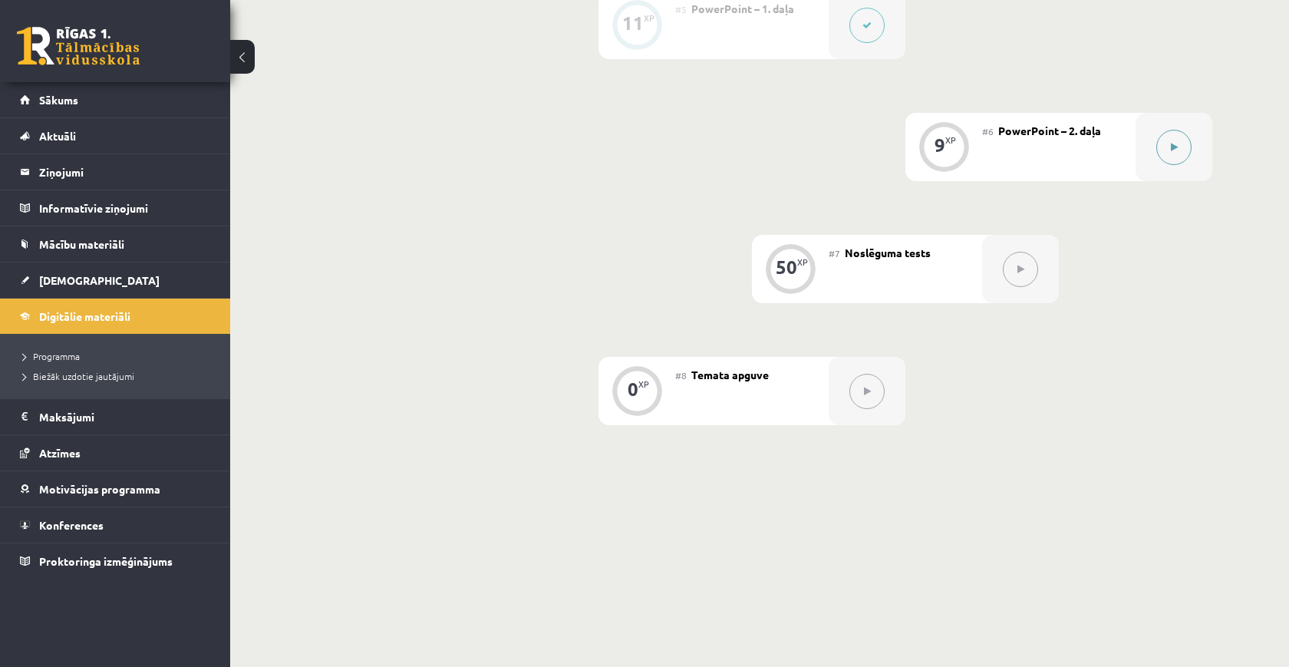
click at [1151, 156] on div at bounding box center [1173, 147] width 77 height 68
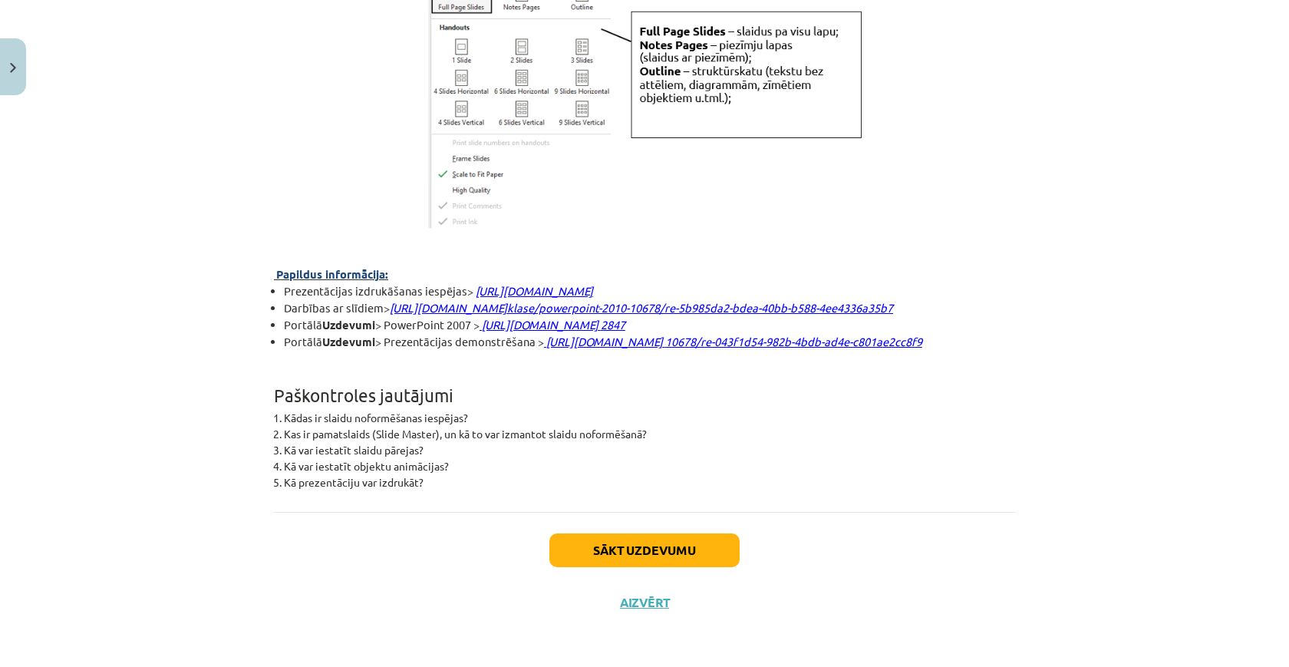
scroll to position [4115, 0]
click at [712, 552] on button "Sākt uzdevumu" at bounding box center [644, 550] width 190 height 34
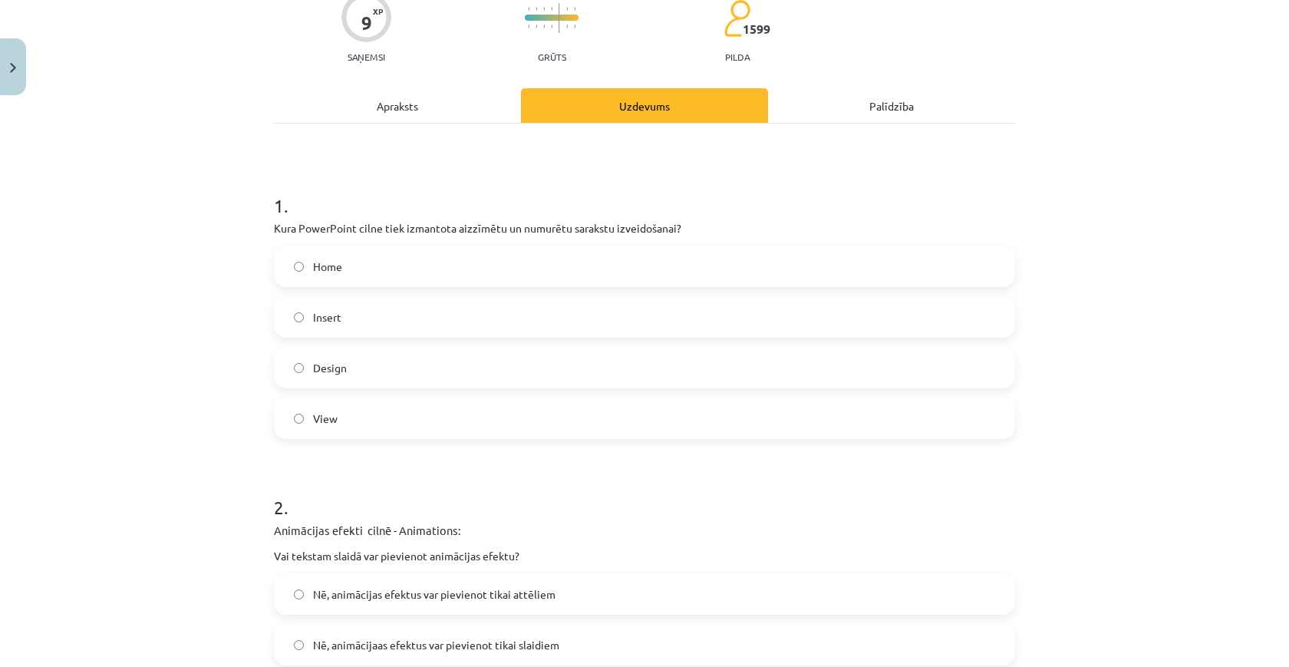
scroll to position [38, 0]
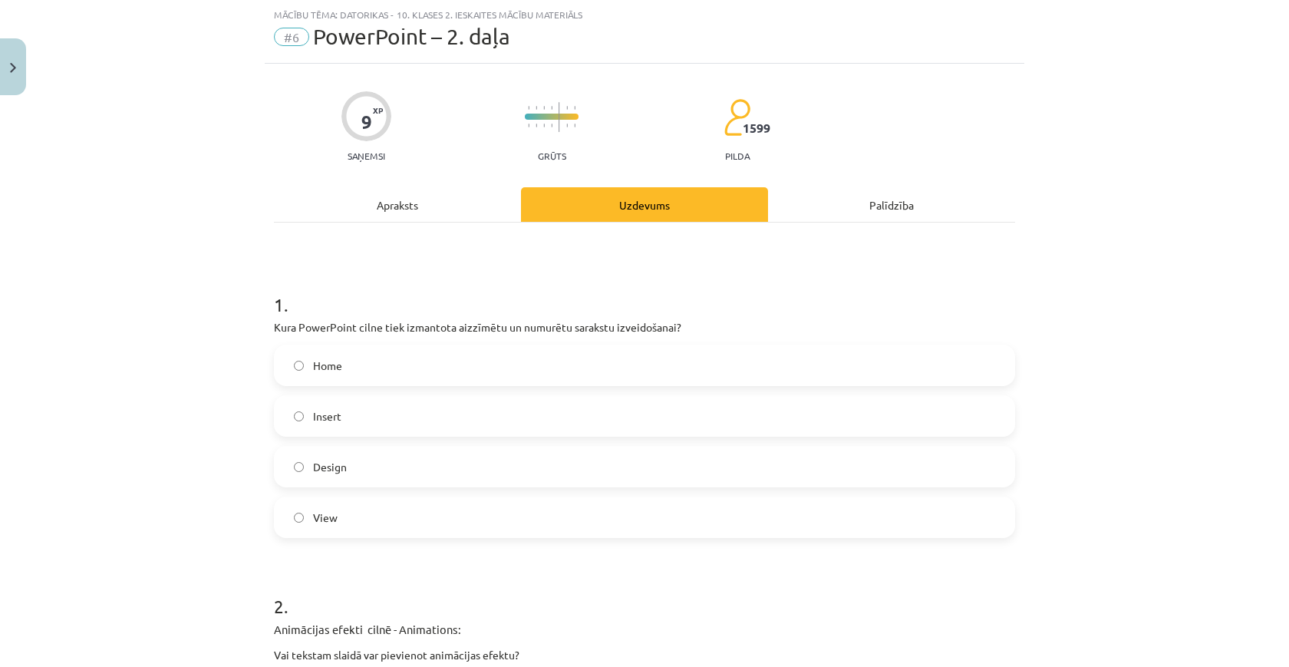
click at [524, 354] on label "Home" at bounding box center [644, 365] width 738 height 38
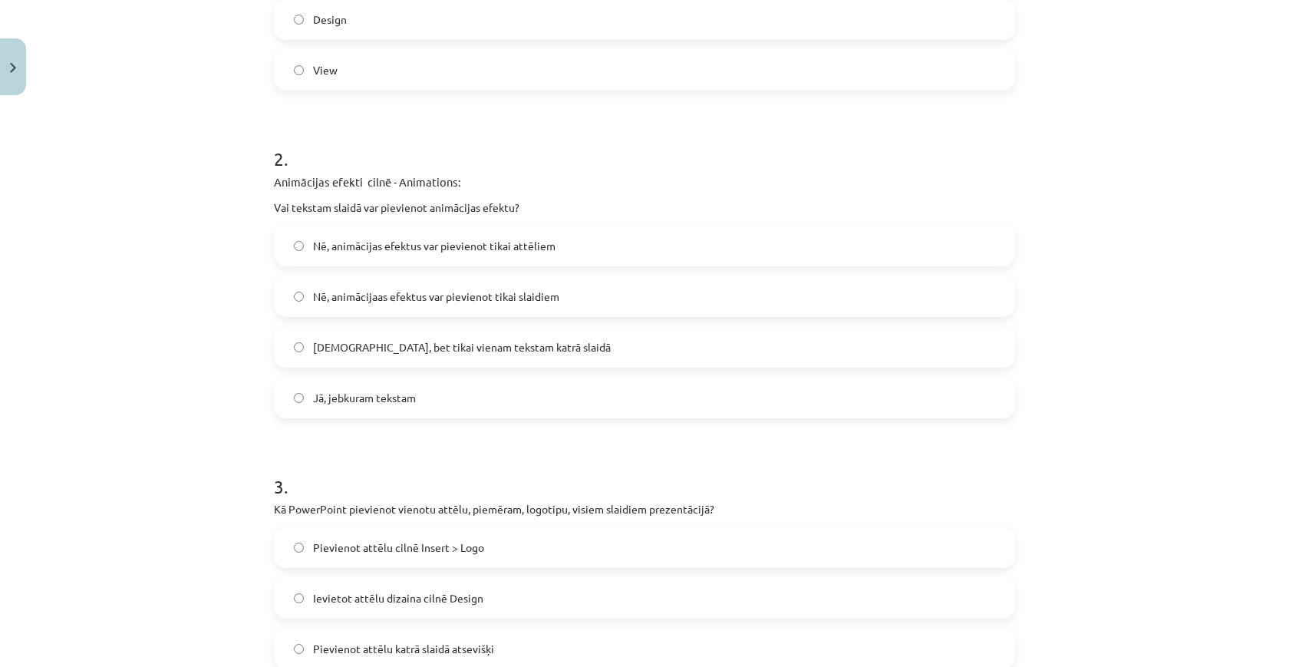
scroll to position [492, 0]
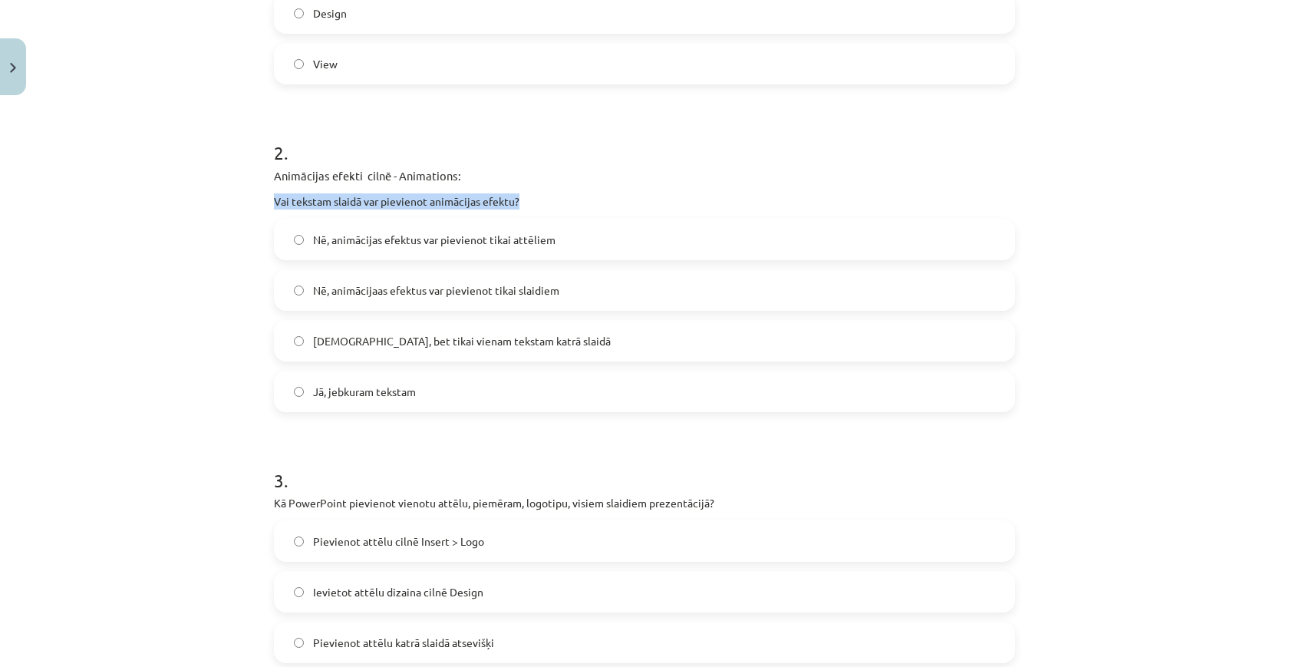
drag, startPoint x: 278, startPoint y: 182, endPoint x: 527, endPoint y: 199, distance: 249.1
click at [528, 200] on div "Animācijas efekti cilnē - Animations: Vai tekstam slaidā var pievienot animācij…" at bounding box center [644, 188] width 741 height 42
click at [291, 189] on div "Animācijas efekti cilnē - Animations: Vai tekstam slaidā var pievienot animācij…" at bounding box center [644, 188] width 741 height 42
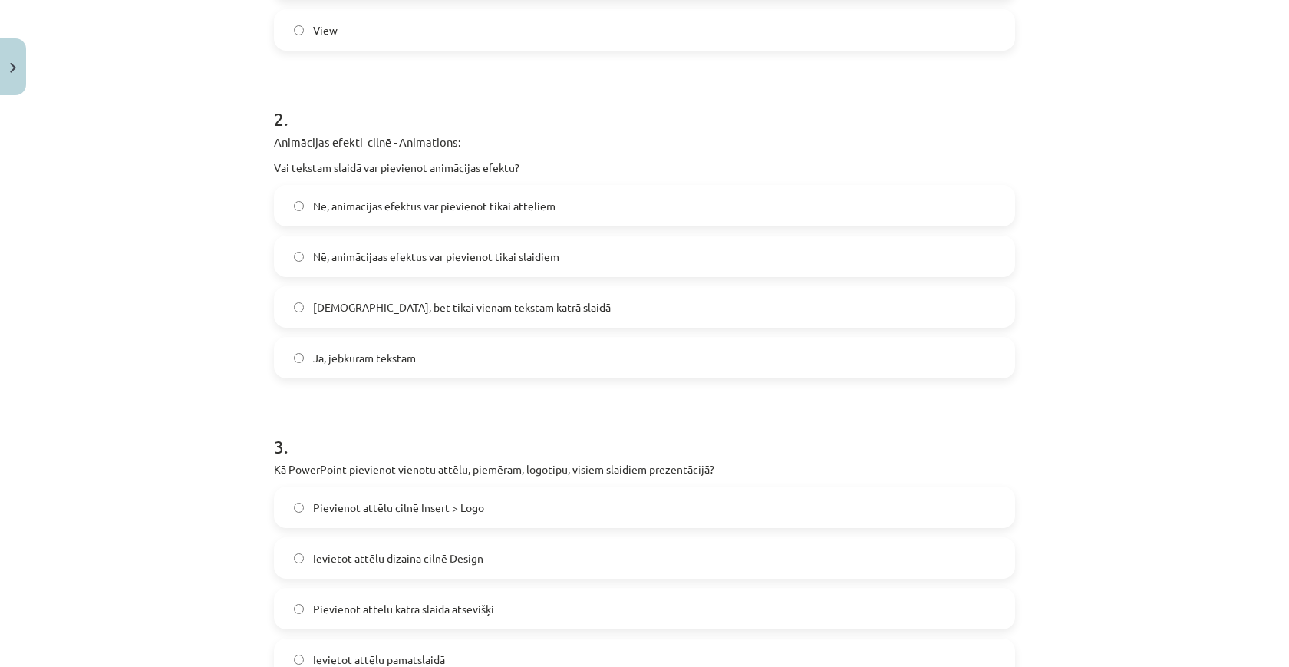
scroll to position [615, 0]
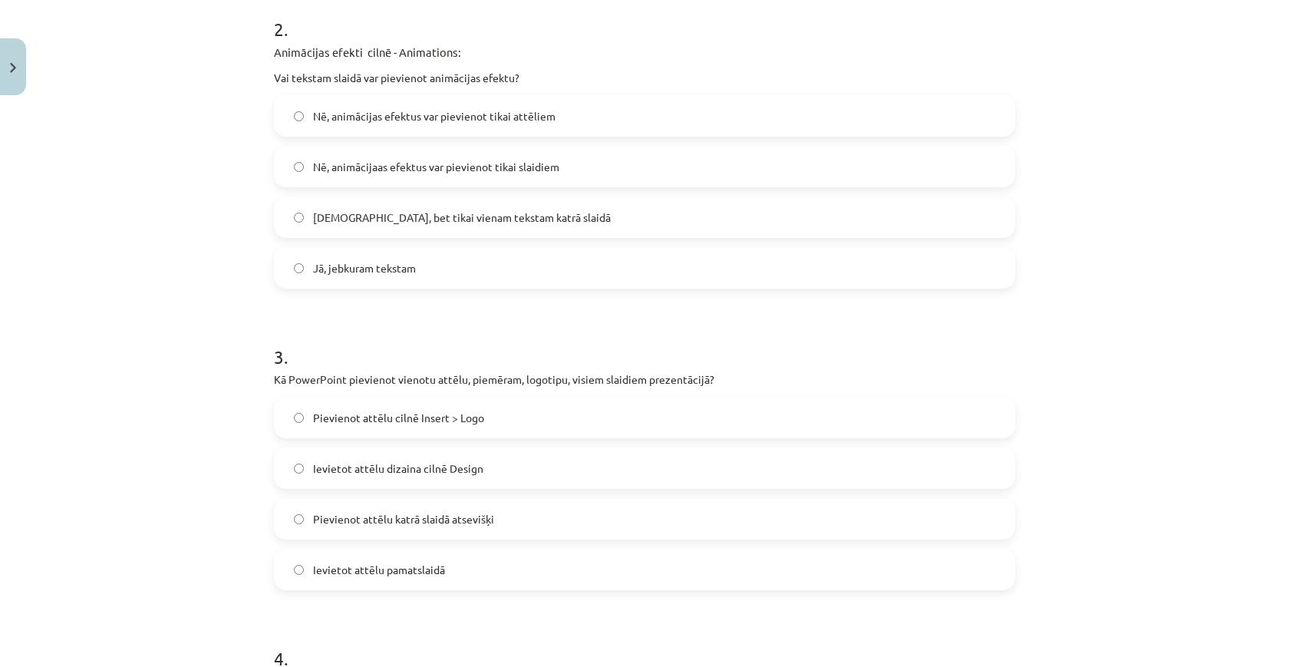
click at [334, 272] on span "Jā, jebkuram tekstam" at bounding box center [364, 268] width 103 height 16
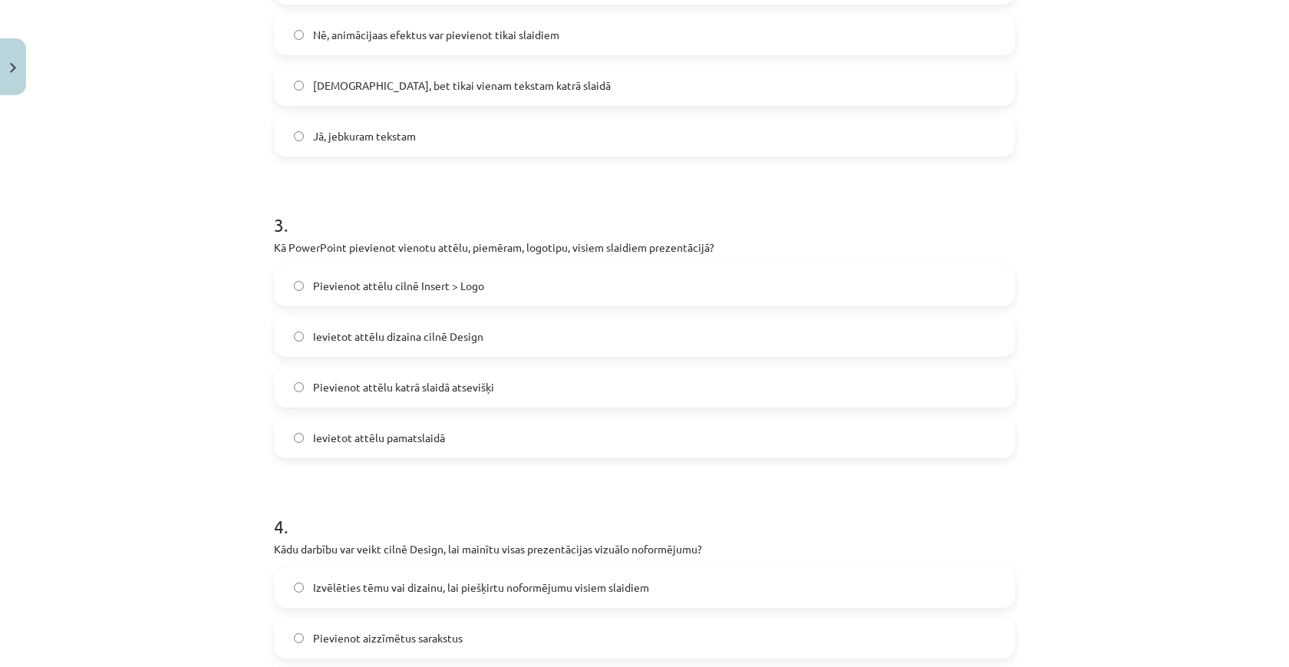
scroll to position [760, 0]
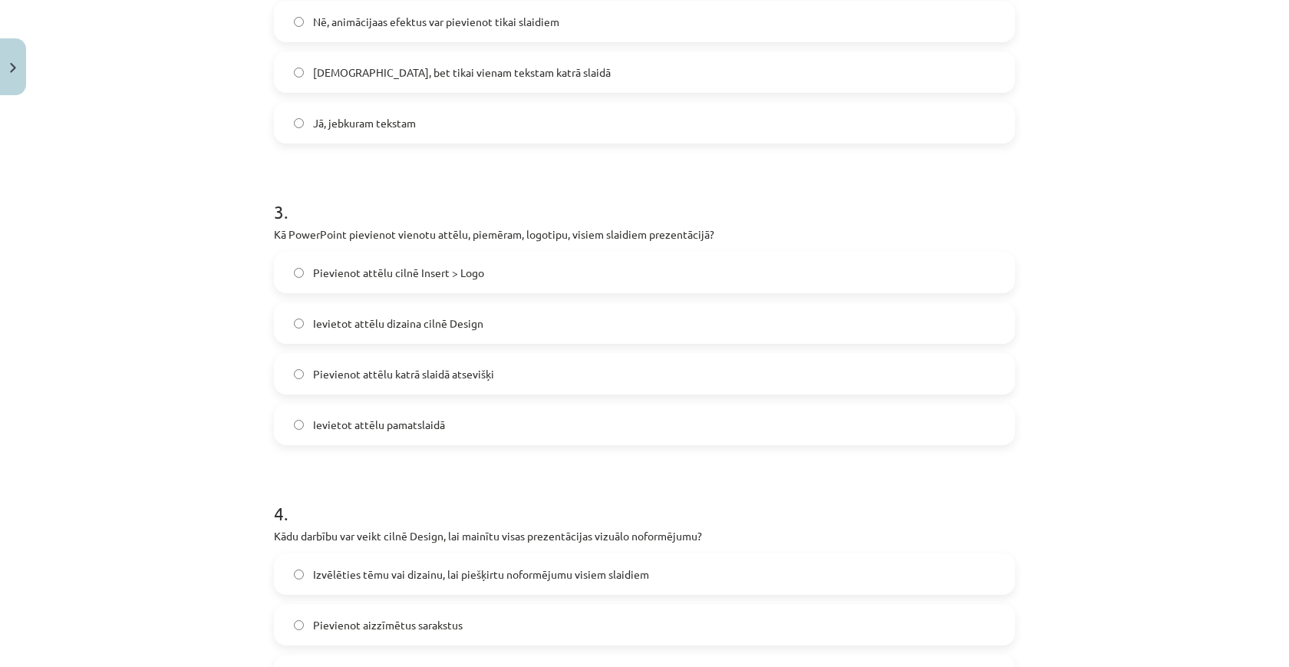
click at [358, 414] on label "Ievietot attēlu pamatslaidā" at bounding box center [644, 424] width 738 height 38
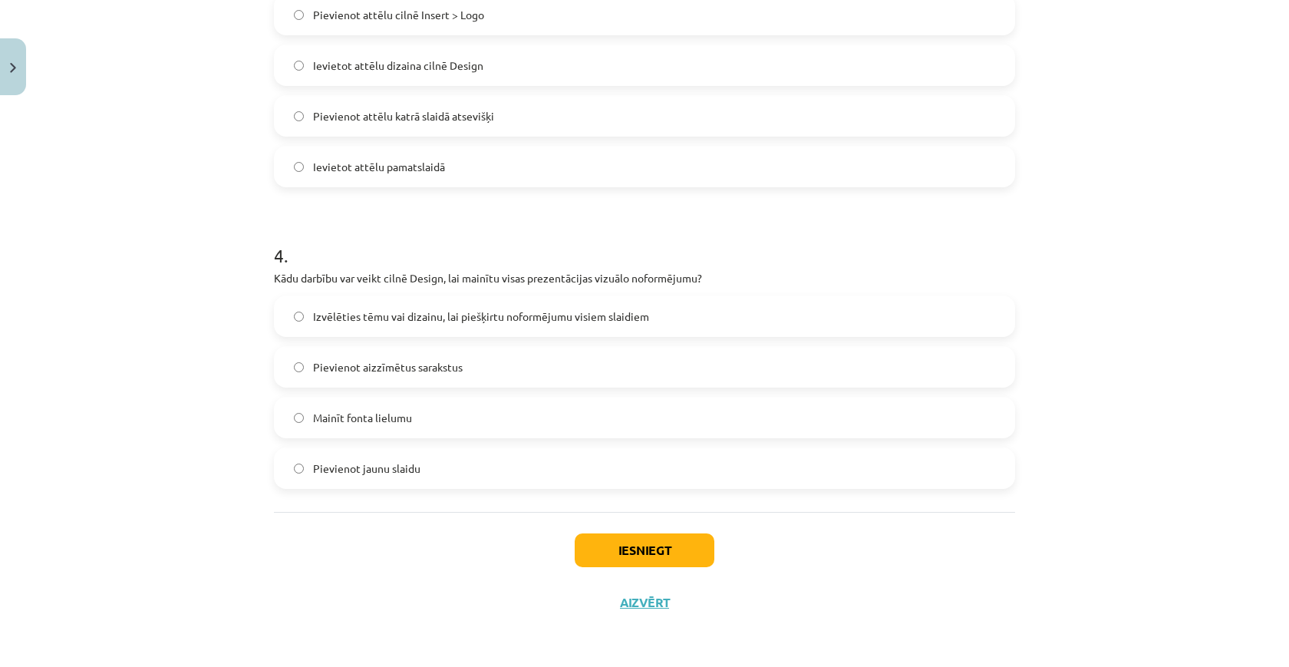
scroll to position [1020, 0]
click at [412, 332] on label "Izvēlēties tēmu vai dizainu, lai piešķirtu noformējumu visiem slaidiem" at bounding box center [644, 316] width 738 height 38
click at [616, 549] on button "Iesniegt" at bounding box center [645, 550] width 140 height 34
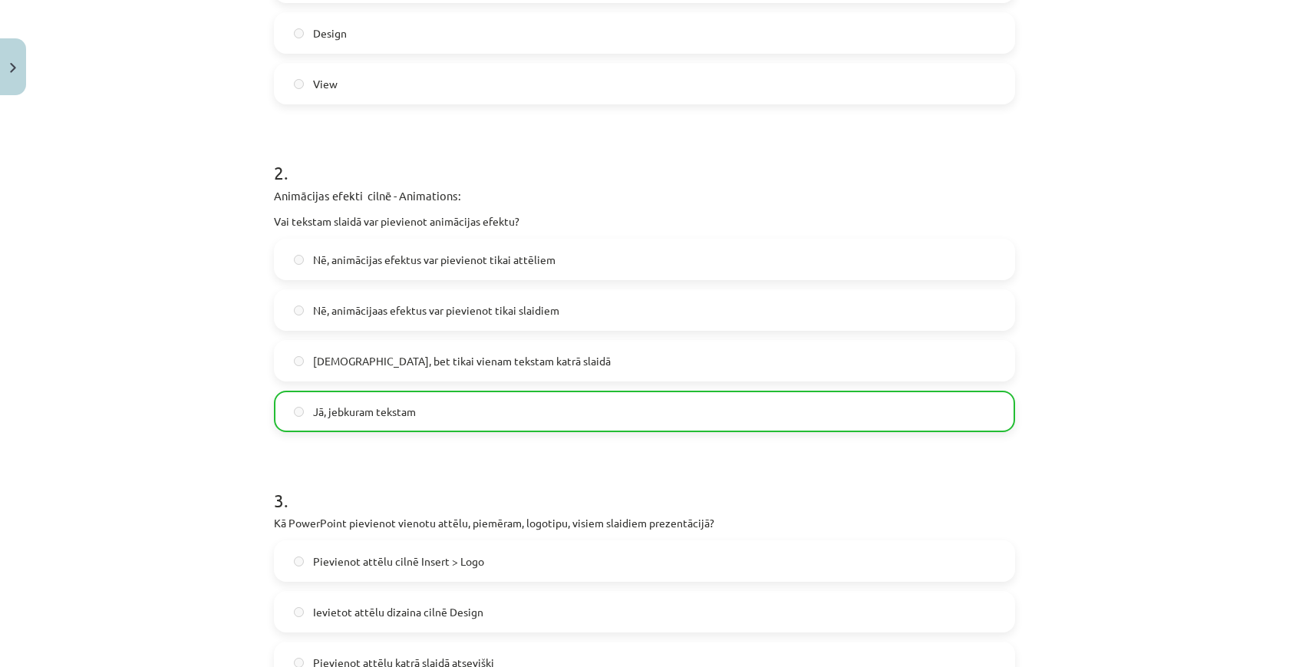
scroll to position [101, 0]
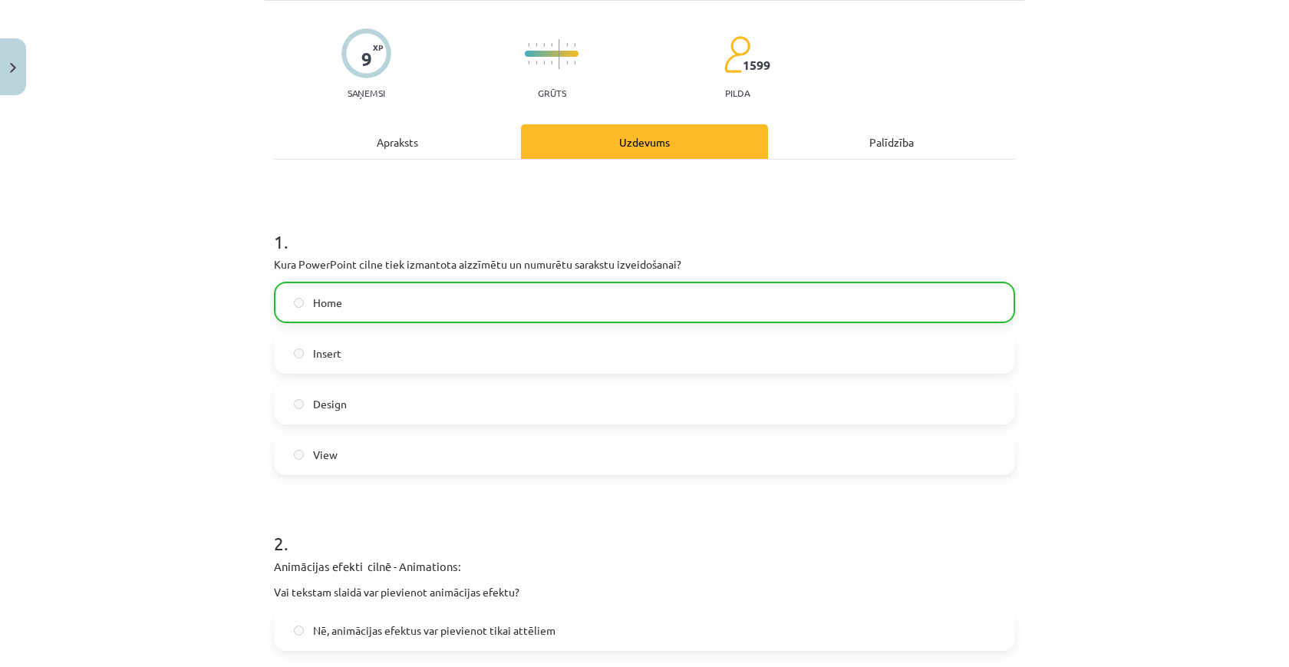
click at [4, 65] on button "Close" at bounding box center [13, 66] width 26 height 57
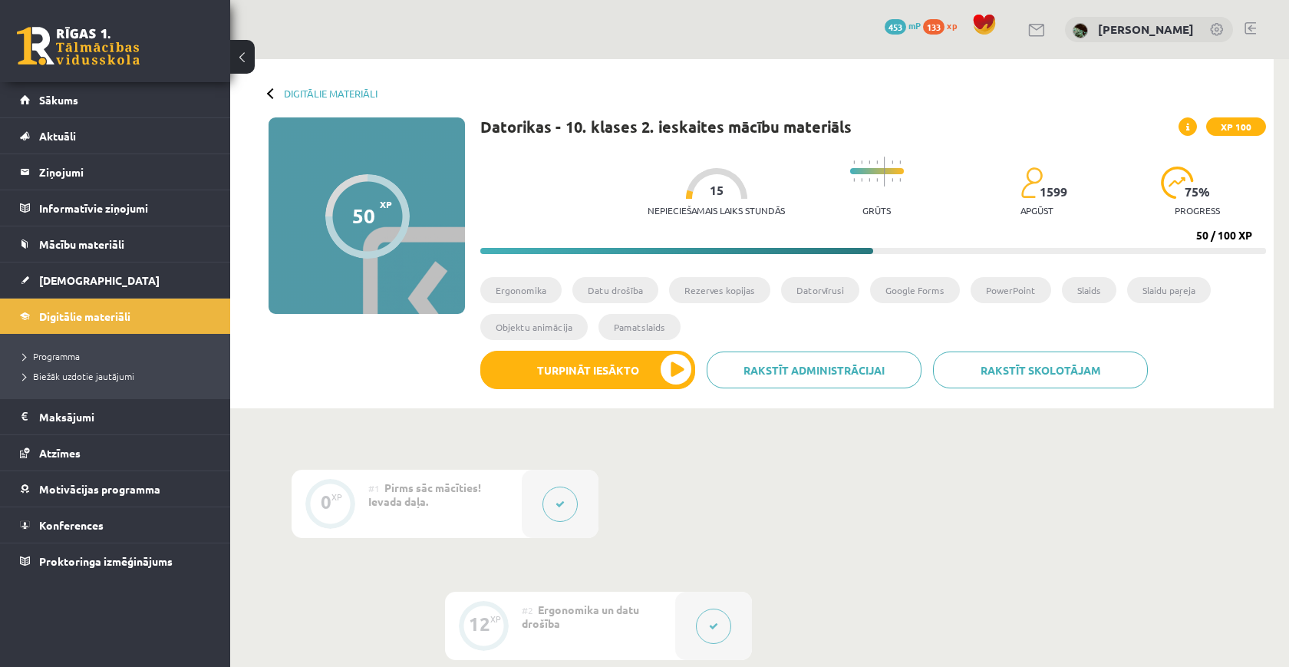
scroll to position [0, 0]
click at [279, 96] on div "Digitālie materiāli" at bounding box center [322, 93] width 109 height 12
click at [306, 92] on link "Digitālie materiāli" at bounding box center [331, 93] width 94 height 12
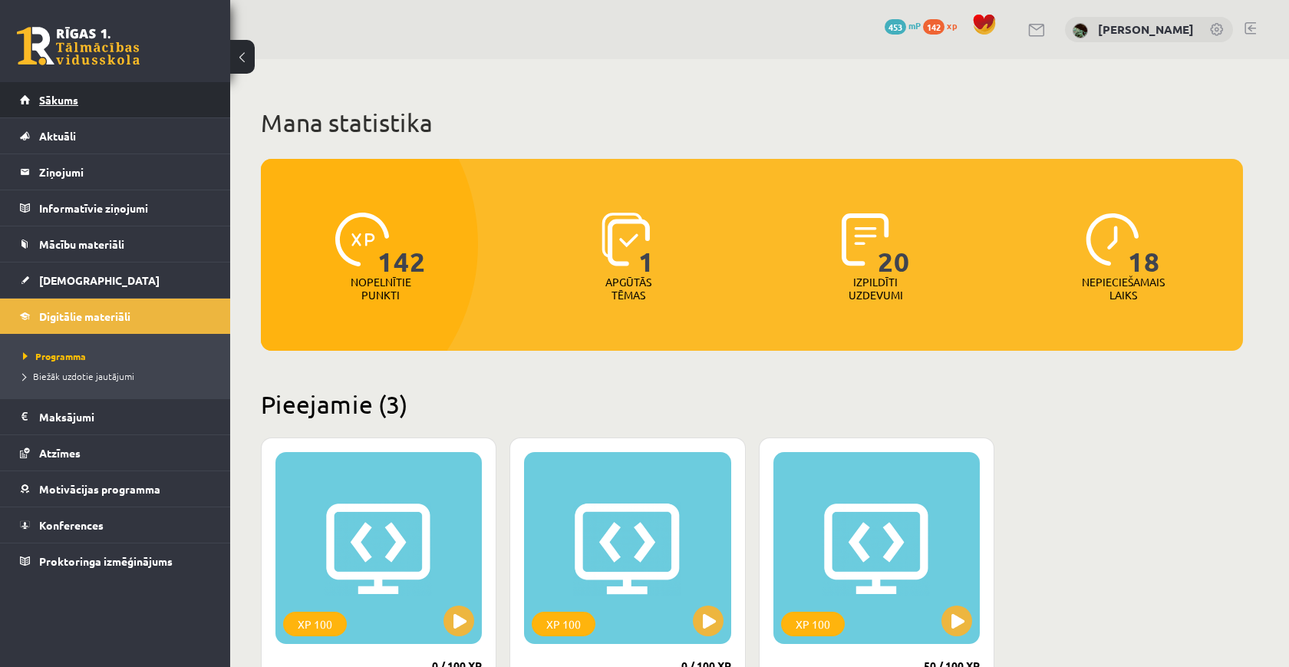
click at [100, 103] on link "Sākums" at bounding box center [115, 99] width 191 height 35
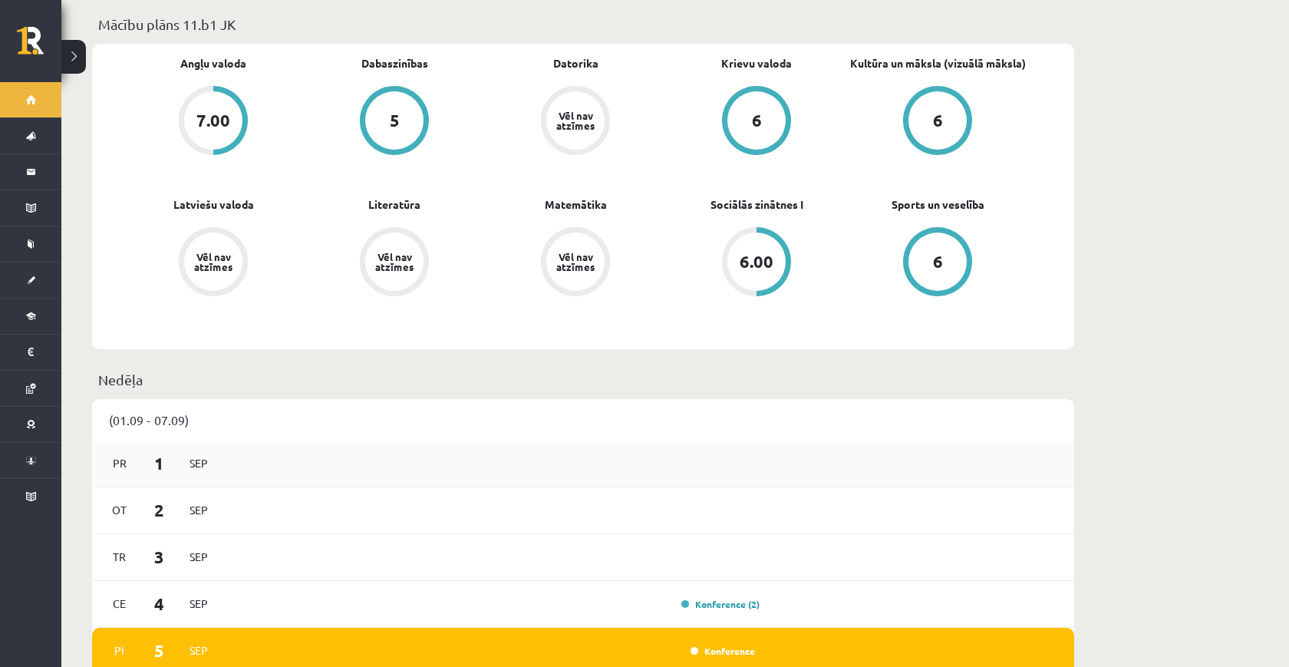
scroll to position [477, 0]
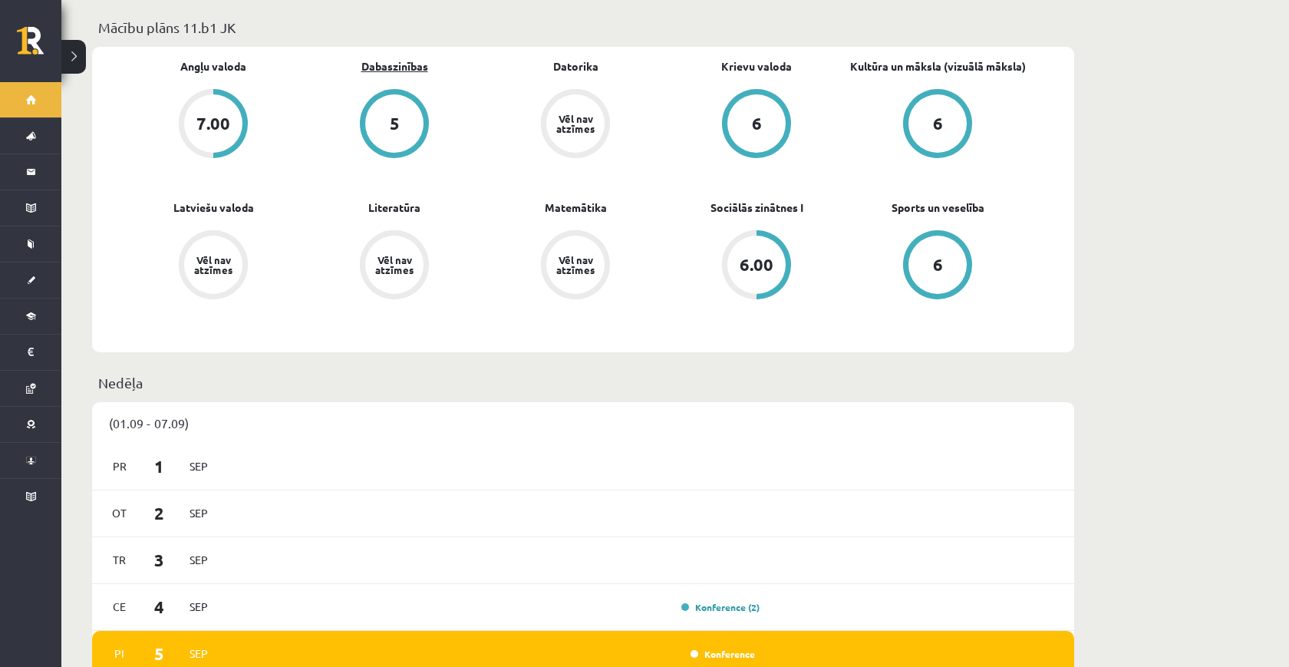
click link "Dabaszinības"
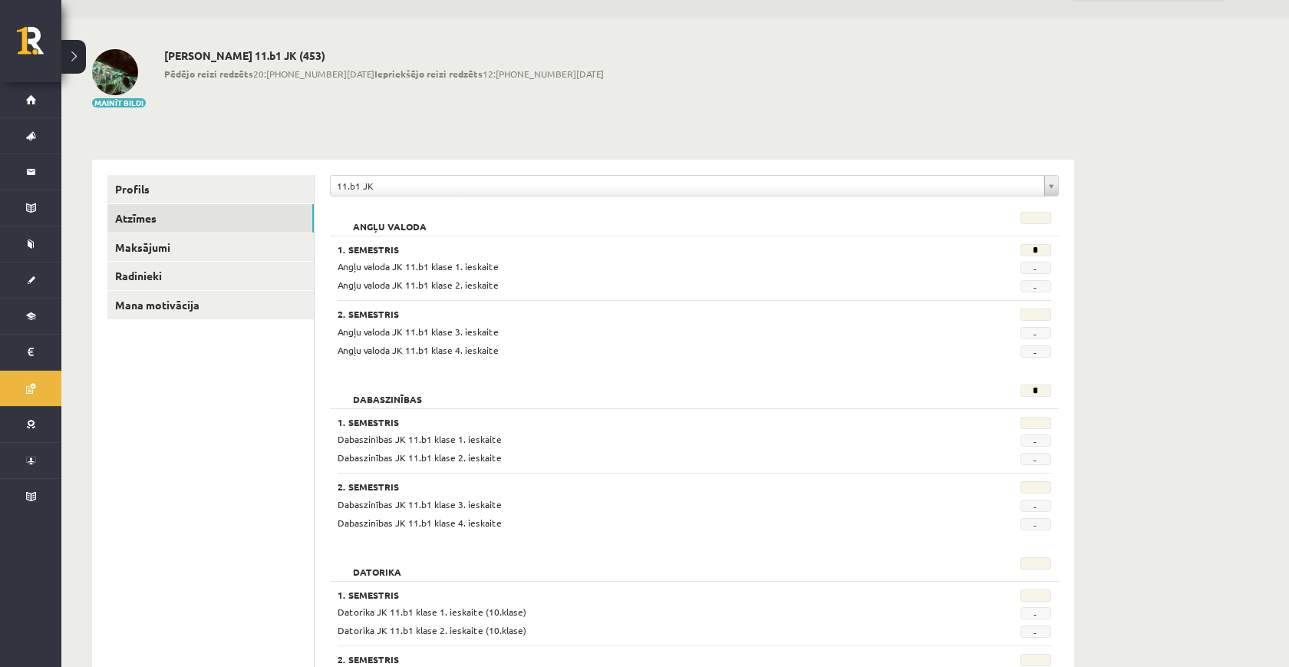
scroll to position [42, 0]
drag, startPoint x: 341, startPoint y: 414, endPoint x: 555, endPoint y: 523, distance: 239.4
click at [555, 523] on div "1. Semestris Dabaszinības JK 11.b1 klase 1. ieskaite - Dabaszinības JK 11.b1 kl…" at bounding box center [694, 468] width 729 height 122
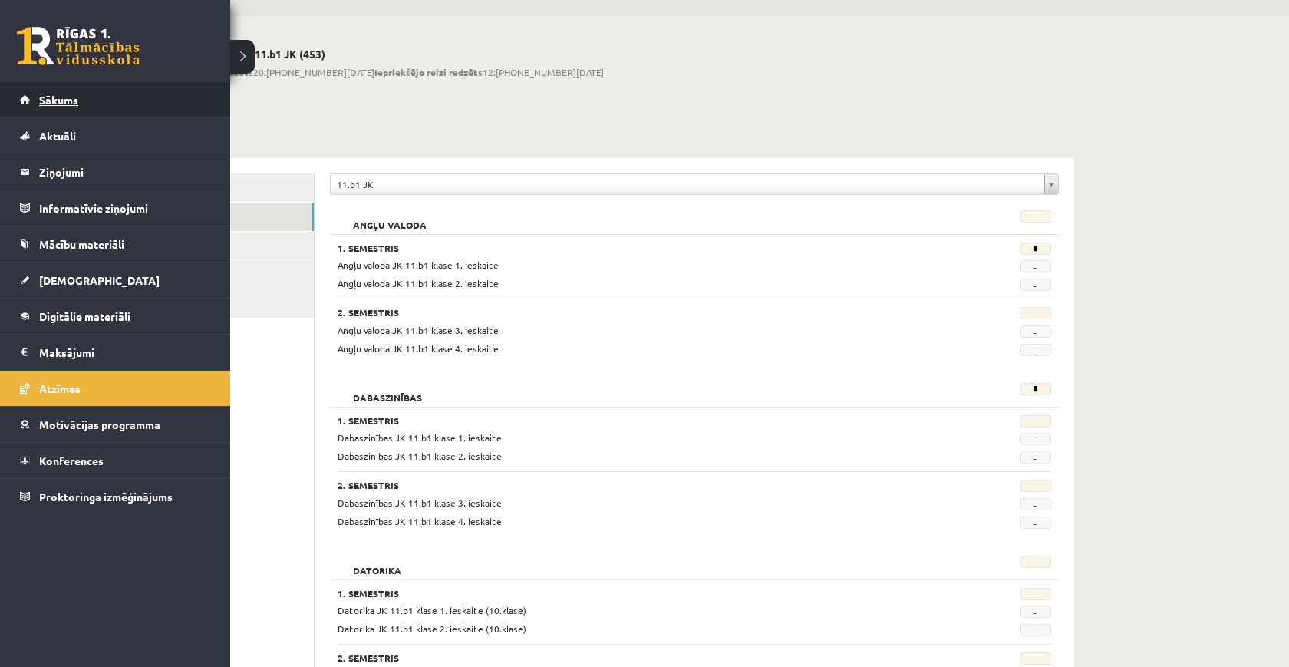
click at [39, 104] on span "Sākums" at bounding box center [58, 100] width 39 height 14
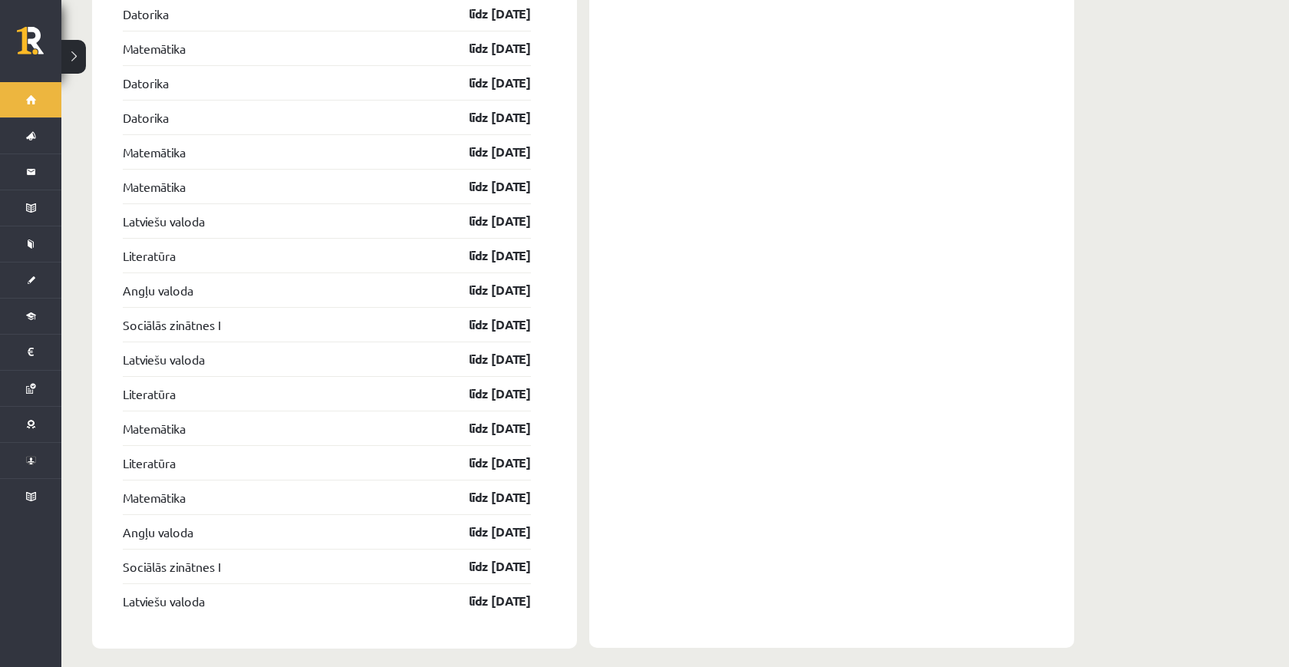
scroll to position [1552, 0]
click at [212, 316] on link "Sociālās zinātnes I" at bounding box center [171, 325] width 97 height 18
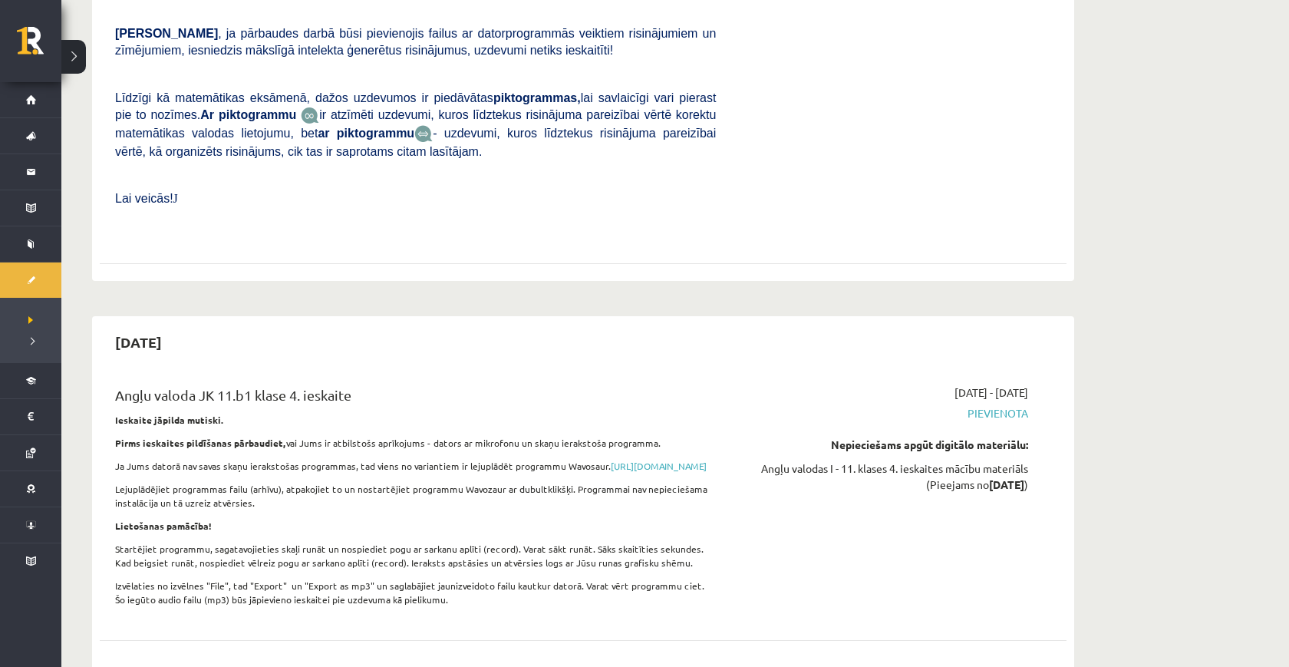
scroll to position [6772, 0]
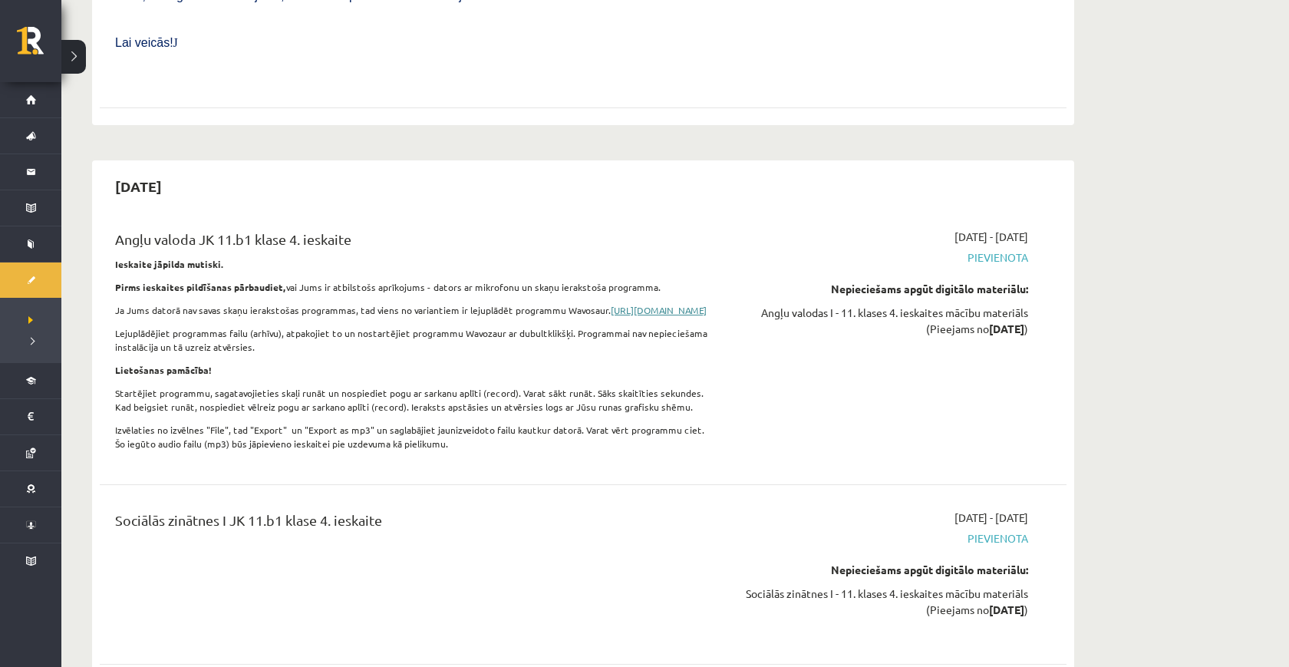
click at [611, 304] on link "https://www.wavosaur.com/download.php" at bounding box center [659, 310] width 96 height 12
drag, startPoint x: 136, startPoint y: 232, endPoint x: 387, endPoint y: 234, distance: 251.6
click at [387, 303] on p "Ja Jums datorā nav savas skaņu ierakstošas programmas, tad viens no variantiem …" at bounding box center [415, 310] width 601 height 14
click div "2026-03-31 Matemātika JK 11.b1 klase 4. ieskaite Pārbaudes darbā varēsi demonst…"
